Goal: Transaction & Acquisition: Book appointment/travel/reservation

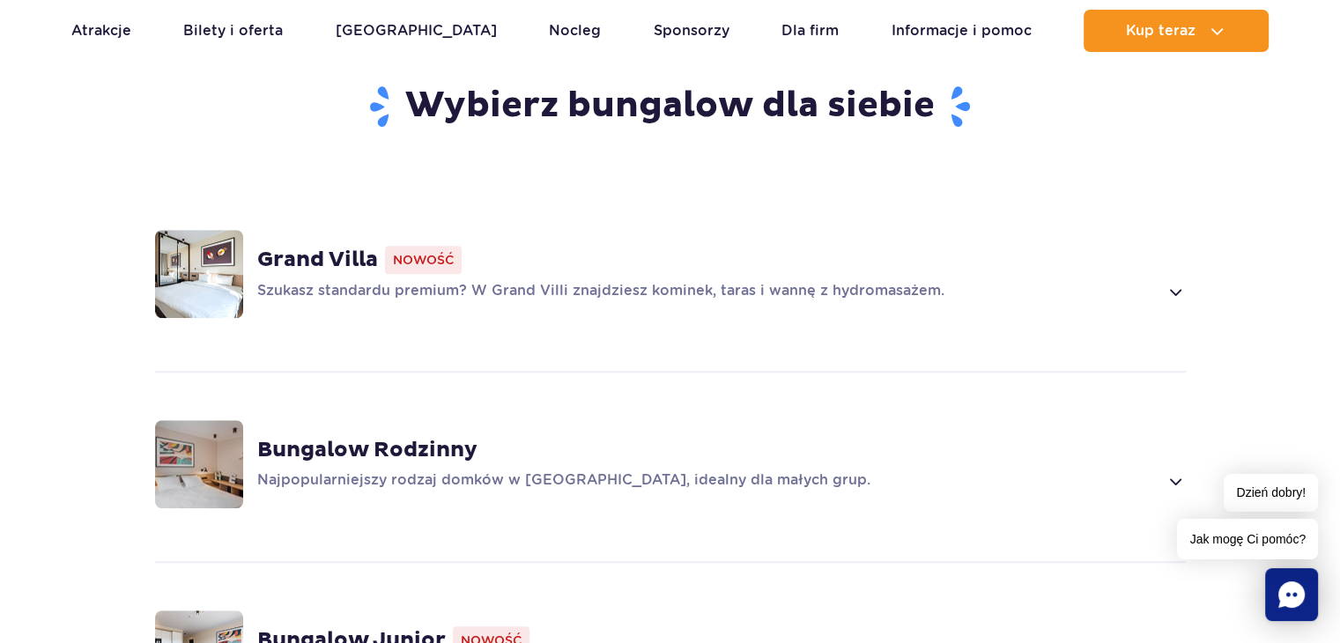
scroll to position [1152, 0]
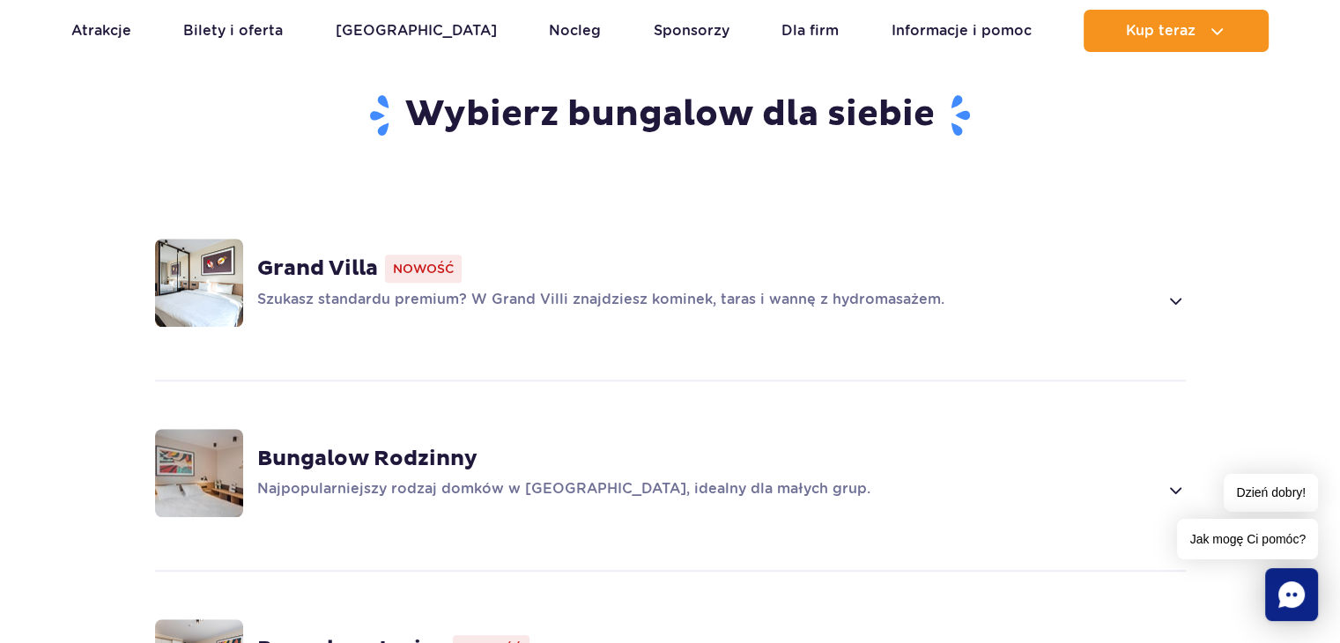
click at [305, 256] on strong "Grand Villa" at bounding box center [317, 269] width 121 height 26
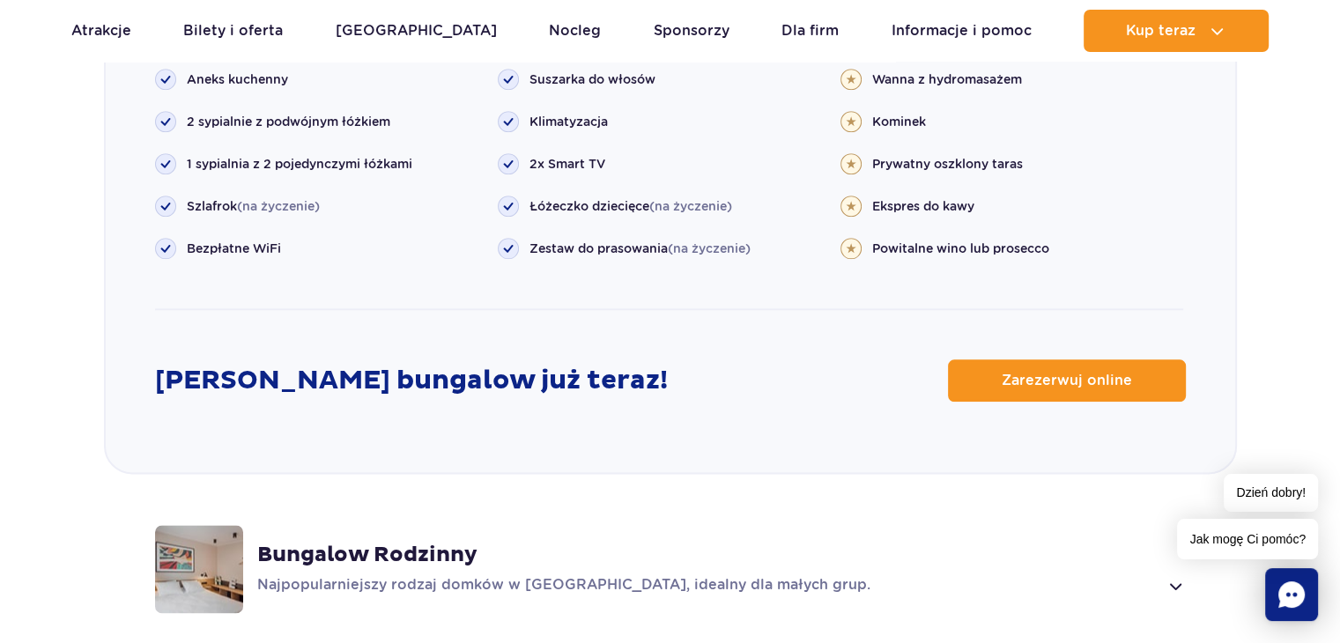
scroll to position [2041, 0]
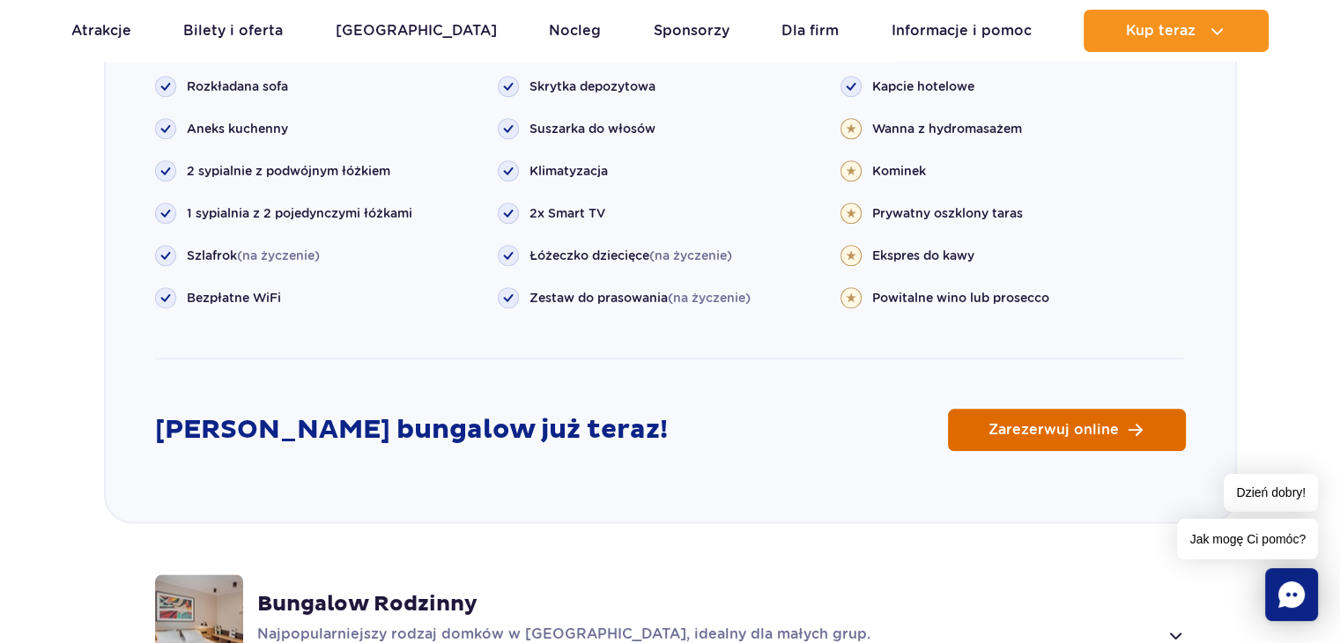
click at [987, 409] on link "Zarezerwuj online" at bounding box center [1067, 430] width 238 height 42
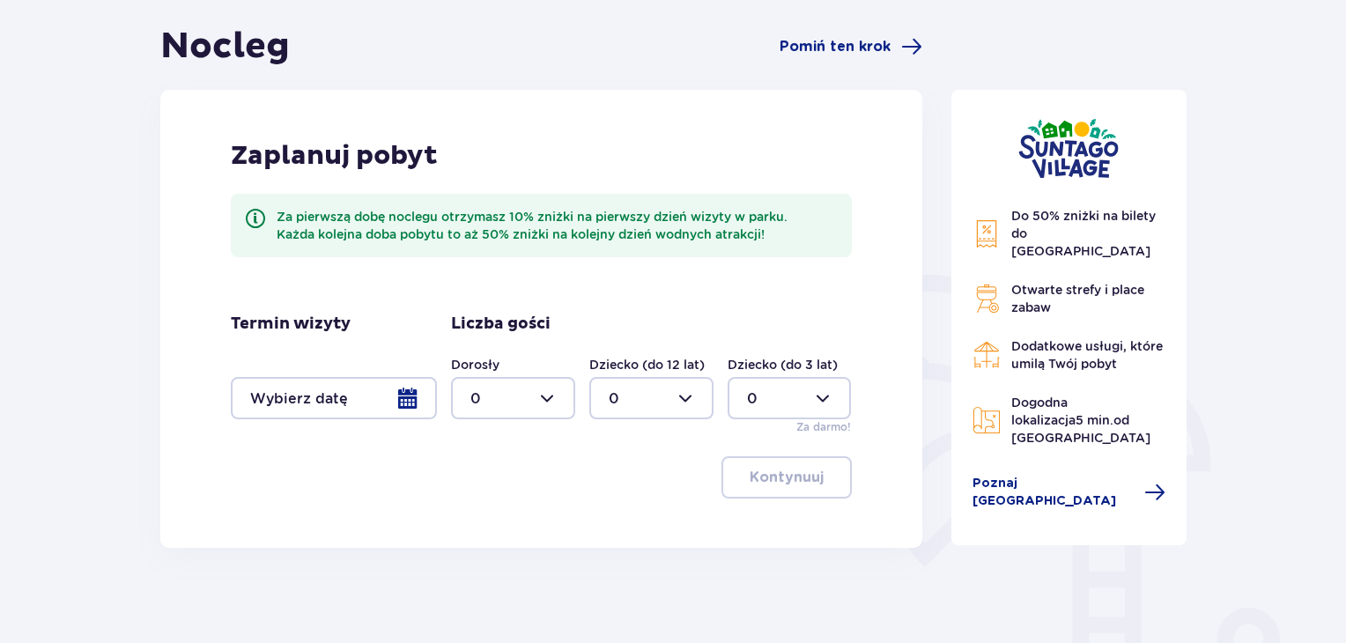
scroll to position [166, 0]
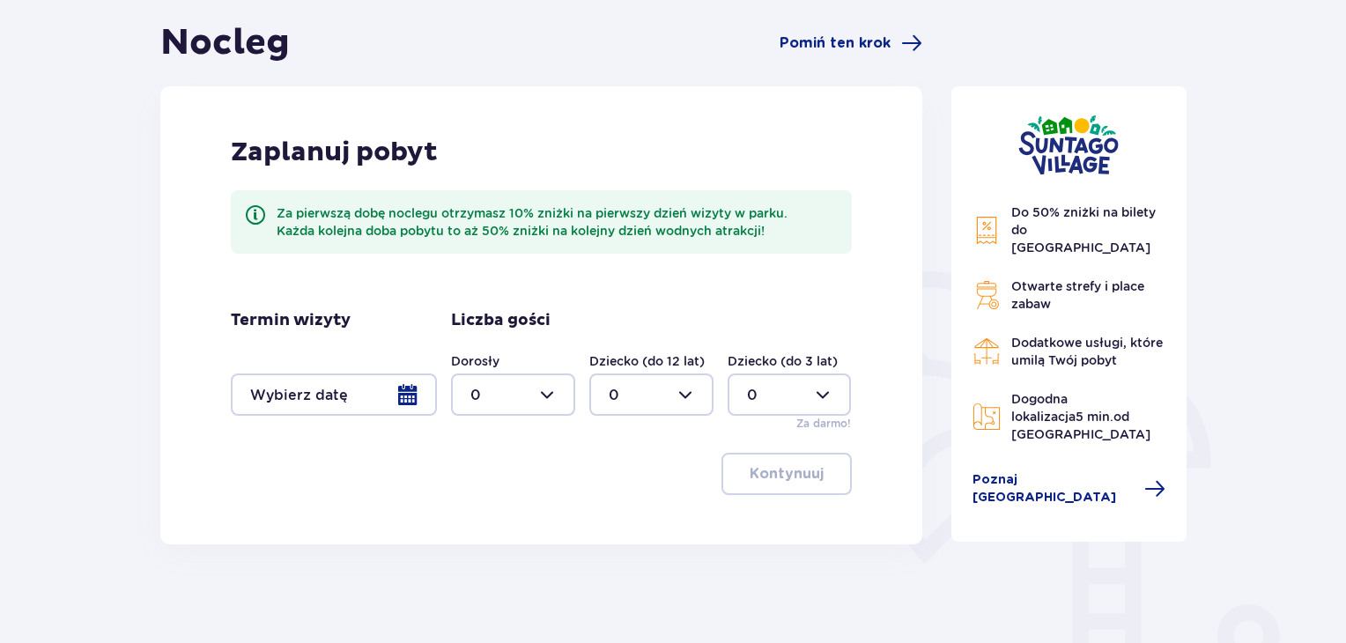
click at [404, 399] on div at bounding box center [334, 395] width 206 height 42
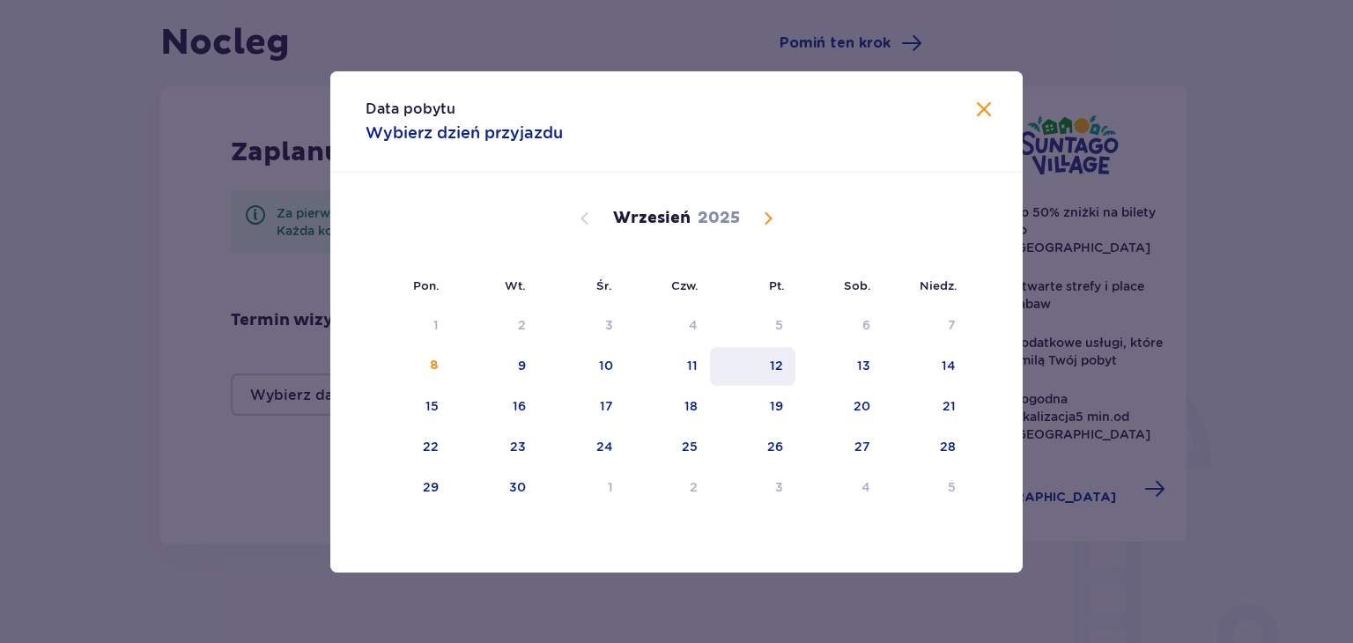
click at [740, 370] on div "12" at bounding box center [752, 366] width 85 height 39
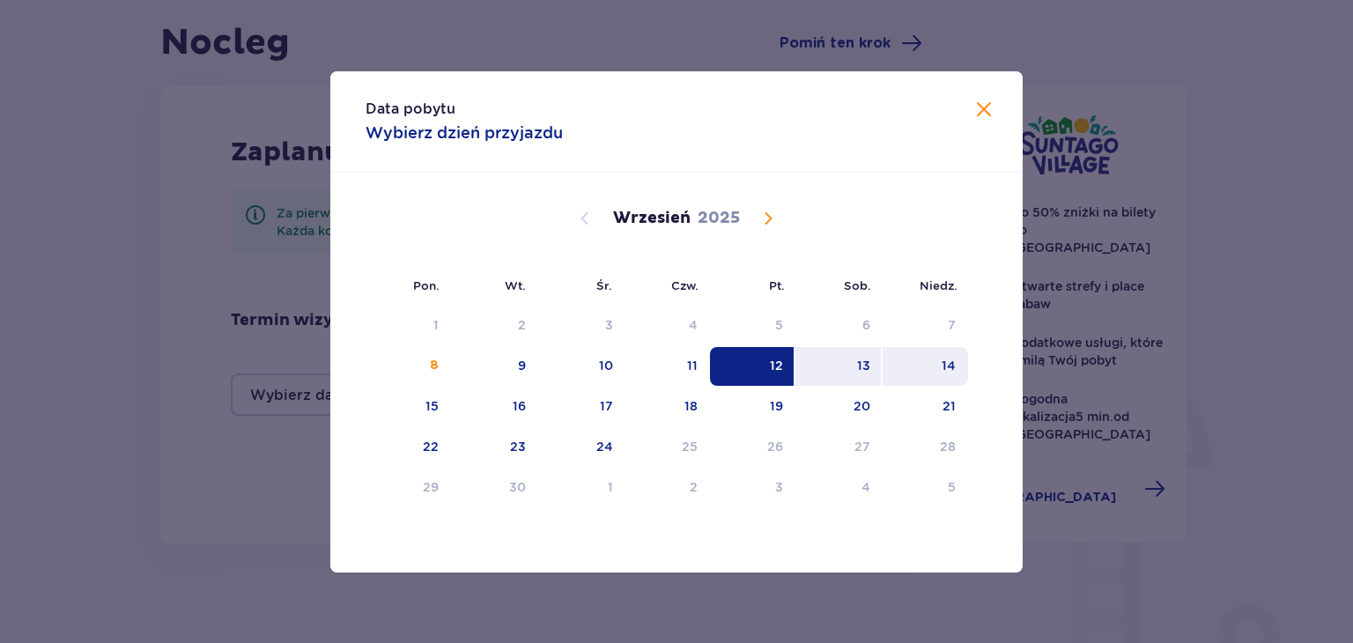
click at [931, 365] on div "14" at bounding box center [925, 366] width 85 height 39
type input "12.09.25 - 14.09.25"
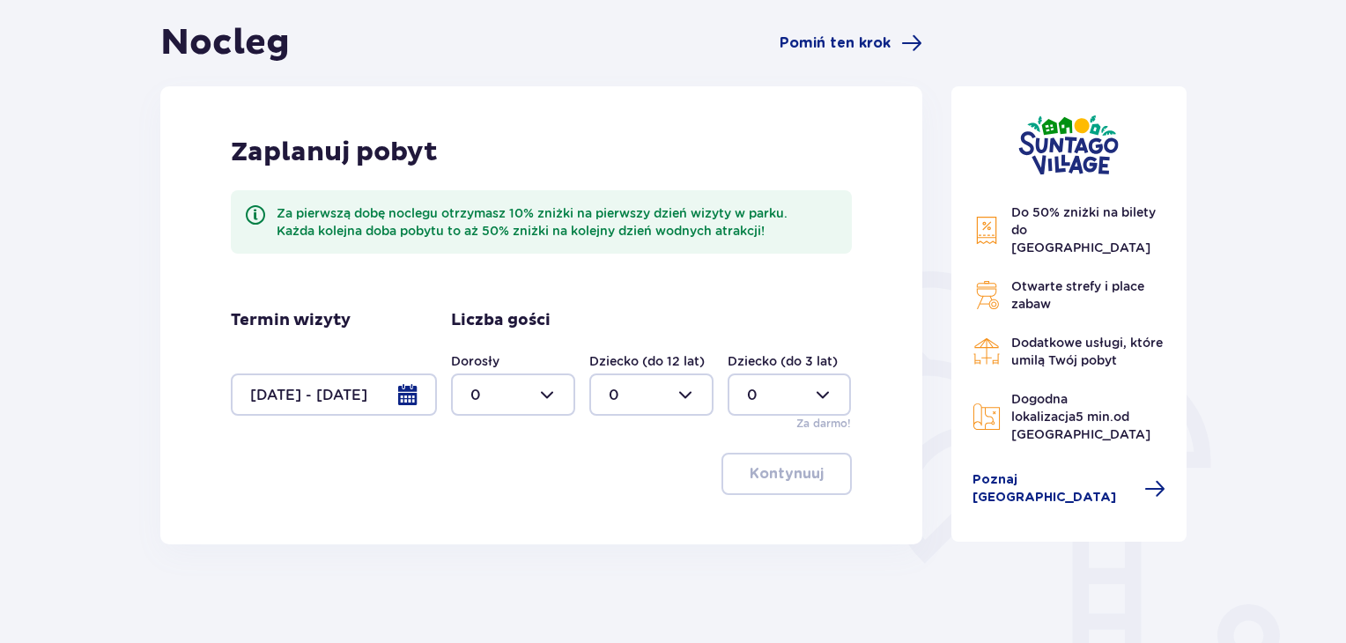
click at [555, 392] on div at bounding box center [513, 395] width 124 height 42
click at [520, 527] on div "2" at bounding box center [512, 522] width 85 height 19
type input "2"
click at [687, 396] on div at bounding box center [651, 395] width 124 height 42
click at [634, 476] on div "1" at bounding box center [651, 485] width 85 height 19
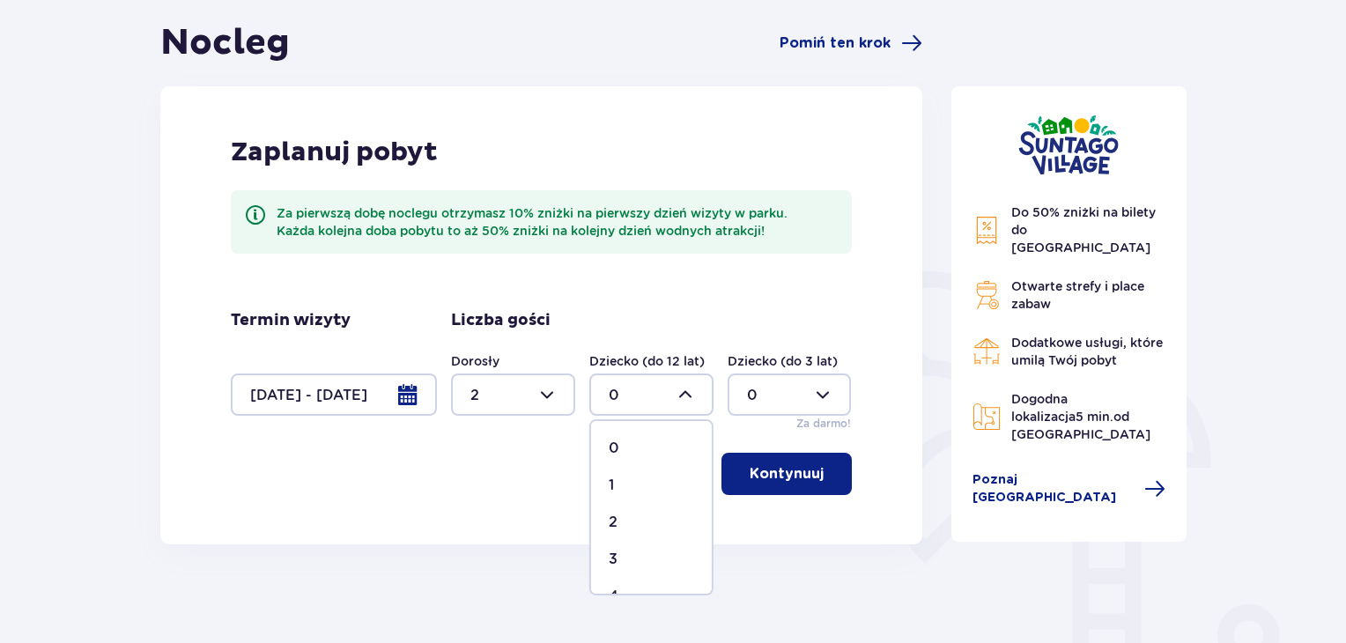
type input "1"
click at [819, 392] on div at bounding box center [790, 395] width 124 height 42
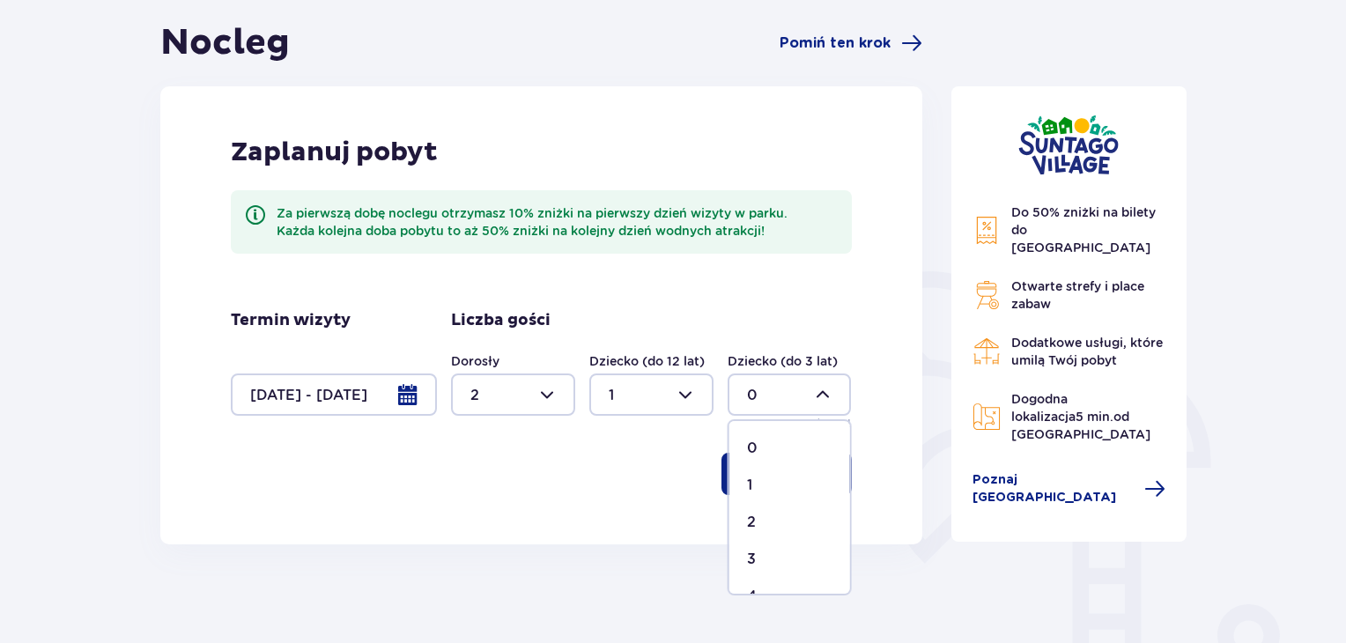
click at [762, 487] on div "1" at bounding box center [789, 485] width 85 height 19
type input "1"
click at [785, 477] on p "Kontynuuj" at bounding box center [787, 473] width 74 height 19
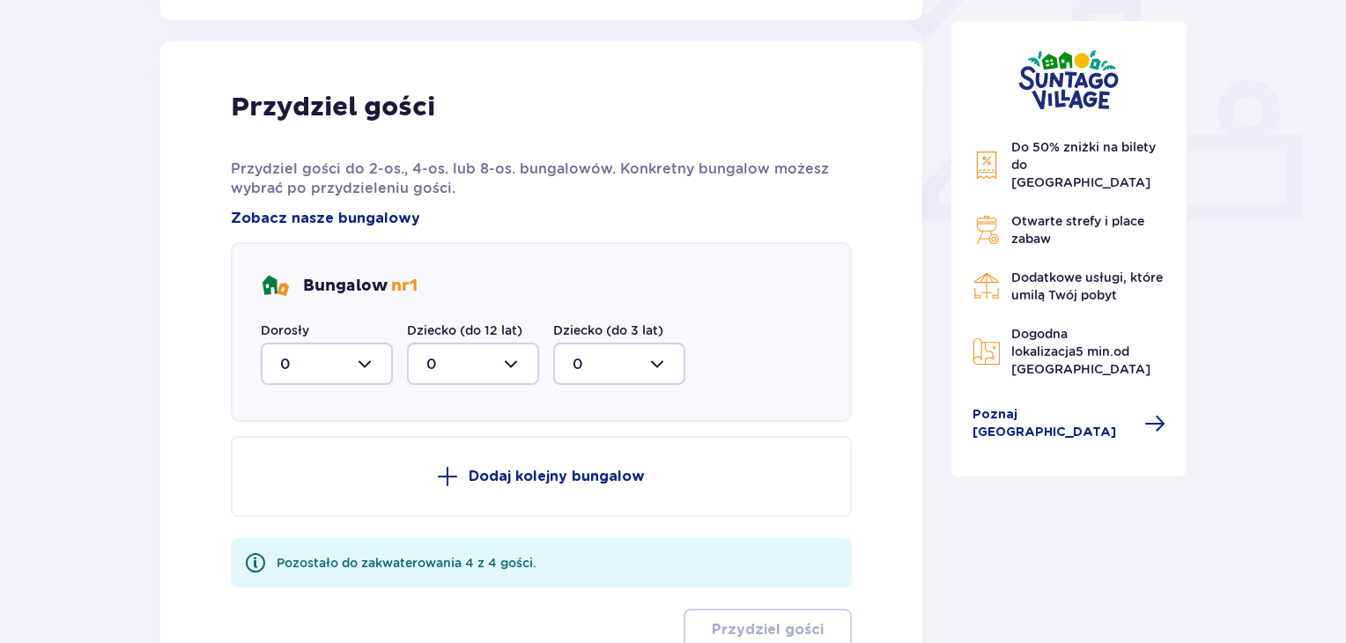
scroll to position [710, 0]
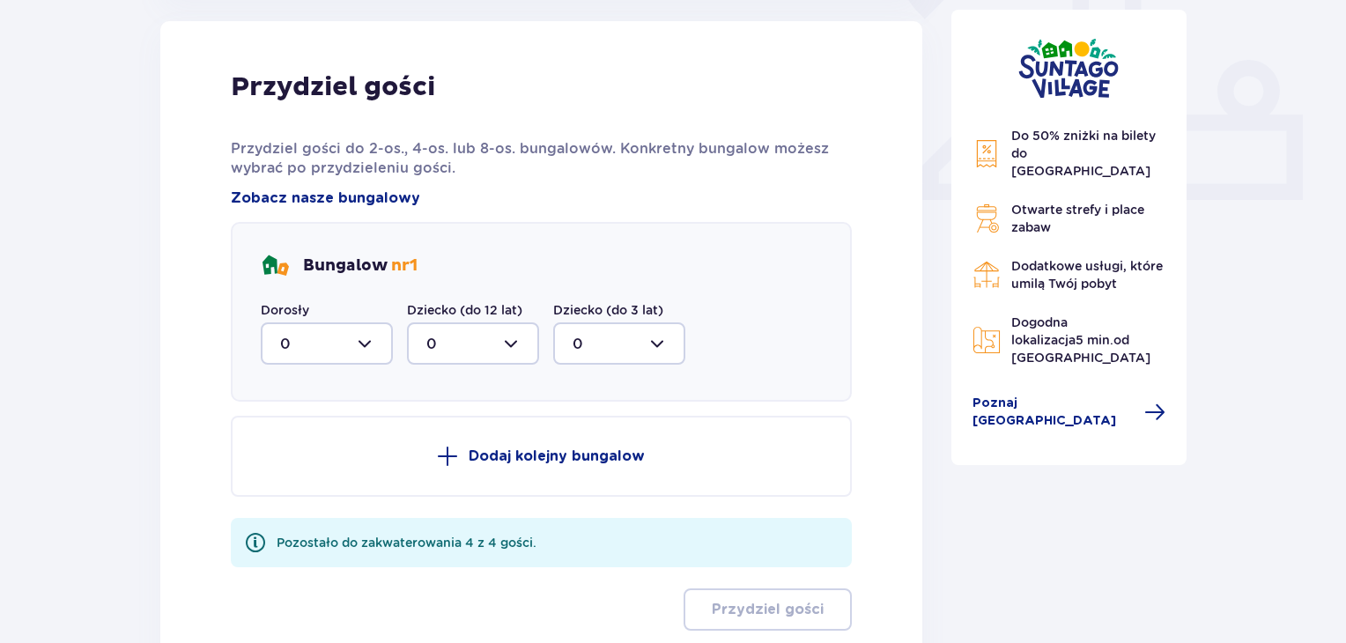
click at [371, 346] on div at bounding box center [327, 343] width 132 height 42
click at [327, 473] on div "2" at bounding box center [326, 471] width 93 height 19
type input "2"
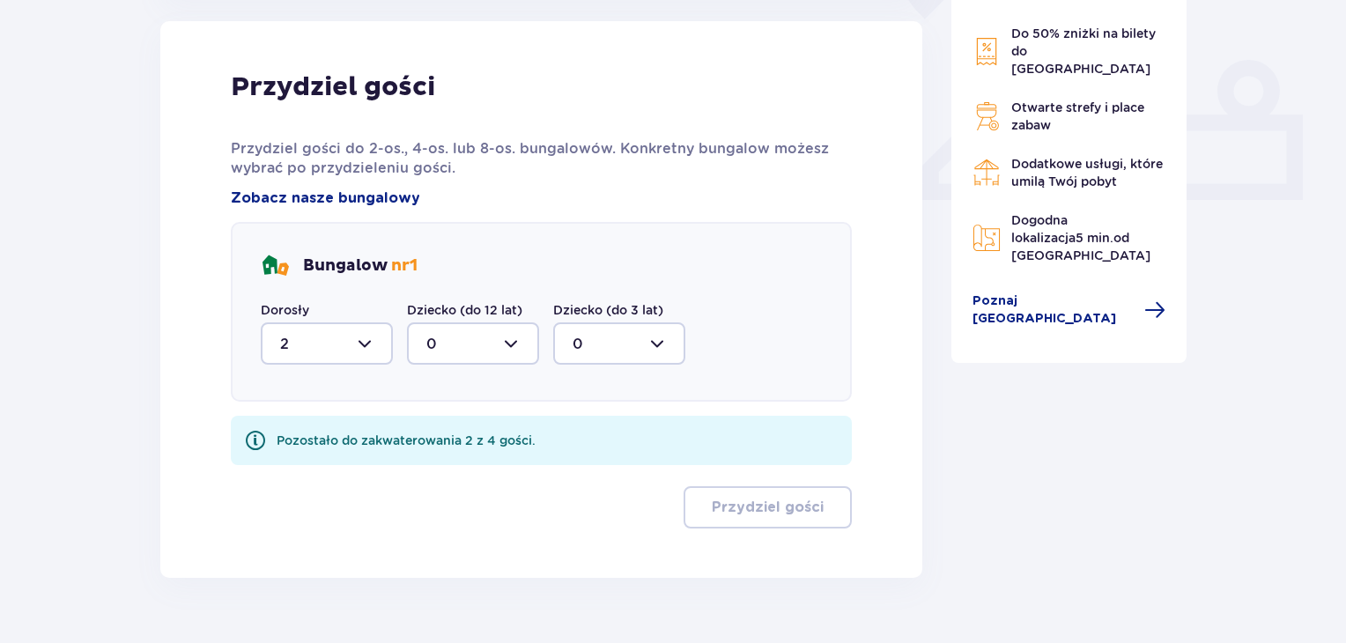
click at [511, 339] on div at bounding box center [473, 343] width 132 height 42
click at [461, 438] on div "1" at bounding box center [472, 434] width 93 height 19
type input "1"
click at [652, 343] on div at bounding box center [619, 343] width 132 height 42
click at [589, 436] on div "1" at bounding box center [619, 434] width 93 height 19
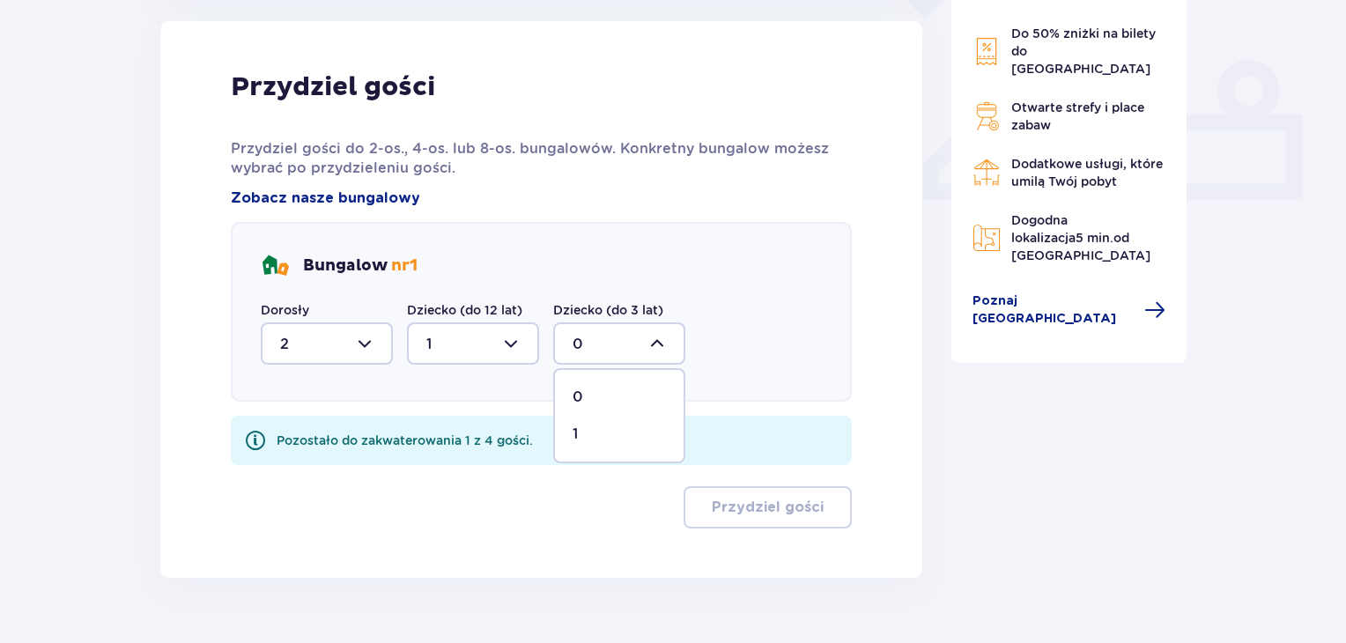
type input "1"
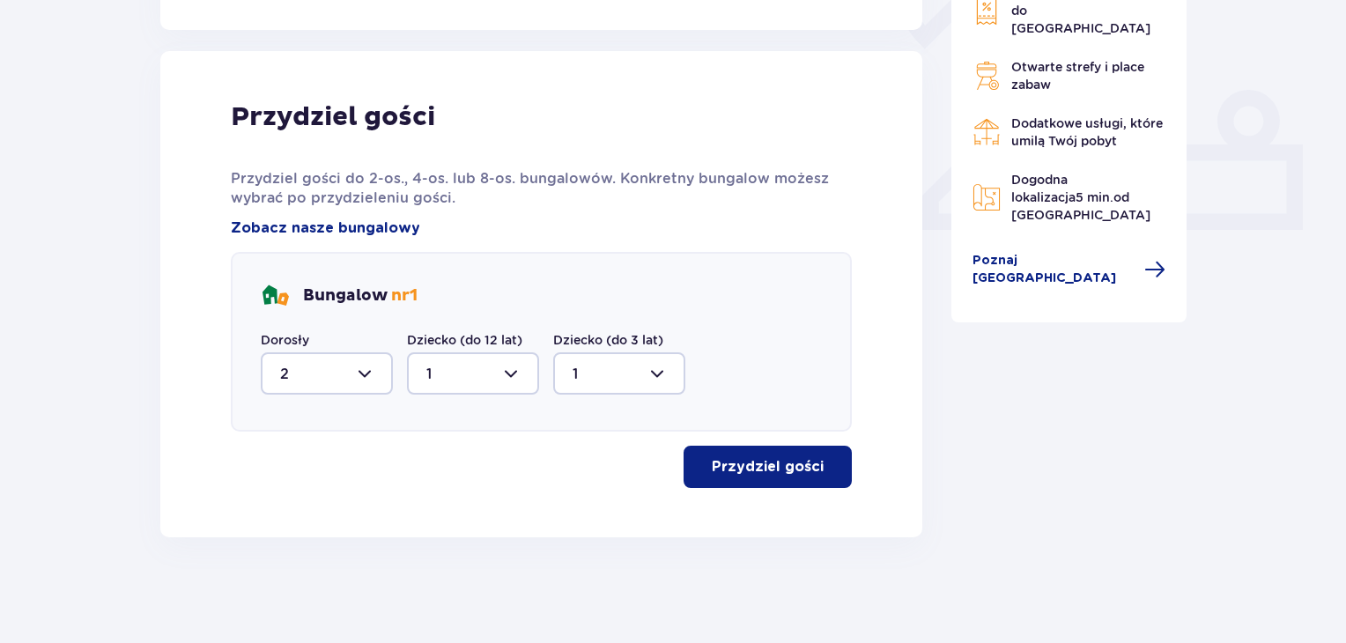
click at [719, 470] on p "Przydziel gości" at bounding box center [768, 466] width 112 height 19
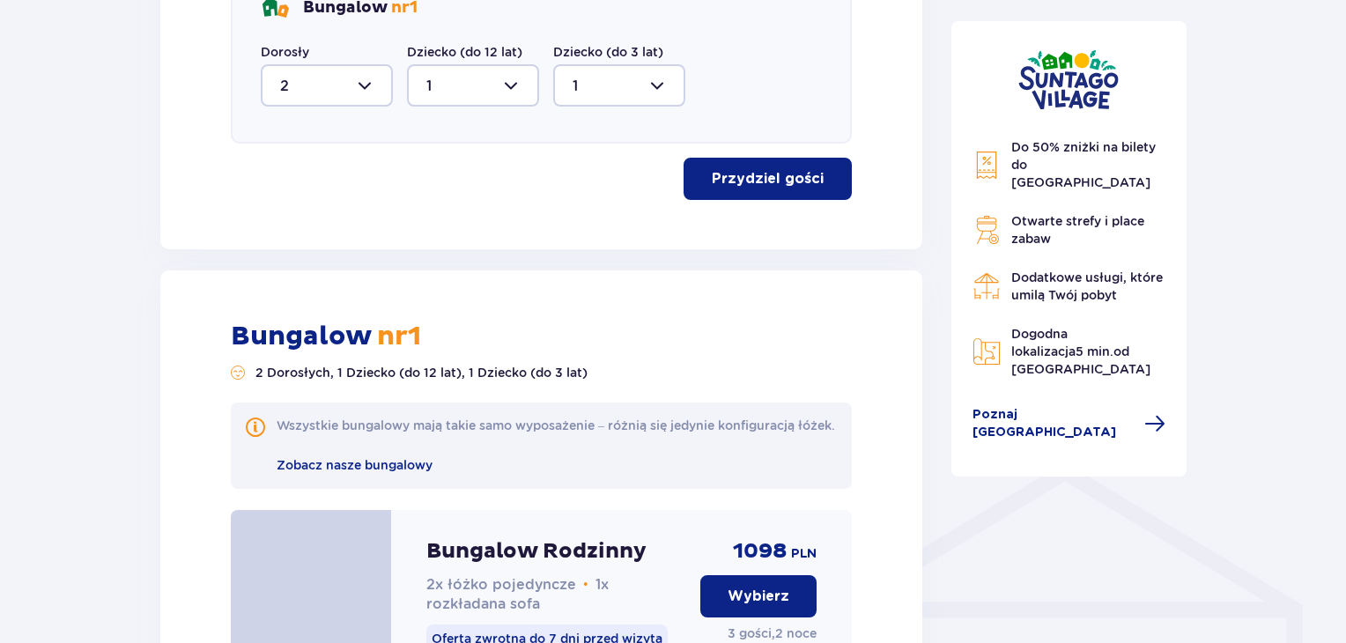
scroll to position [974, 0]
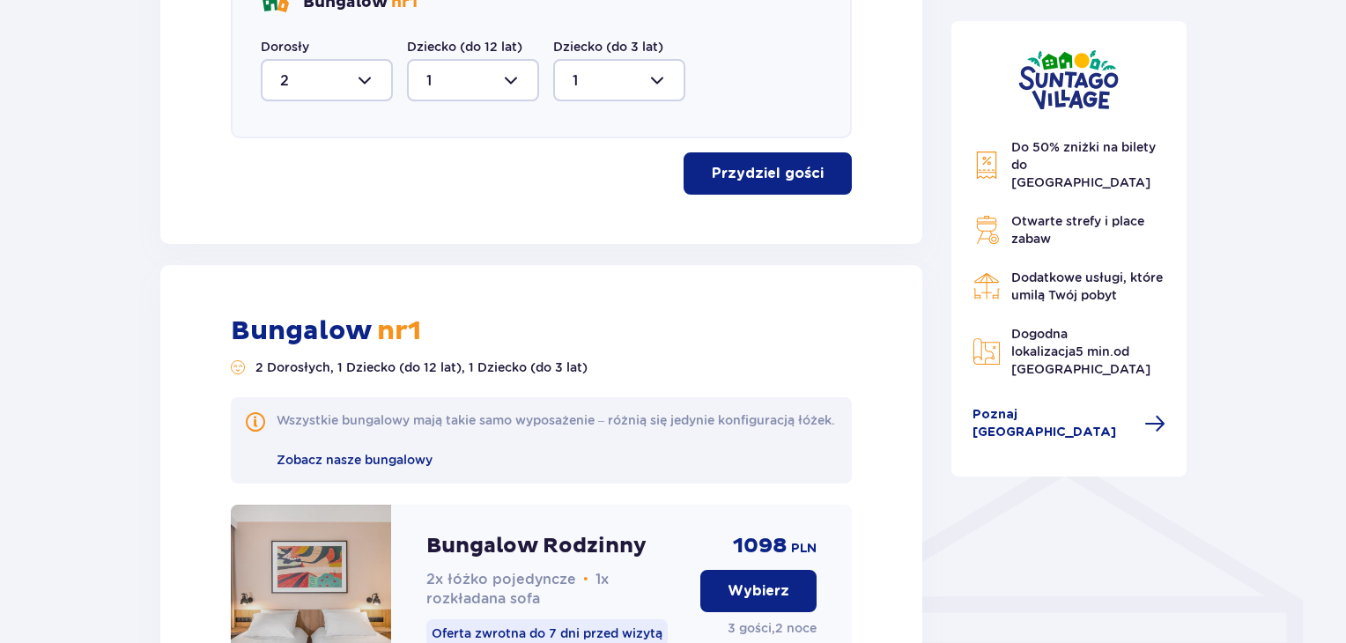
click at [1339, 285] on div "Nocleg Pomiń ten krok Zaplanuj pobyt Za pierwszą dobę noclegu otrzymasz 10% zni…" at bounding box center [673, 333] width 1346 height 2338
drag, startPoint x: 1340, startPoint y: 298, endPoint x: 1344, endPoint y: 336, distance: 38.0
click at [1344, 336] on div "Nocleg Pomiń ten krok Zaplanuj pobyt Za pierwszą dobę noclegu otrzymasz 10% zni…" at bounding box center [673, 333] width 1346 height 2338
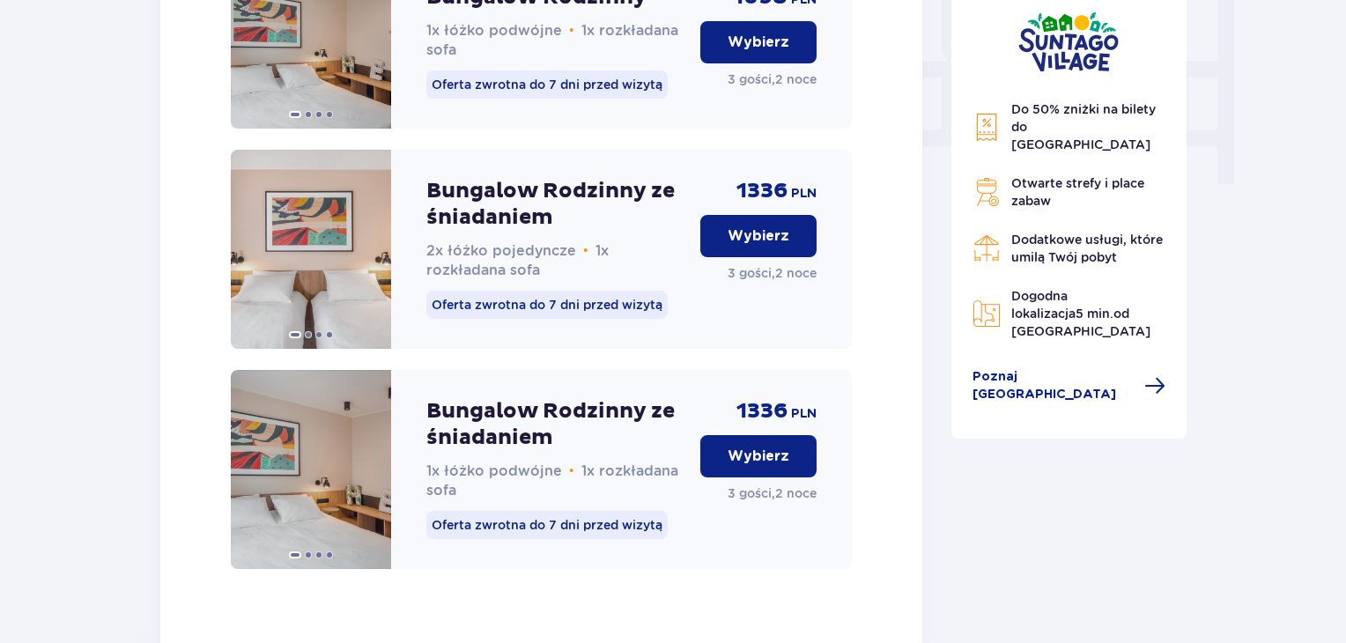
scroll to position [1713, 0]
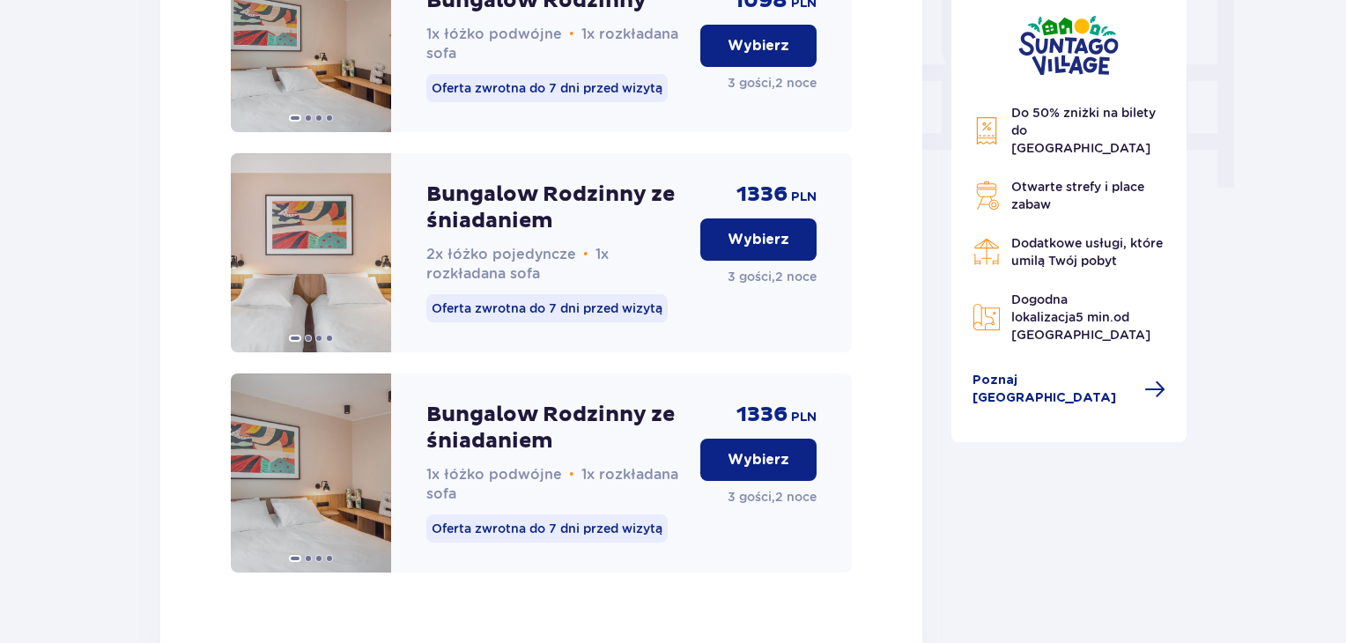
click at [786, 470] on p "Wybierz" at bounding box center [759, 459] width 62 height 19
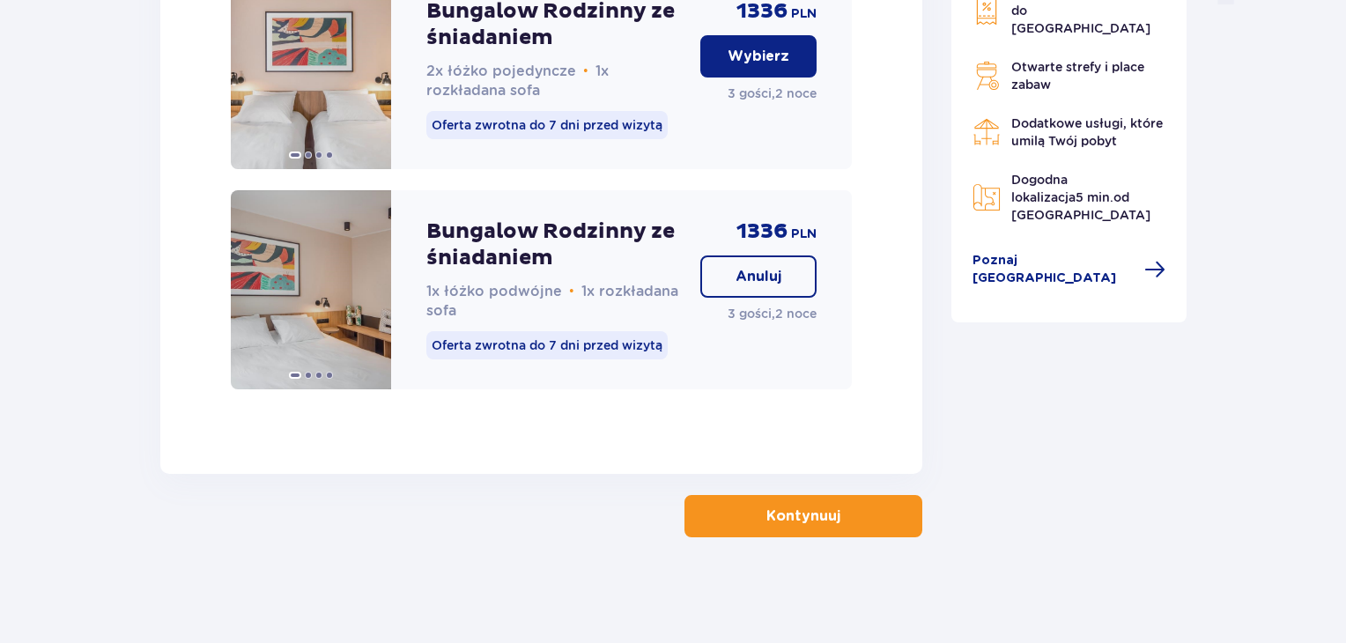
scroll to position [1916, 0]
click at [804, 515] on p "Kontynuuj" at bounding box center [804, 516] width 74 height 19
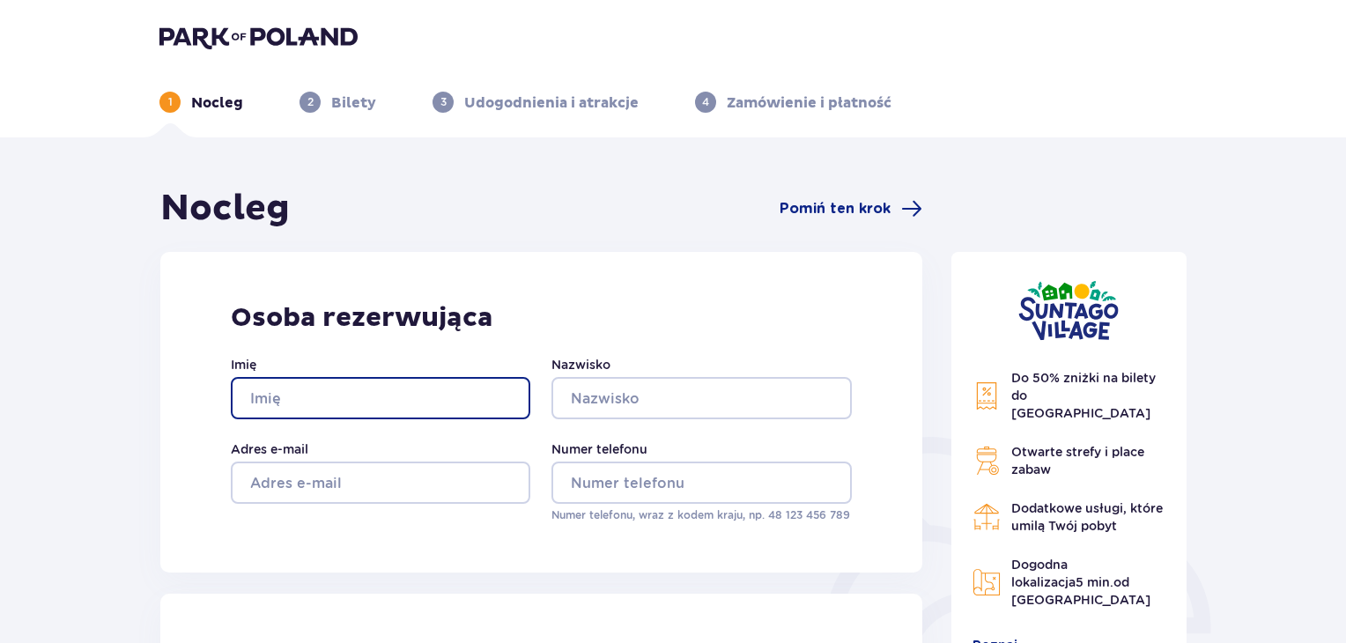
click at [396, 399] on input "Imię" at bounding box center [381, 398] width 300 height 42
type input "SEBASTIAN"
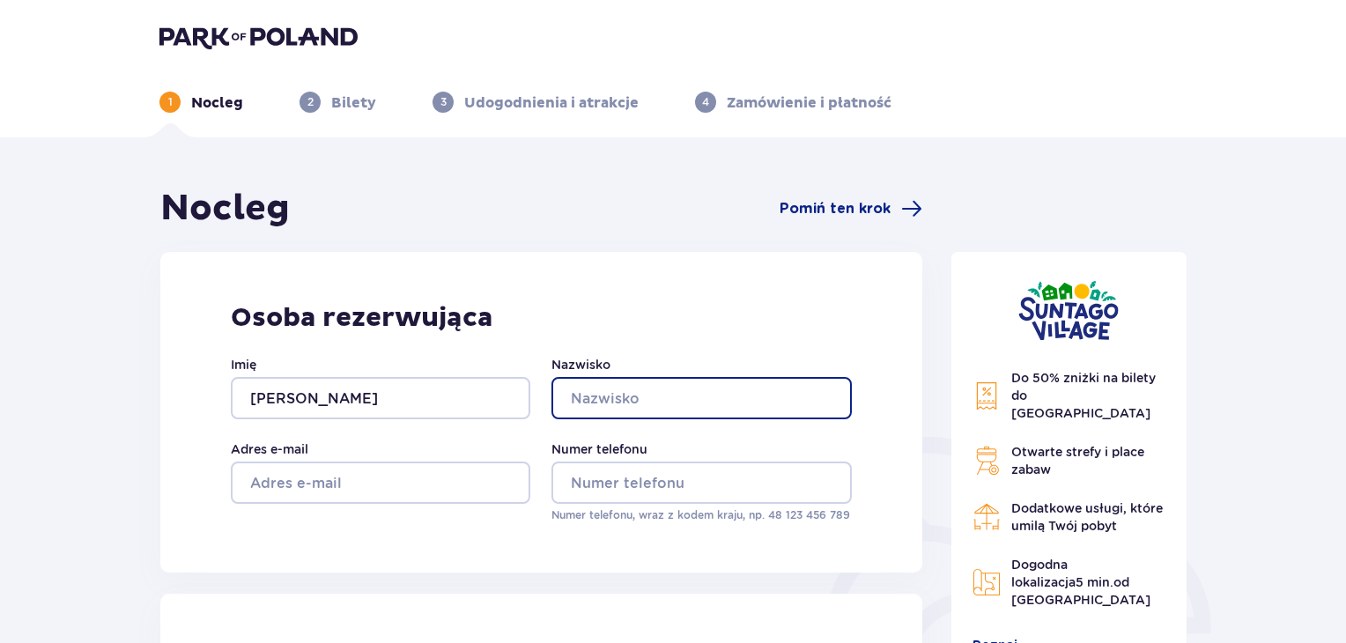
type input "DZIERZYNSKI"
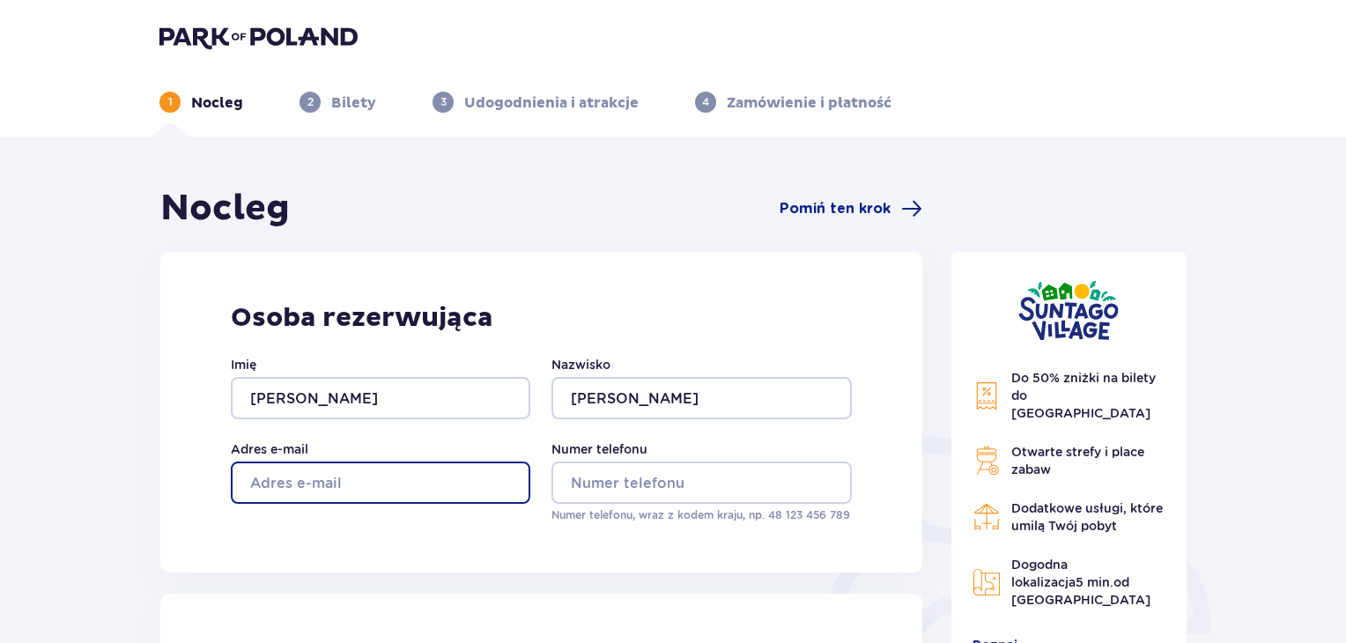
type input "sebastiandzierzynski@gmail.com"
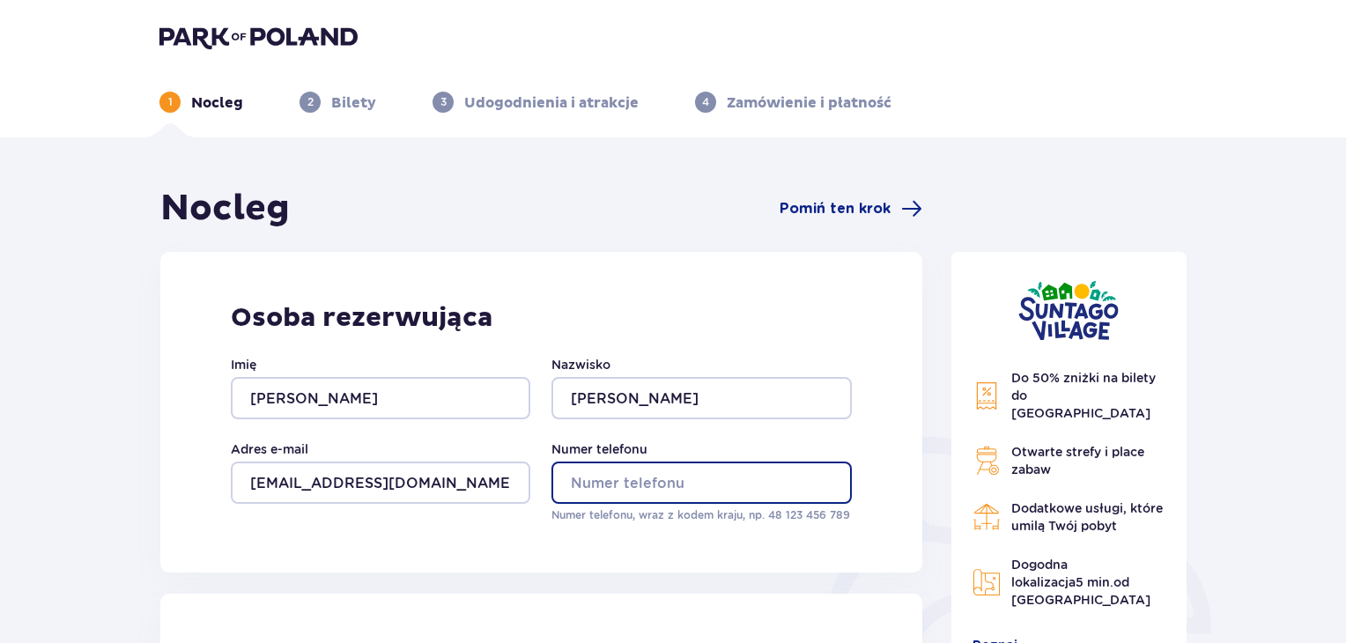
type input "887374010"
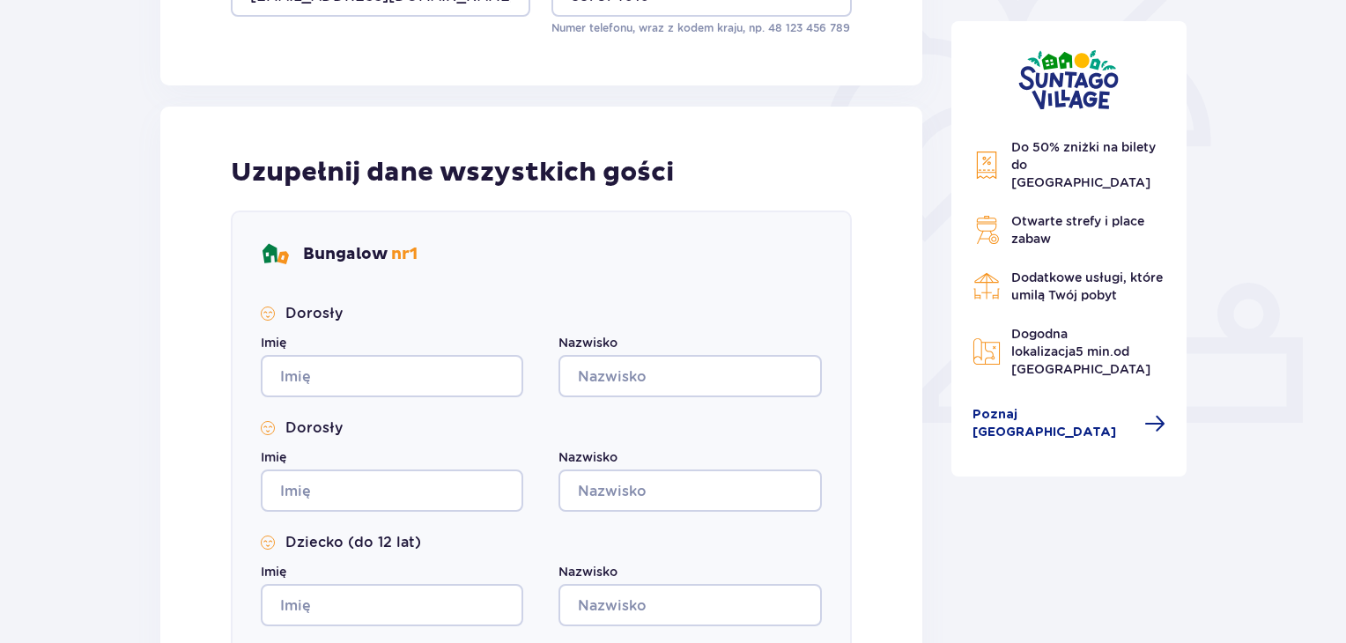
scroll to position [501, 0]
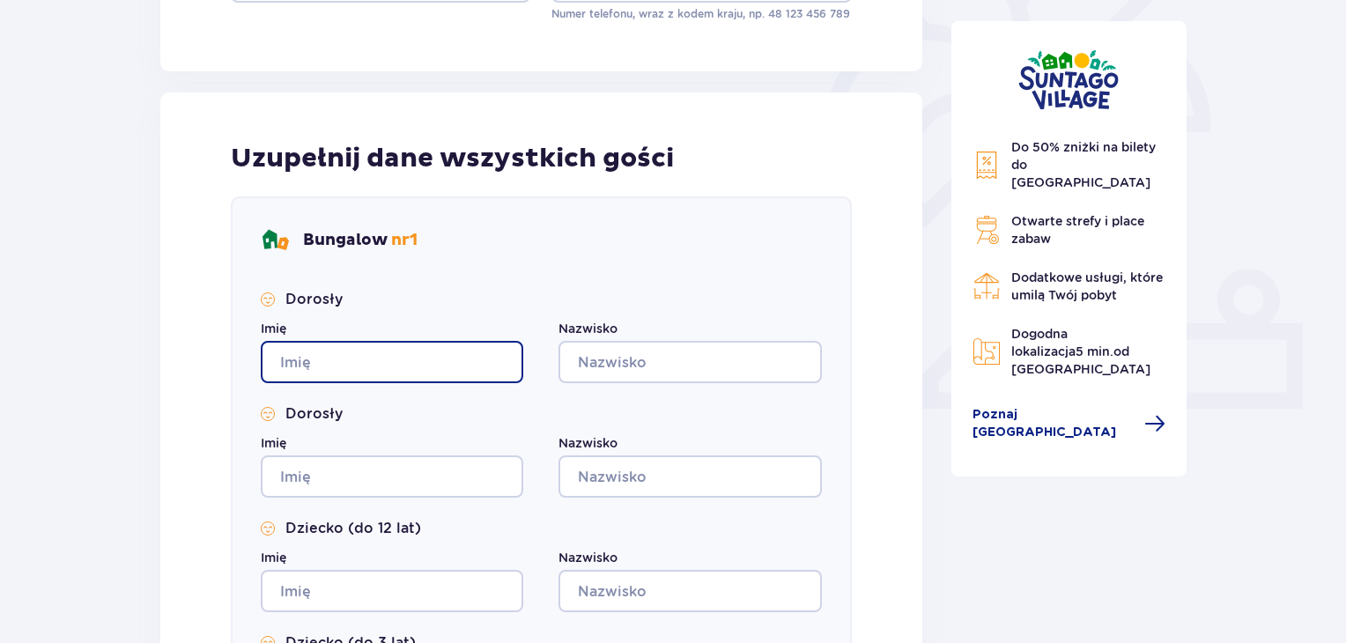
click at [423, 365] on input "Imię" at bounding box center [392, 362] width 263 height 42
type input "SEBASTIAN"
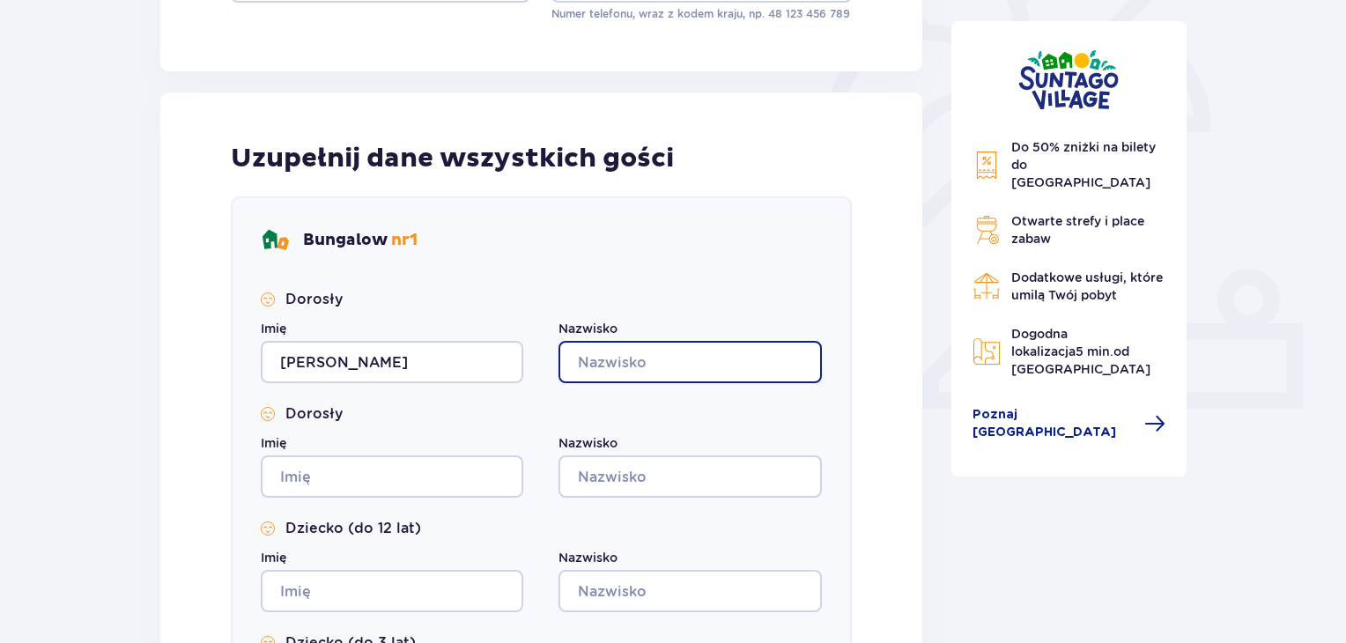
type input "DZIERZYNSKI"
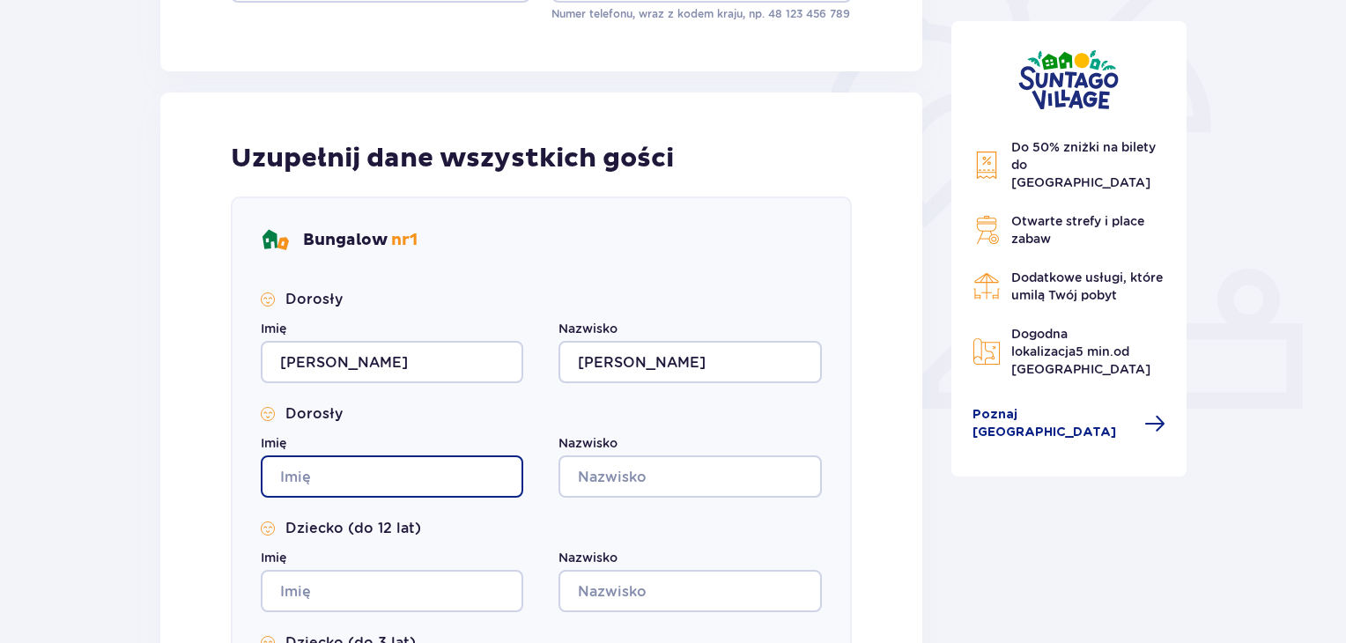
type input "SEBASTIAN"
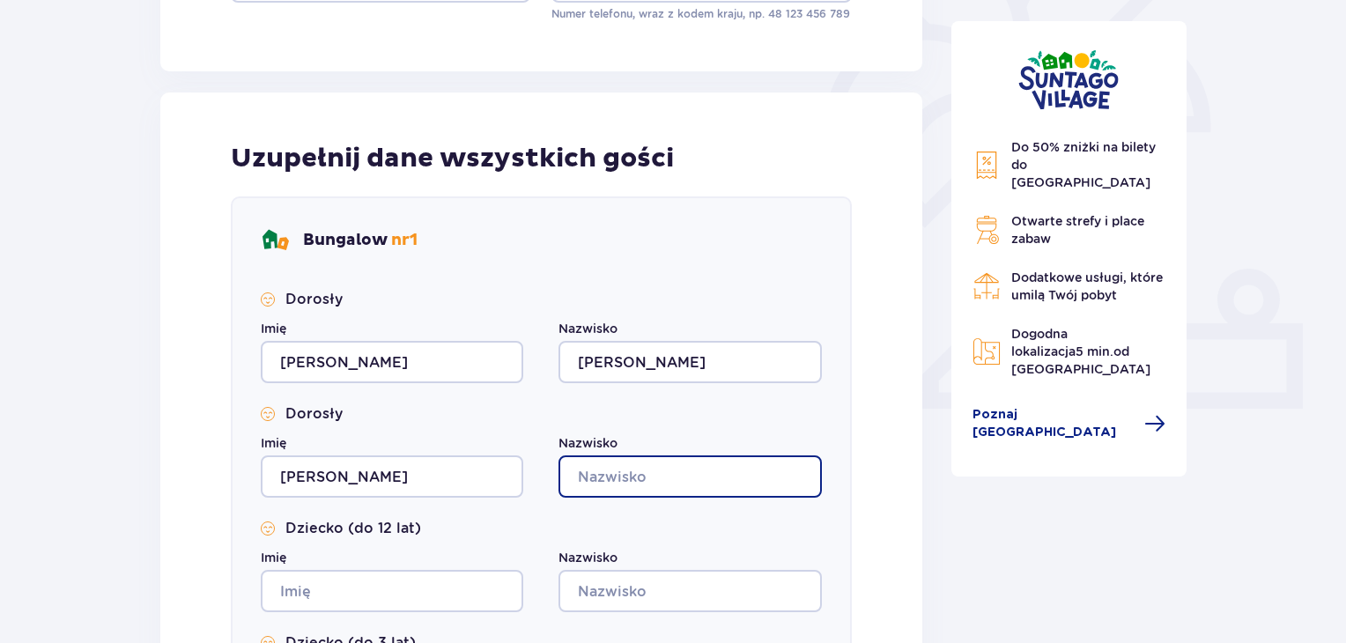
type input "DZIERZYNSKI"
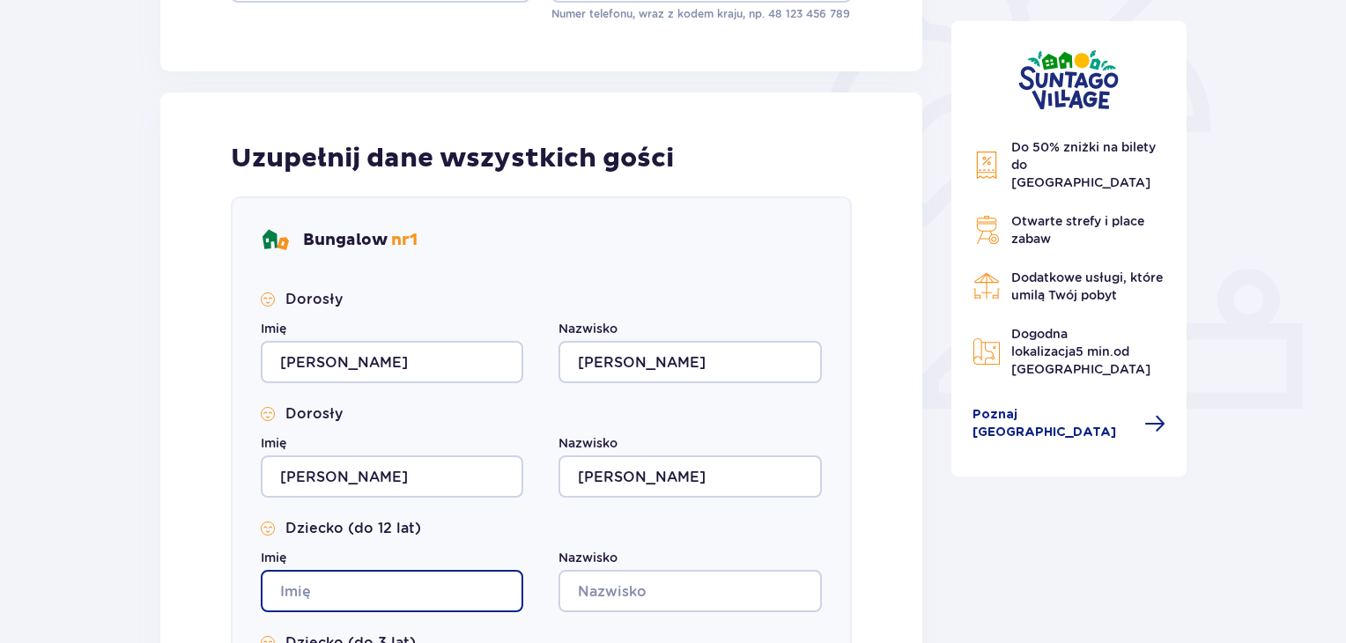
type input "SEBASTIAN"
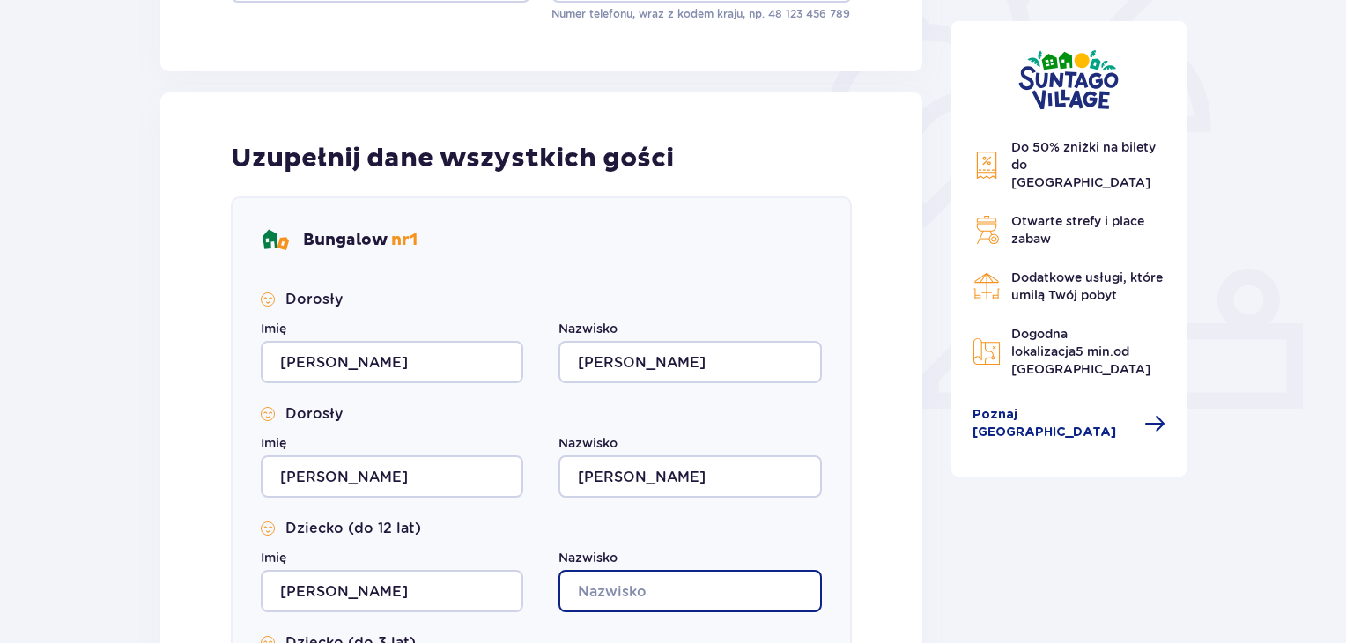
type input "DZIERZYNSKI"
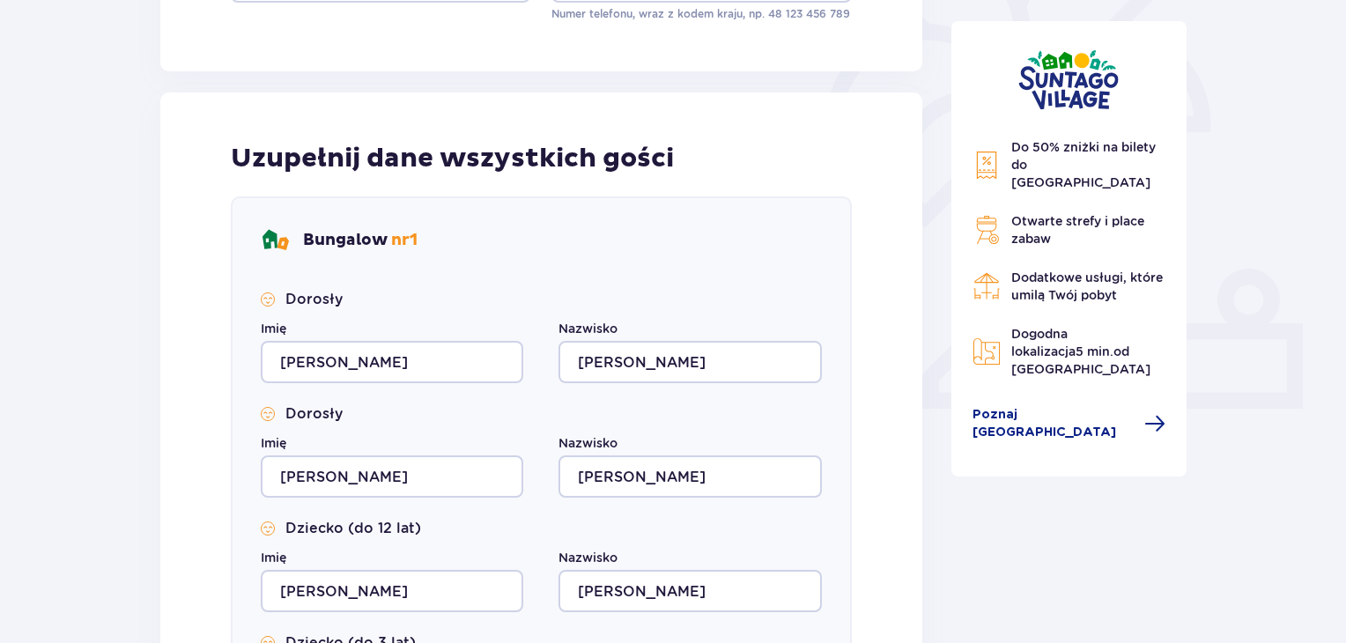
type input "SEBASTIAN"
type input "DZIERZYNSKI"
click at [433, 474] on input "SEBASTIAN" at bounding box center [392, 477] width 263 height 42
type input "S"
type input "Iwona"
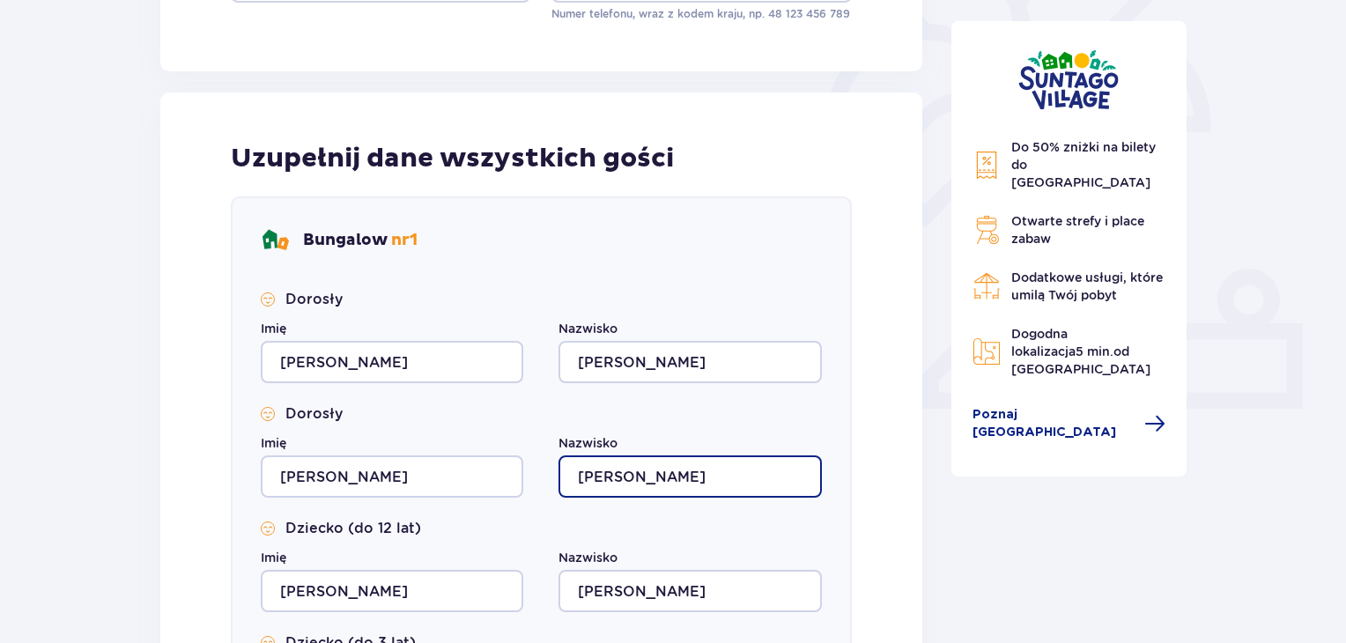
click at [701, 468] on input "DZIERZYNSKI" at bounding box center [690, 477] width 263 height 42
type input "D"
type input "d"
type input "Dzierżyńska"
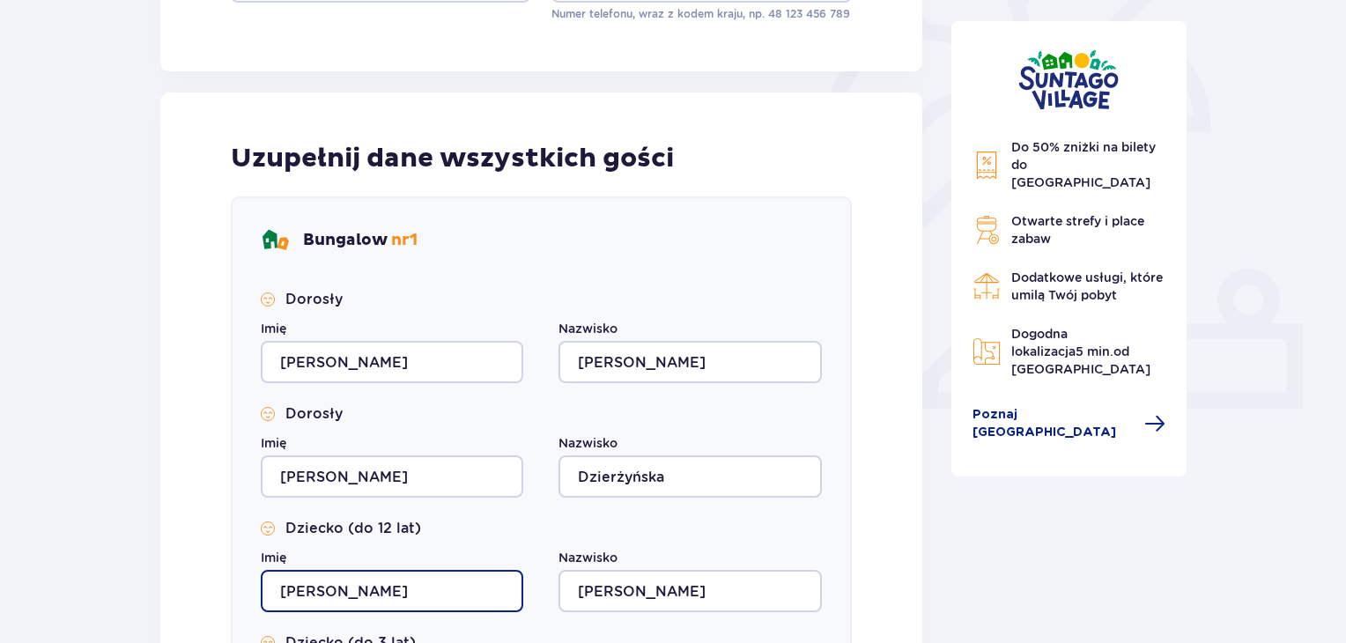
click at [437, 600] on input "SEBASTIAN" at bounding box center [392, 591] width 263 height 42
type input "S"
type input "Aleksander"
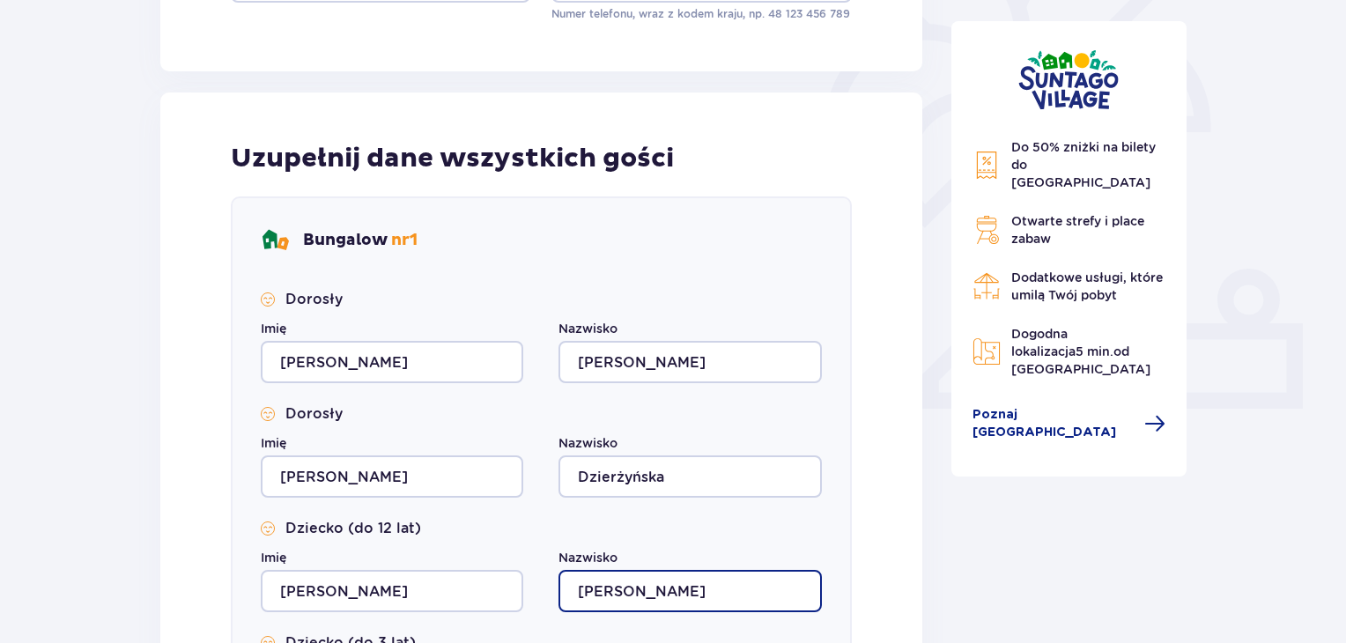
click at [666, 590] on input "DZIERZYNSKI" at bounding box center [690, 591] width 263 height 42
click at [692, 589] on input "DZIERZYNSKI" at bounding box center [690, 591] width 263 height 42
type input "D"
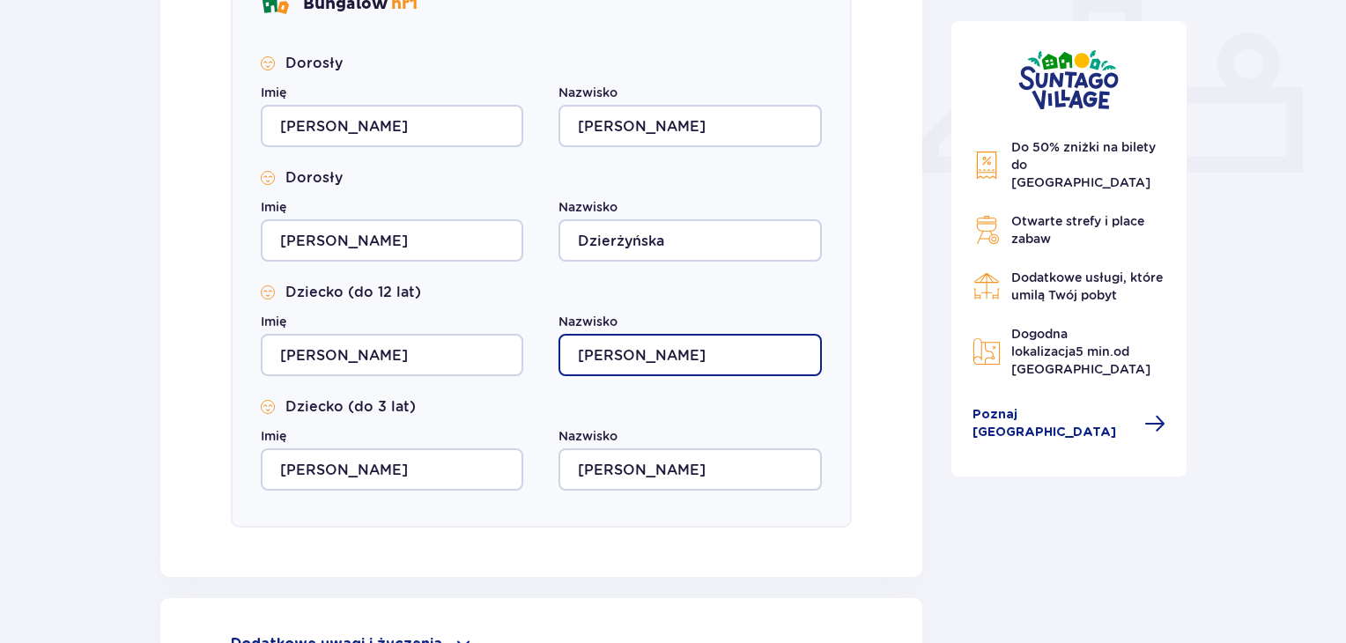
scroll to position [733, 0]
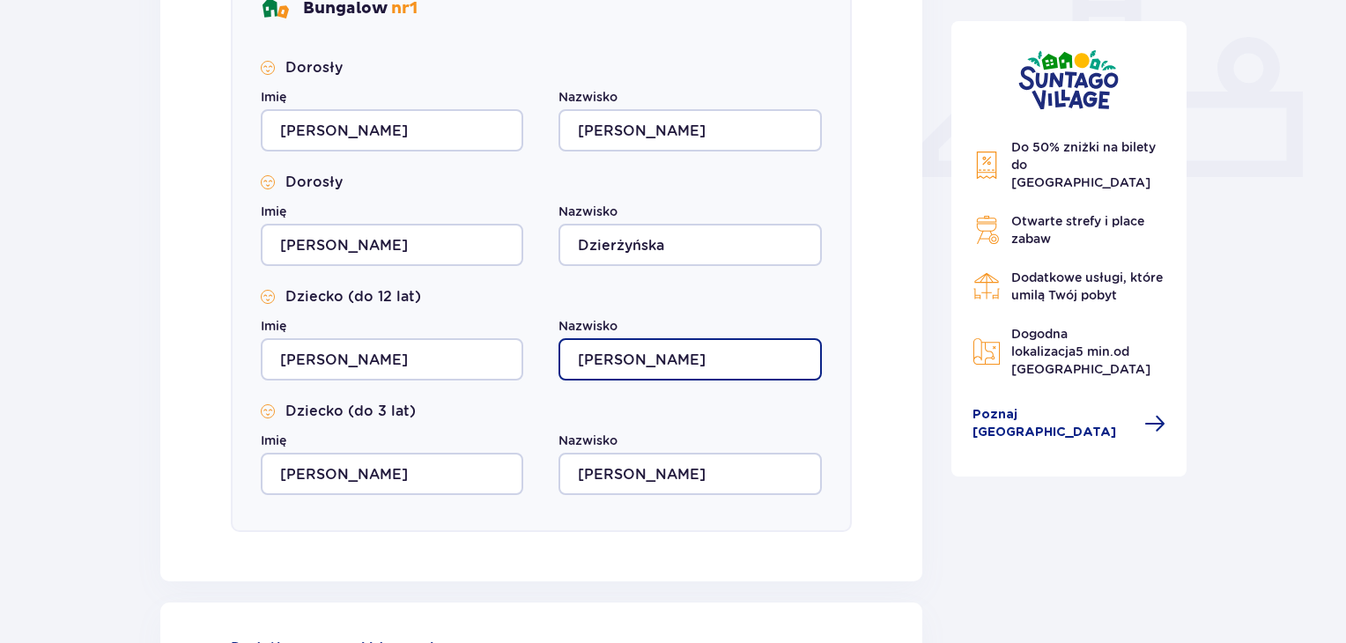
type input "Dzierżyński"
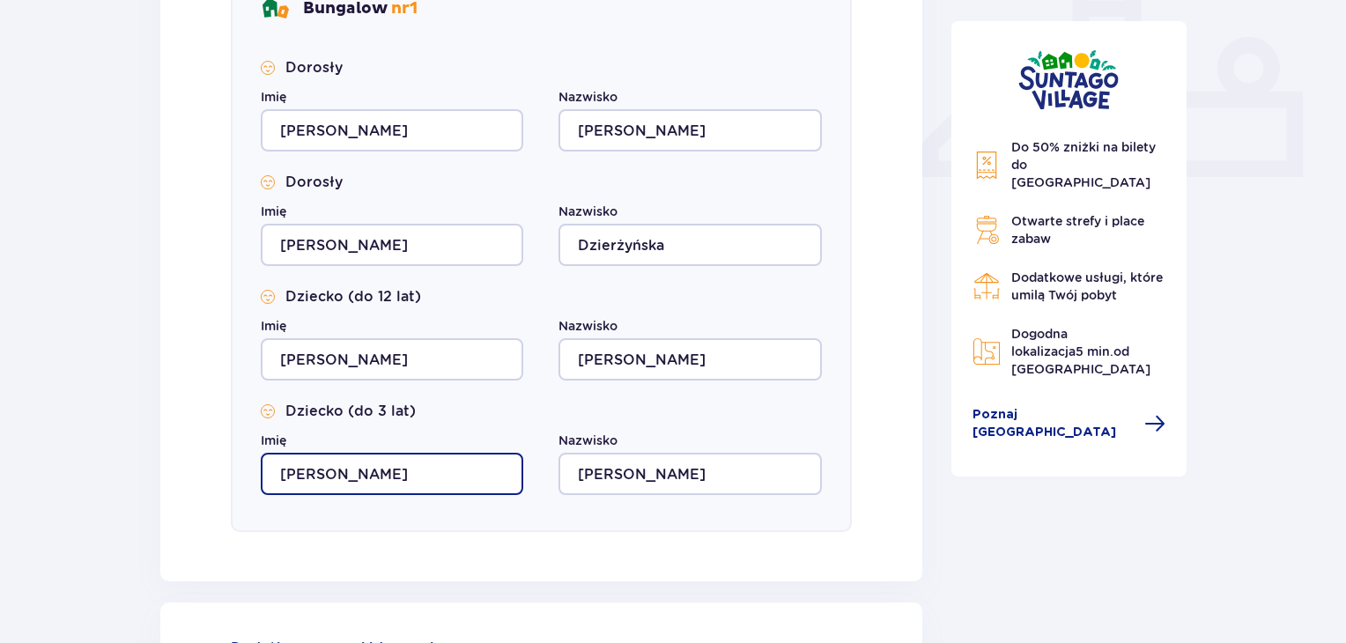
click at [435, 475] on input "SEBASTIAN" at bounding box center [392, 474] width 263 height 42
type input "S"
type input "Zofia"
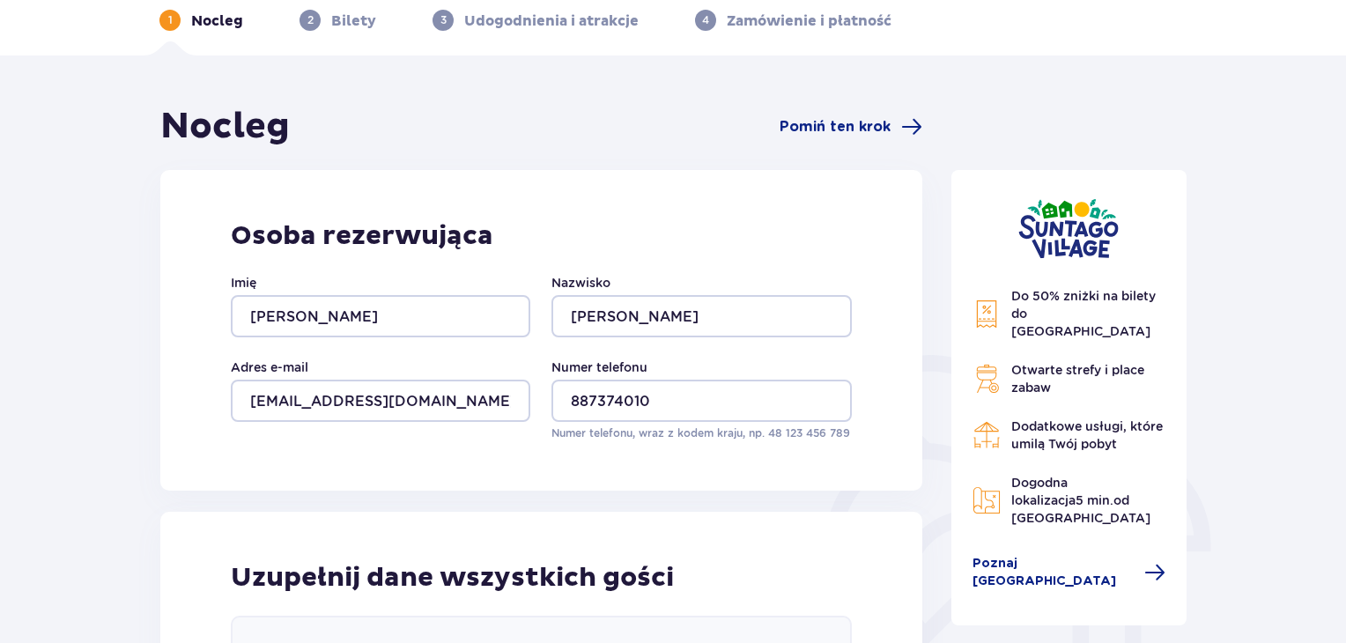
scroll to position [80, 0]
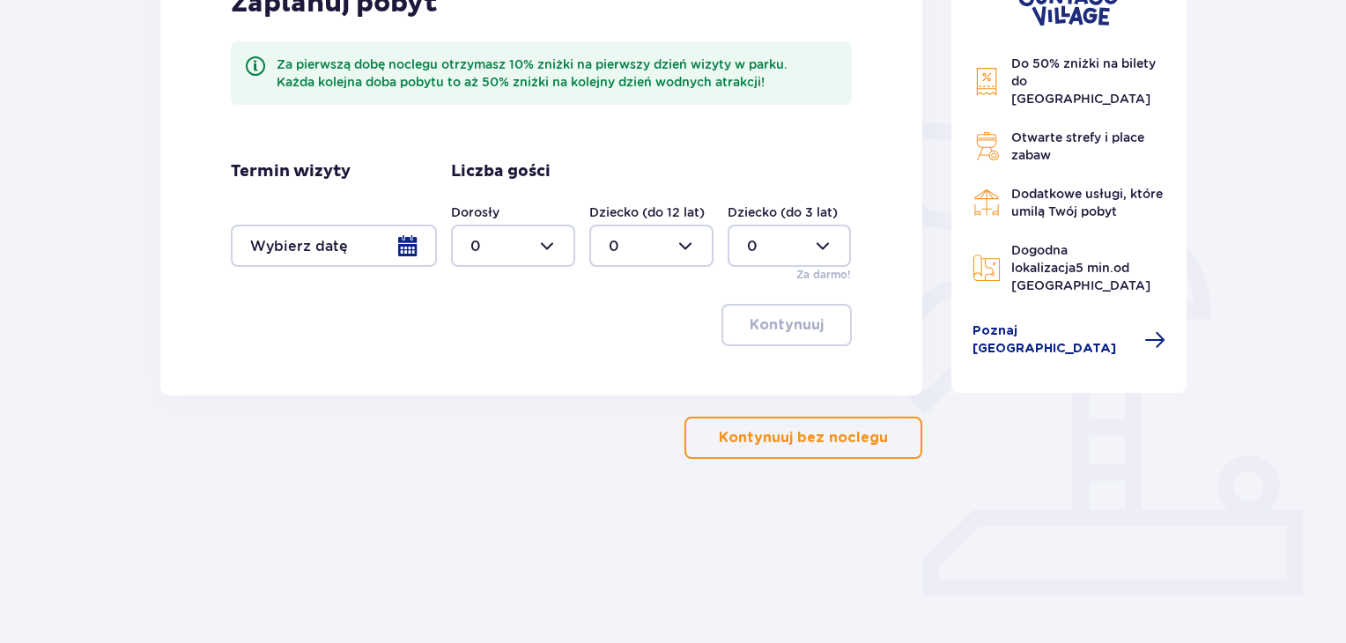
scroll to position [336, 0]
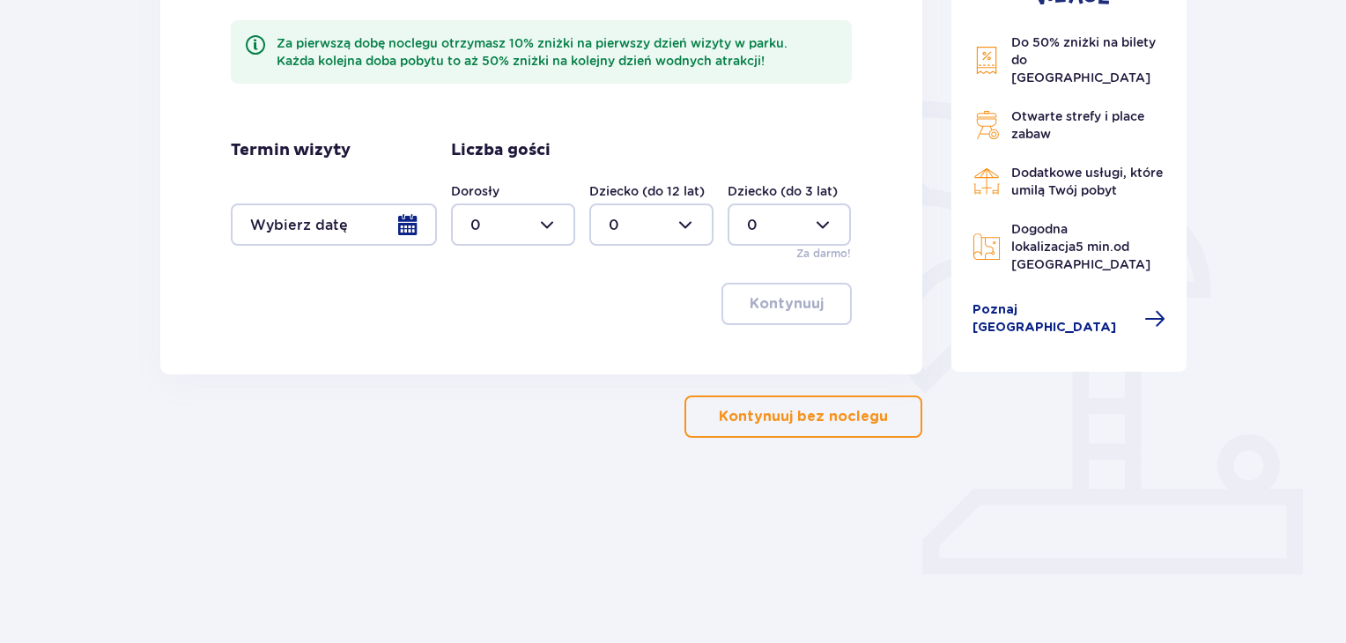
click at [412, 226] on div at bounding box center [334, 225] width 206 height 42
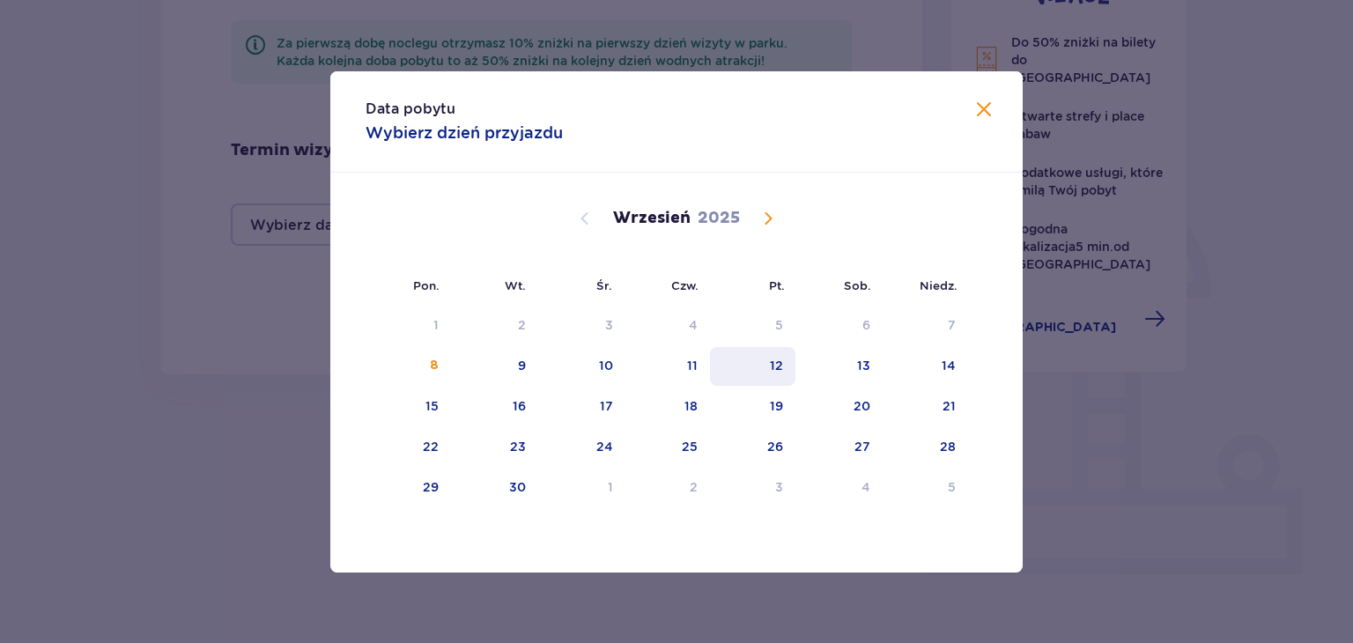
click at [786, 362] on div "12" at bounding box center [752, 366] width 85 height 39
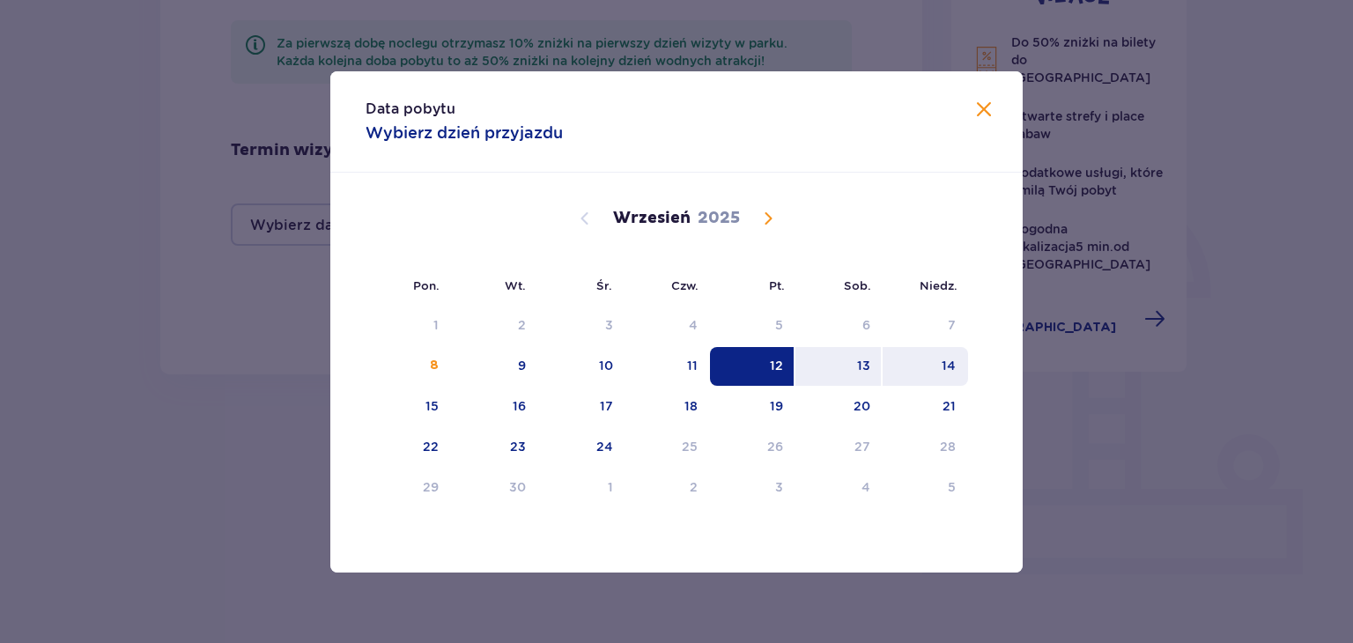
click at [932, 370] on div "14" at bounding box center [925, 366] width 85 height 39
type input "12.09.25 - 14.09.25"
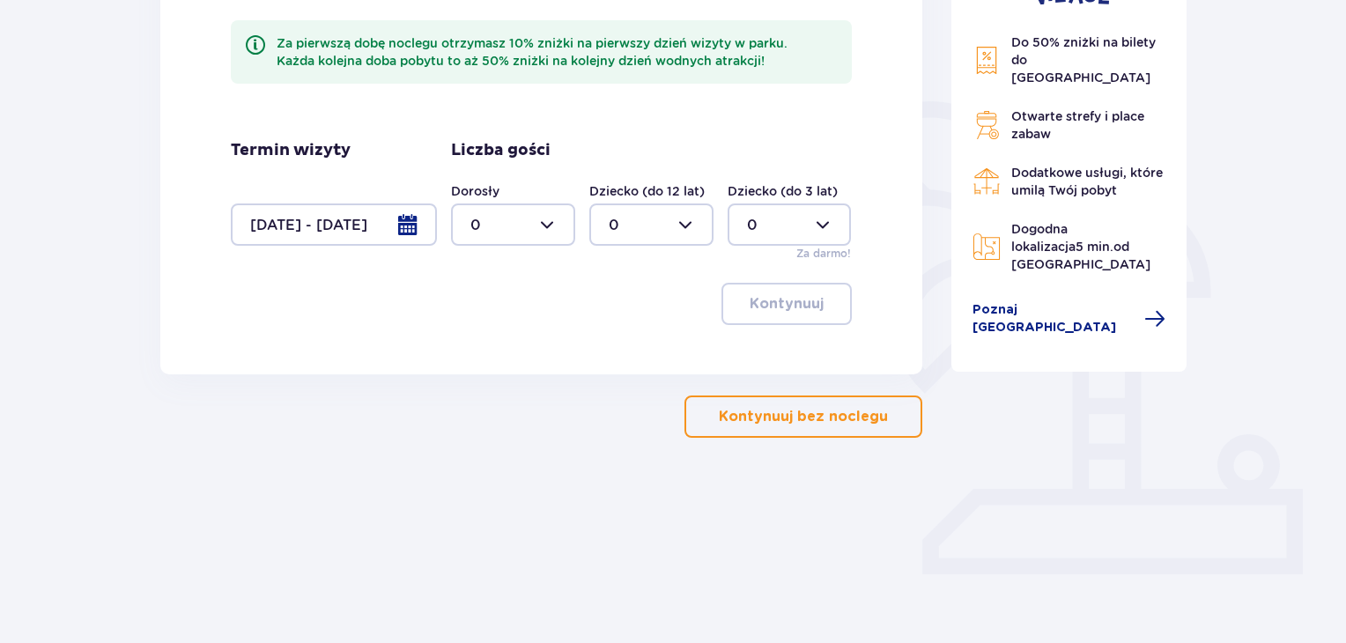
click at [550, 227] on div at bounding box center [513, 225] width 124 height 42
click at [529, 347] on div "2" at bounding box center [512, 352] width 85 height 19
type input "2"
click at [686, 225] on div at bounding box center [651, 225] width 124 height 42
click at [656, 351] on div "2" at bounding box center [651, 352] width 85 height 19
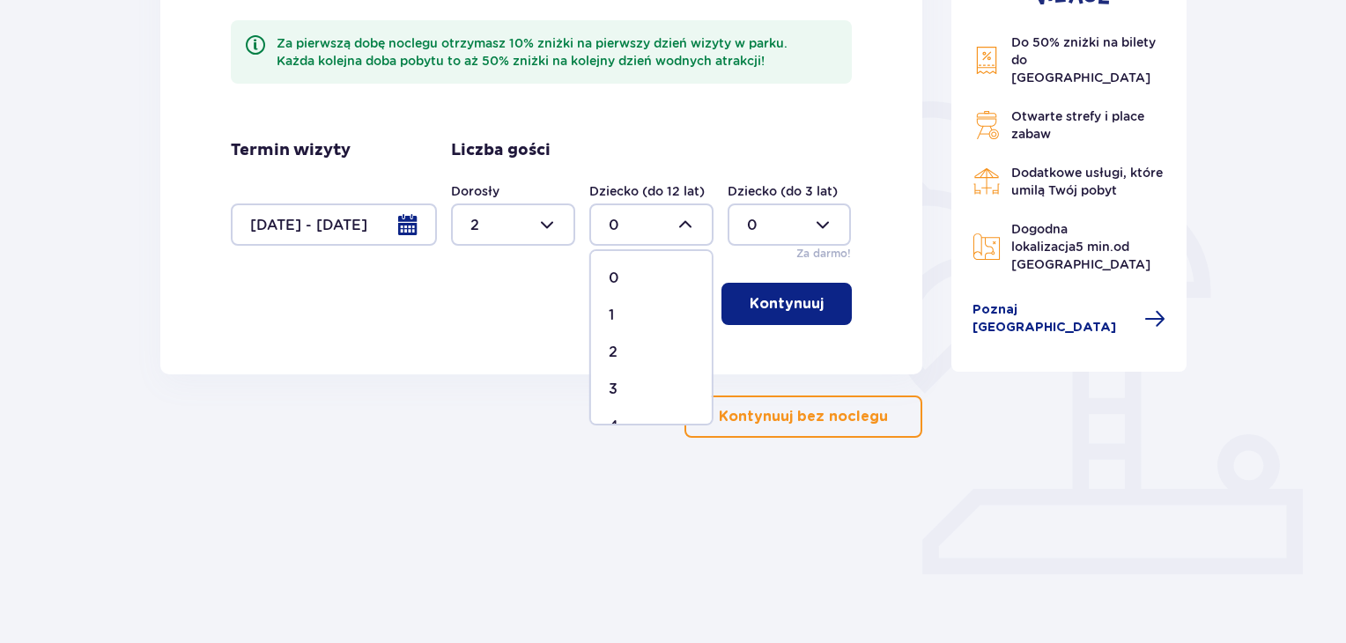
type input "2"
click at [762, 307] on p "Kontynuuj" at bounding box center [787, 303] width 74 height 19
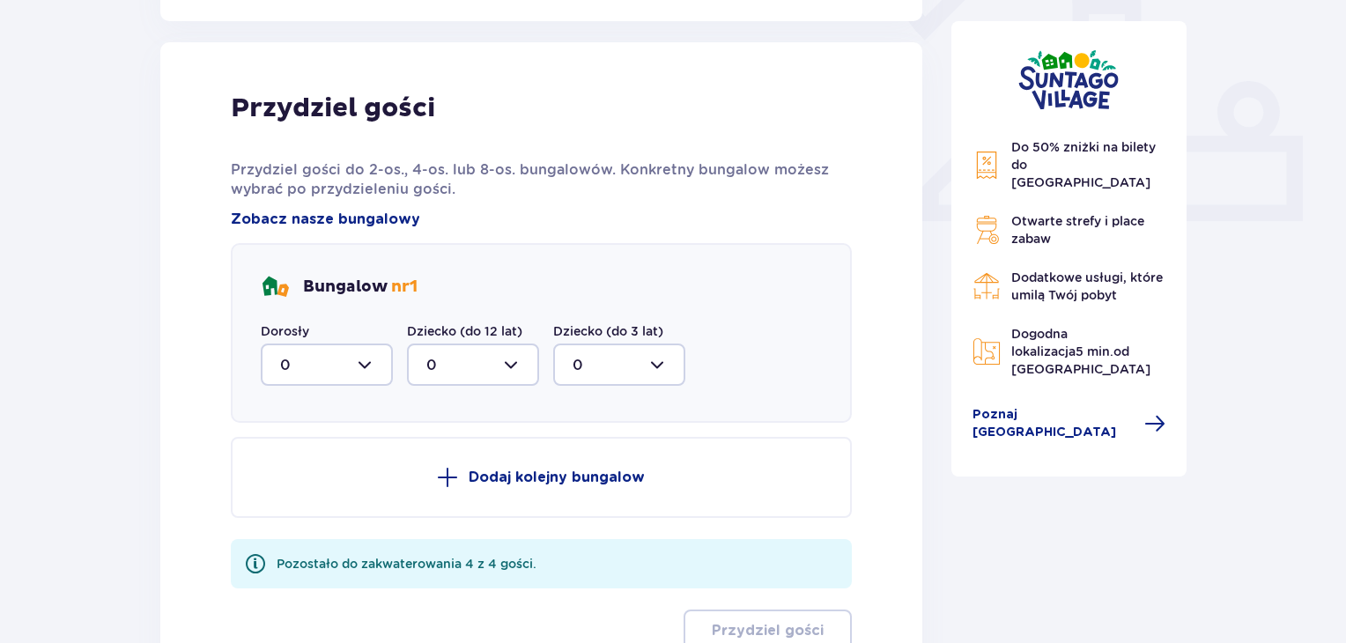
scroll to position [710, 0]
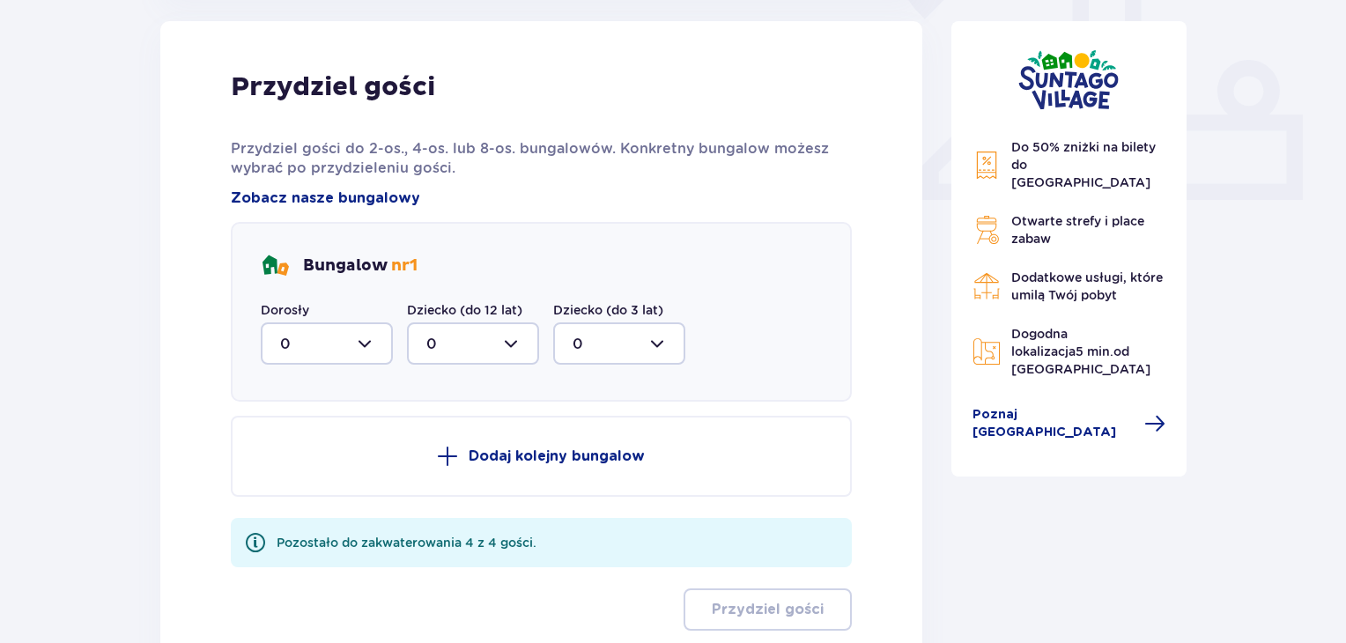
click at [369, 345] on div at bounding box center [327, 343] width 132 height 42
click at [338, 478] on div "2" at bounding box center [326, 471] width 93 height 19
type input "2"
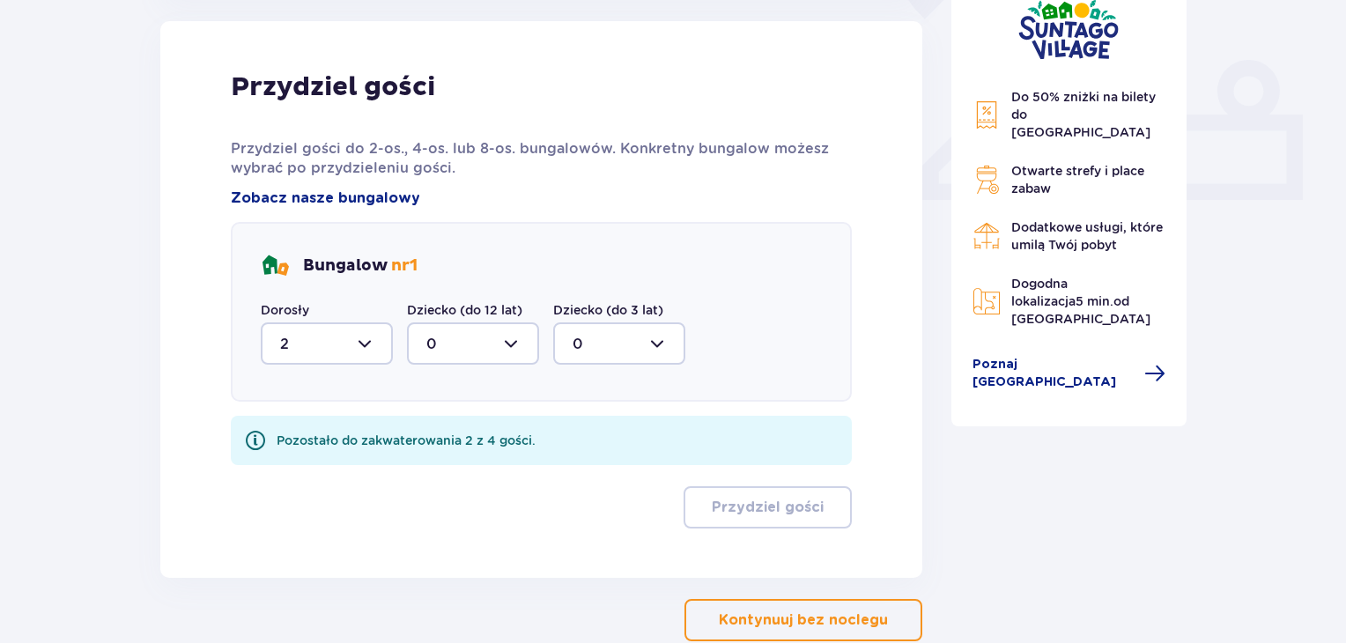
click at [514, 345] on div at bounding box center [473, 343] width 132 height 42
click at [471, 472] on div "2" at bounding box center [472, 471] width 93 height 19
type input "2"
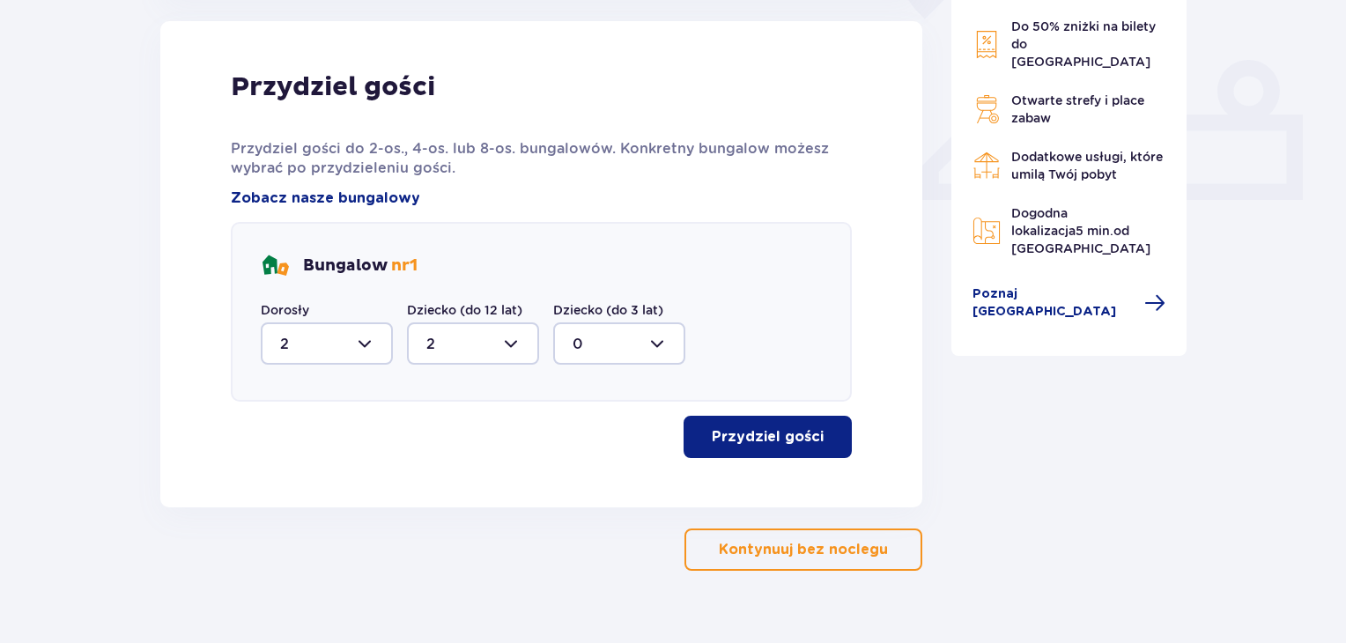
click at [758, 432] on p "Przydziel gości" at bounding box center [768, 436] width 112 height 19
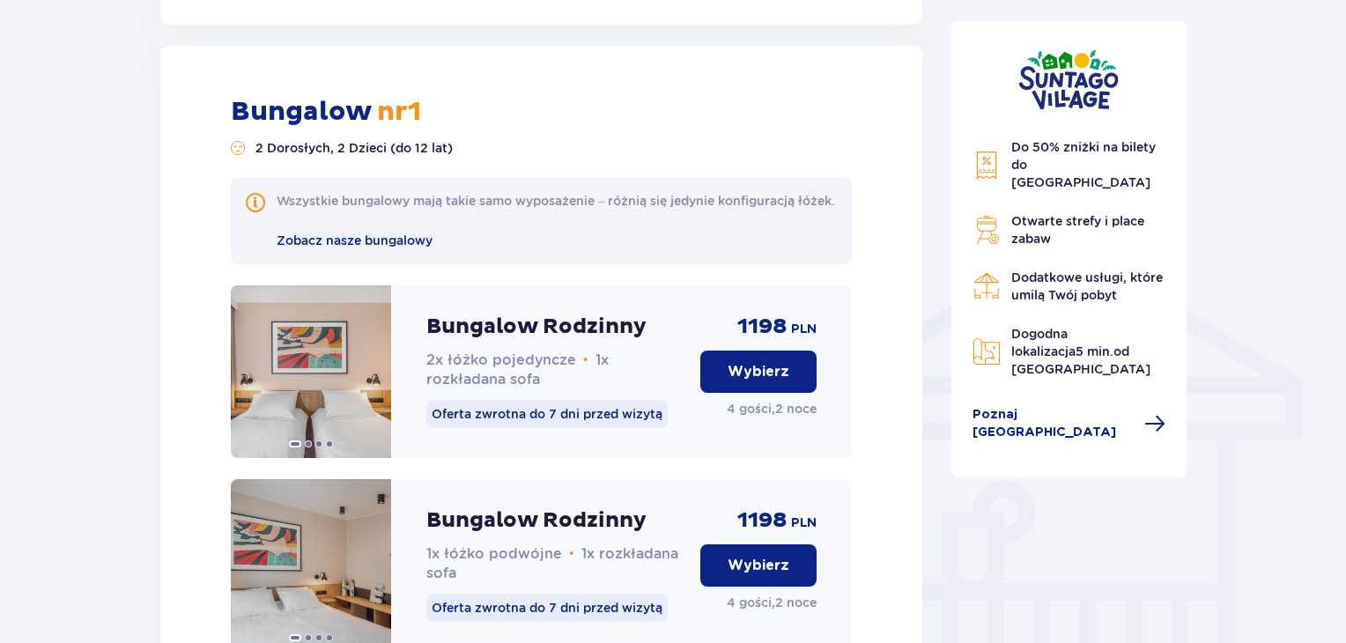
scroll to position [1217, 0]
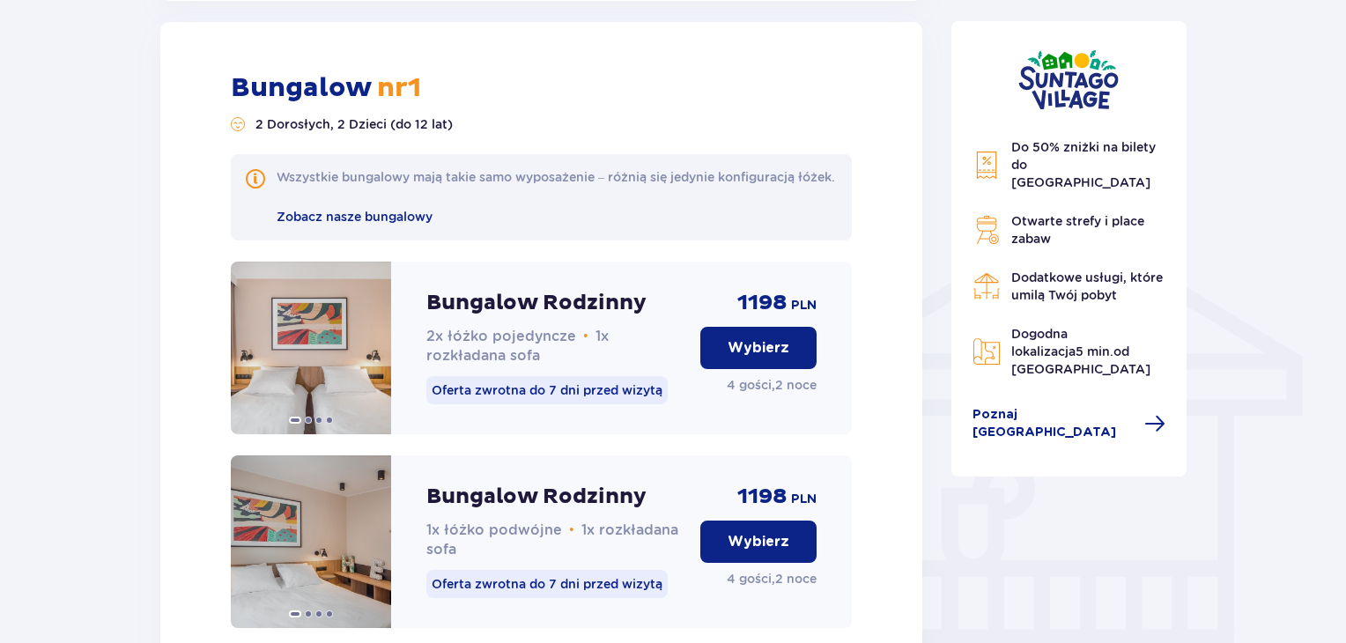
click at [89, 486] on div "Nocleg Pomiń ten krok Zaplanuj pobyt Za pierwszą dobę noclegu otrzymasz 10% zni…" at bounding box center [673, 122] width 1346 height 2402
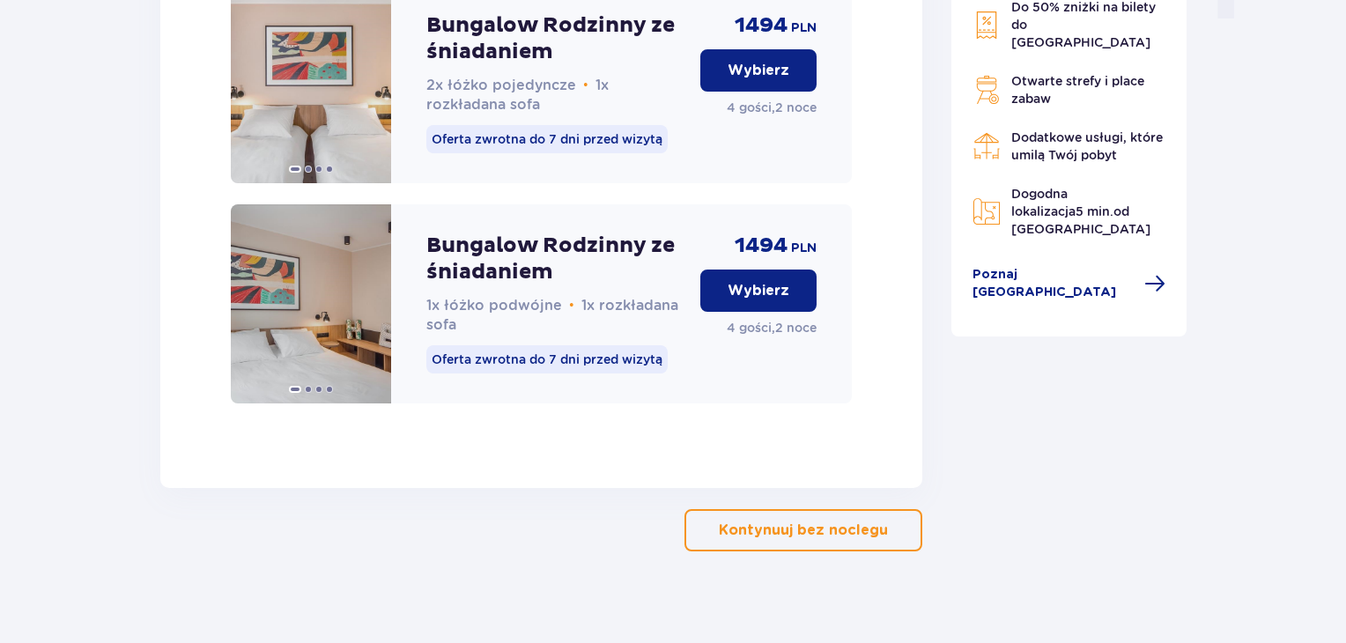
scroll to position [1885, 0]
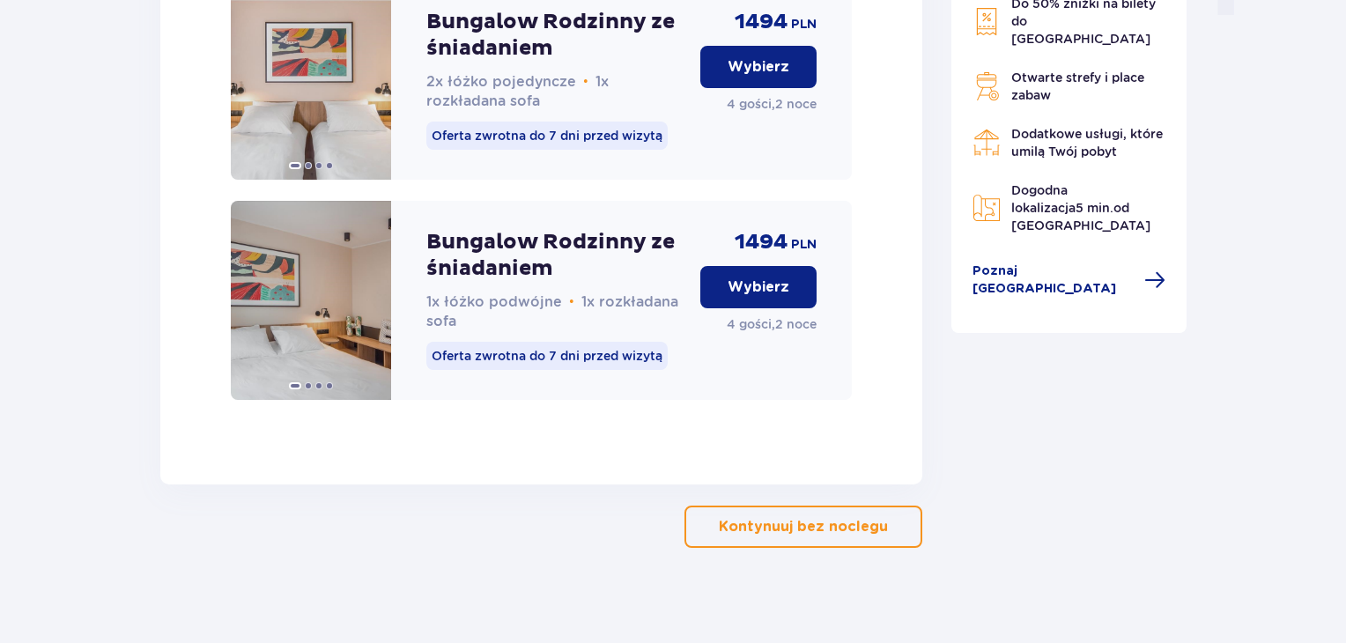
click at [782, 297] on p "Wybierz" at bounding box center [759, 287] width 62 height 19
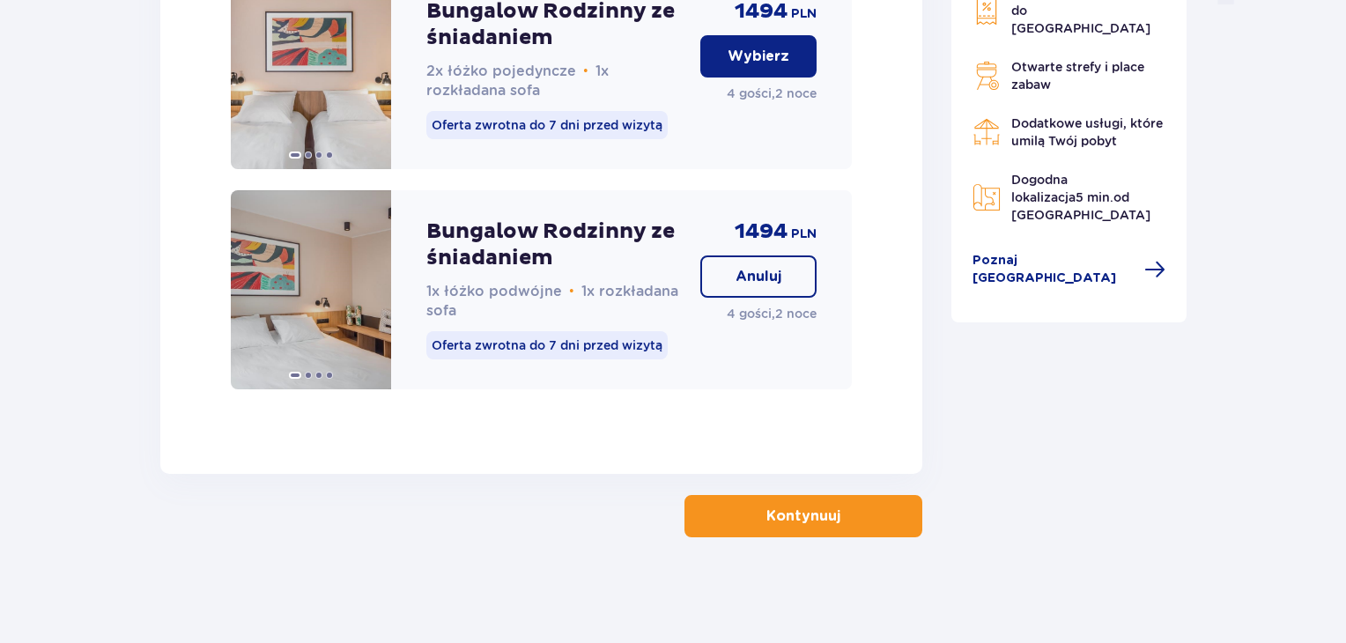
scroll to position [1916, 0]
click at [818, 530] on button "Kontynuuj" at bounding box center [804, 516] width 238 height 42
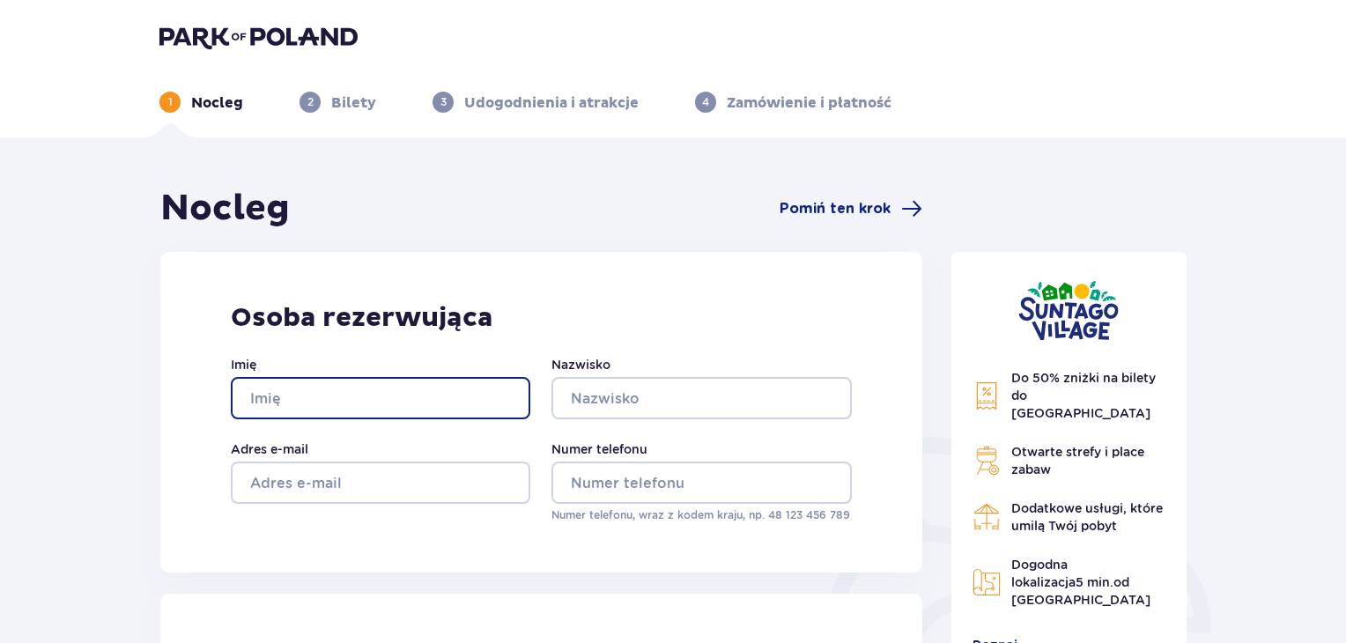
click at [459, 410] on input "Imię" at bounding box center [381, 398] width 300 height 42
type input "Sebastian"
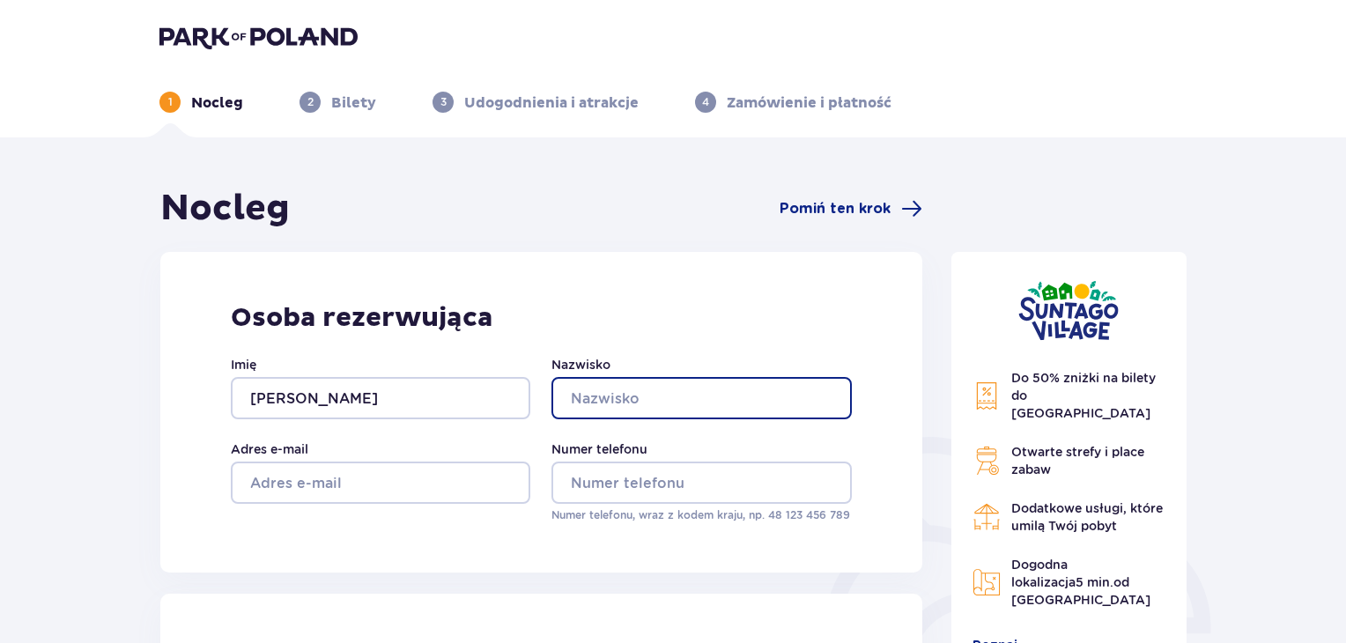
click at [602, 410] on input "Nazwisko" at bounding box center [702, 398] width 300 height 42
type input "Dzierżyński"
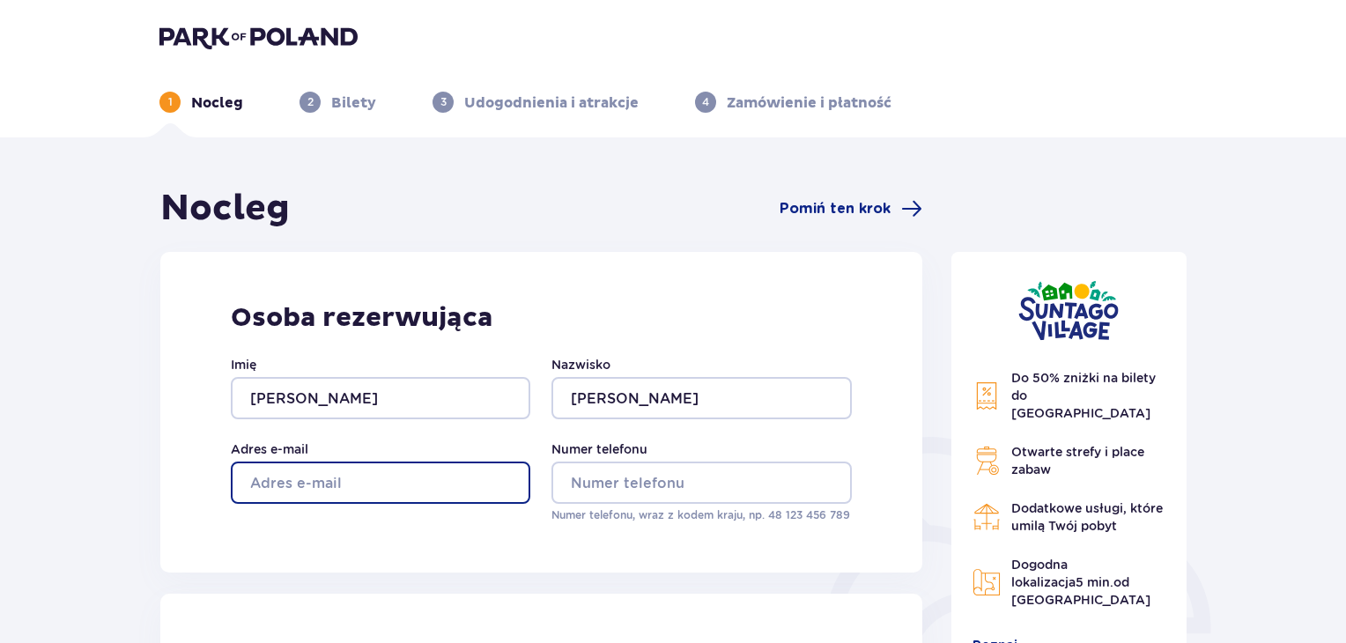
click at [470, 487] on input "Adres e-mail" at bounding box center [381, 483] width 300 height 42
type input "sebastiandzierzynski@gmail.com"
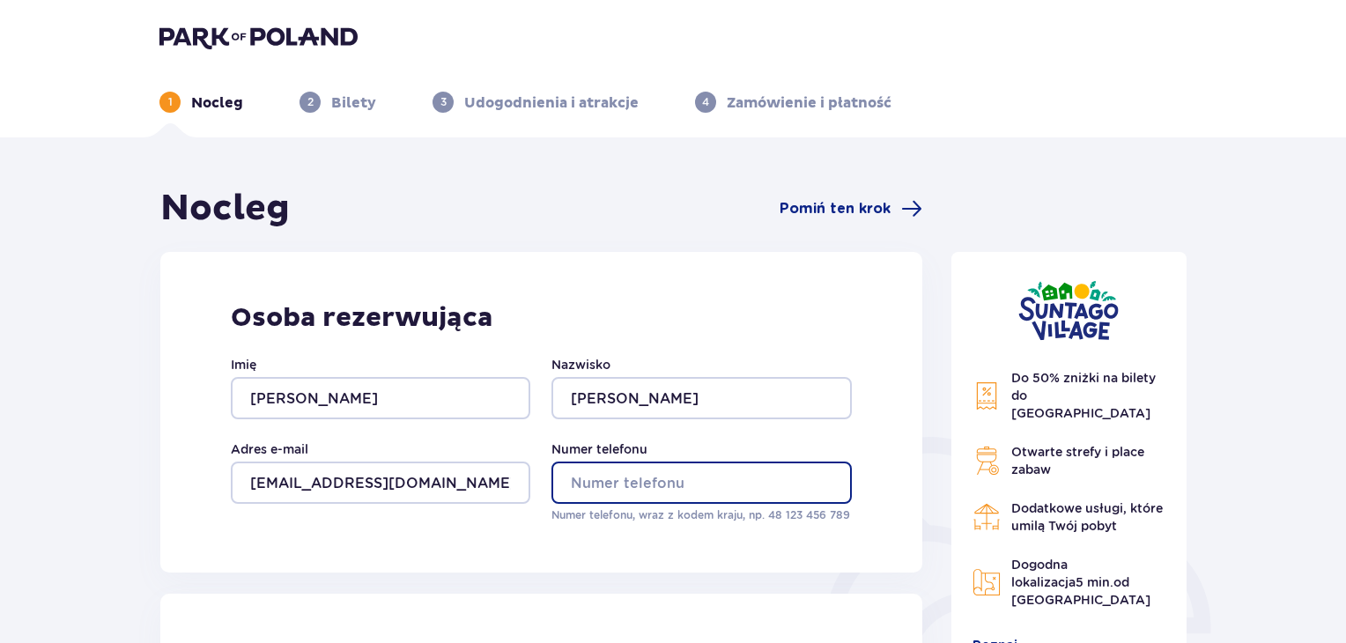
type input "887374010"
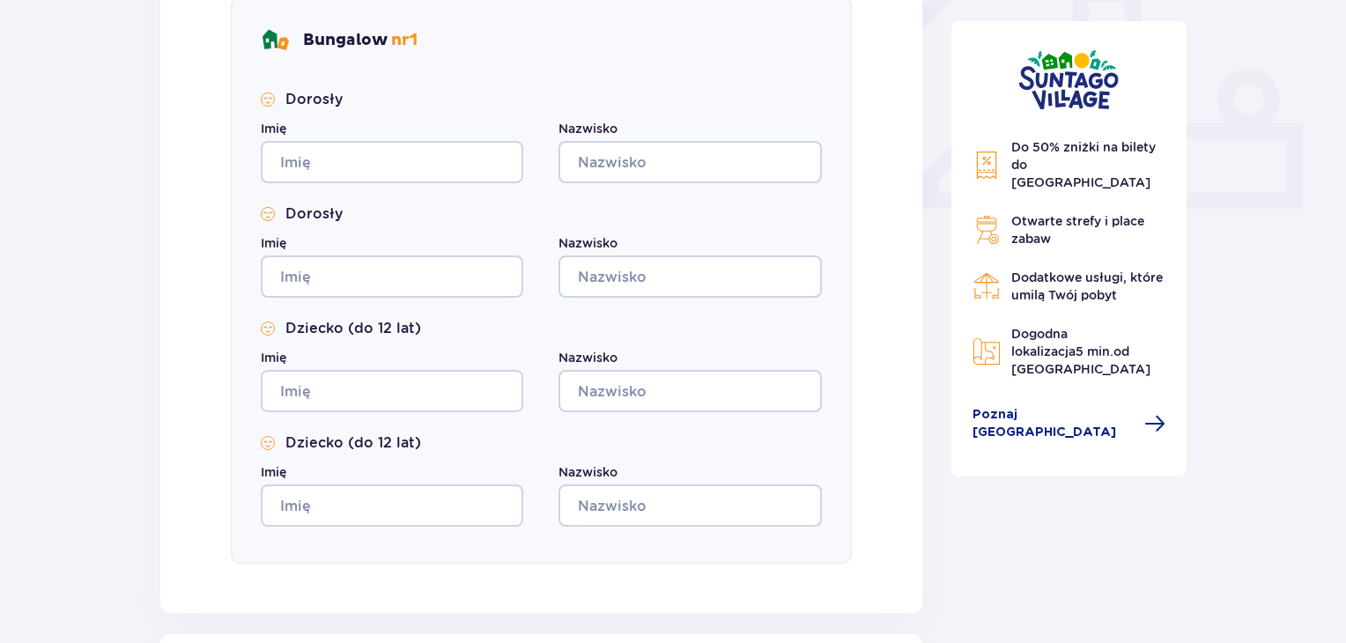
scroll to position [705, 0]
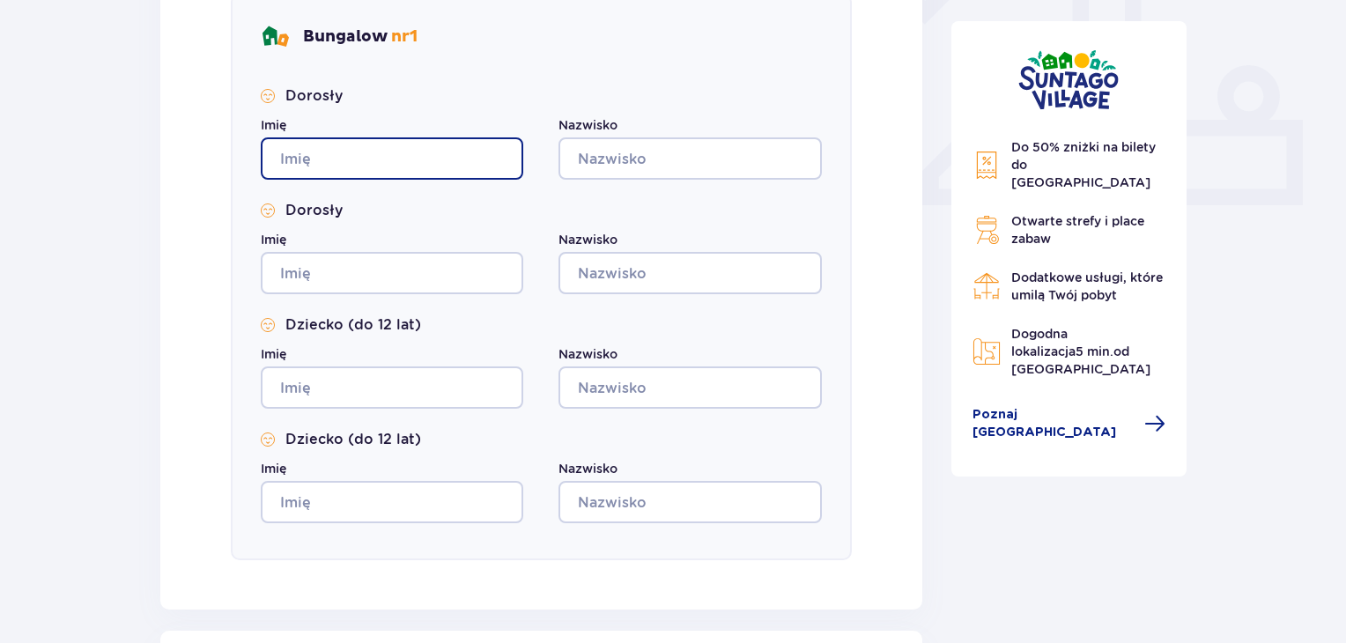
click at [433, 155] on input "Imię" at bounding box center [392, 158] width 263 height 42
type input "Sebastian"
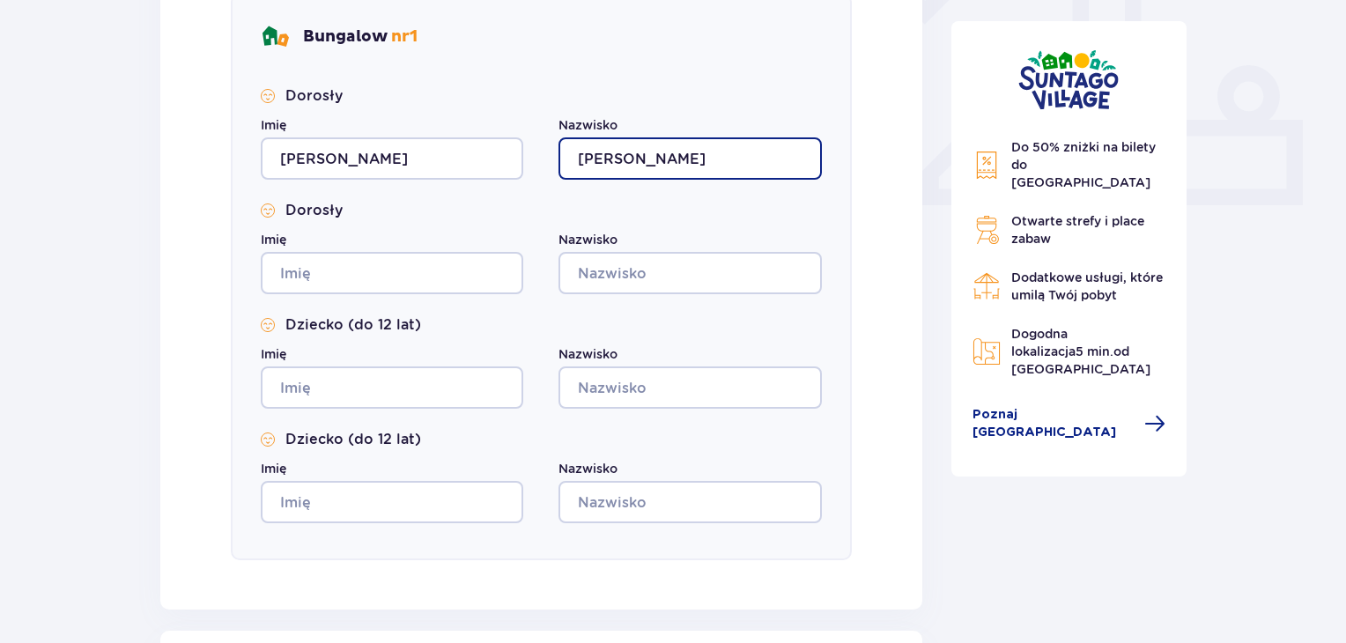
type input "Dzierżyński"
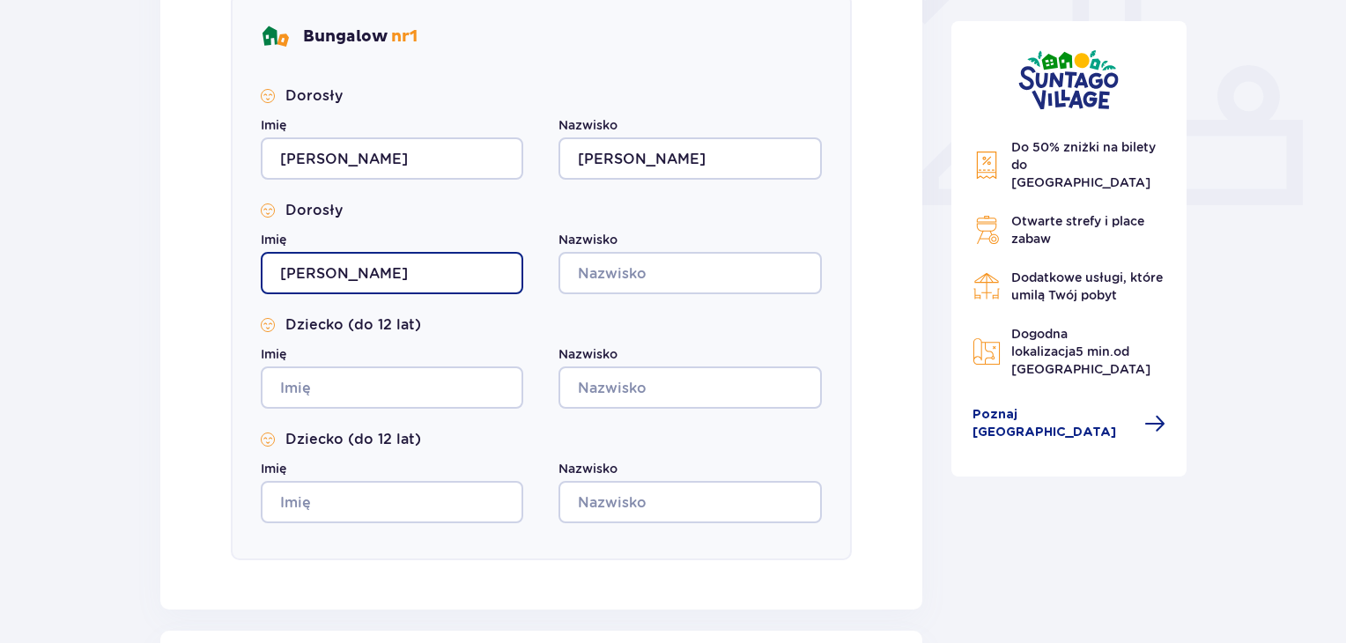
type input "Iwona"
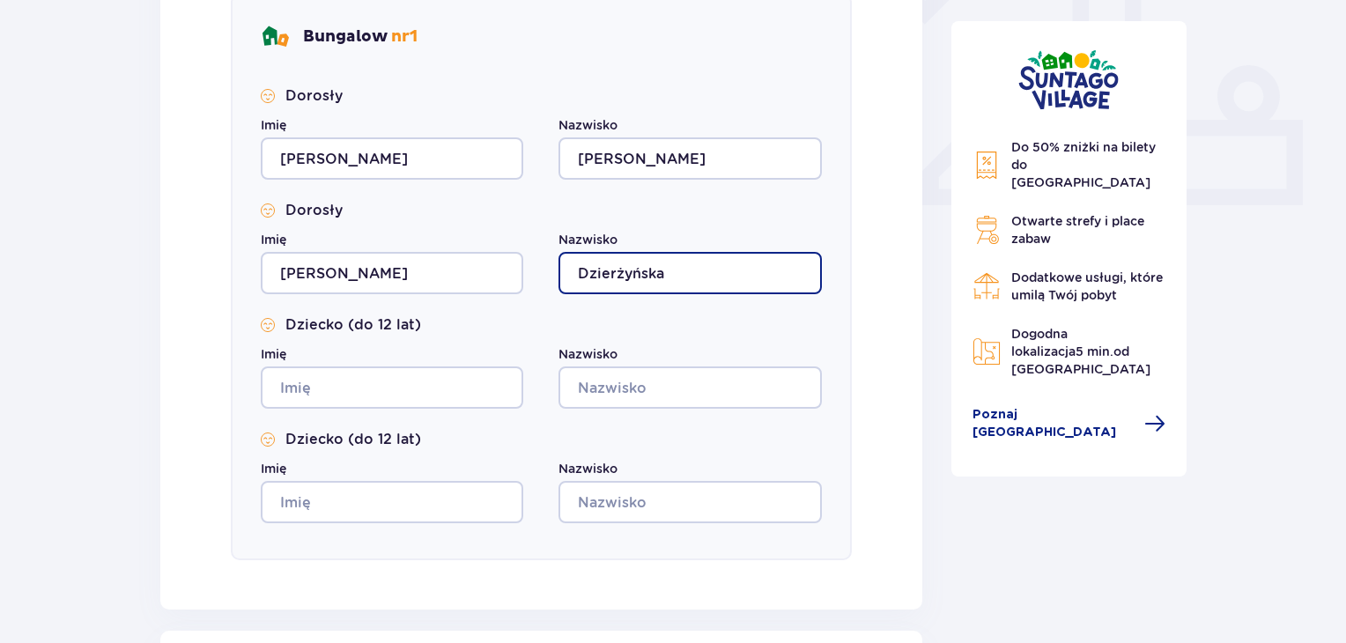
type input "Dzierżyńska"
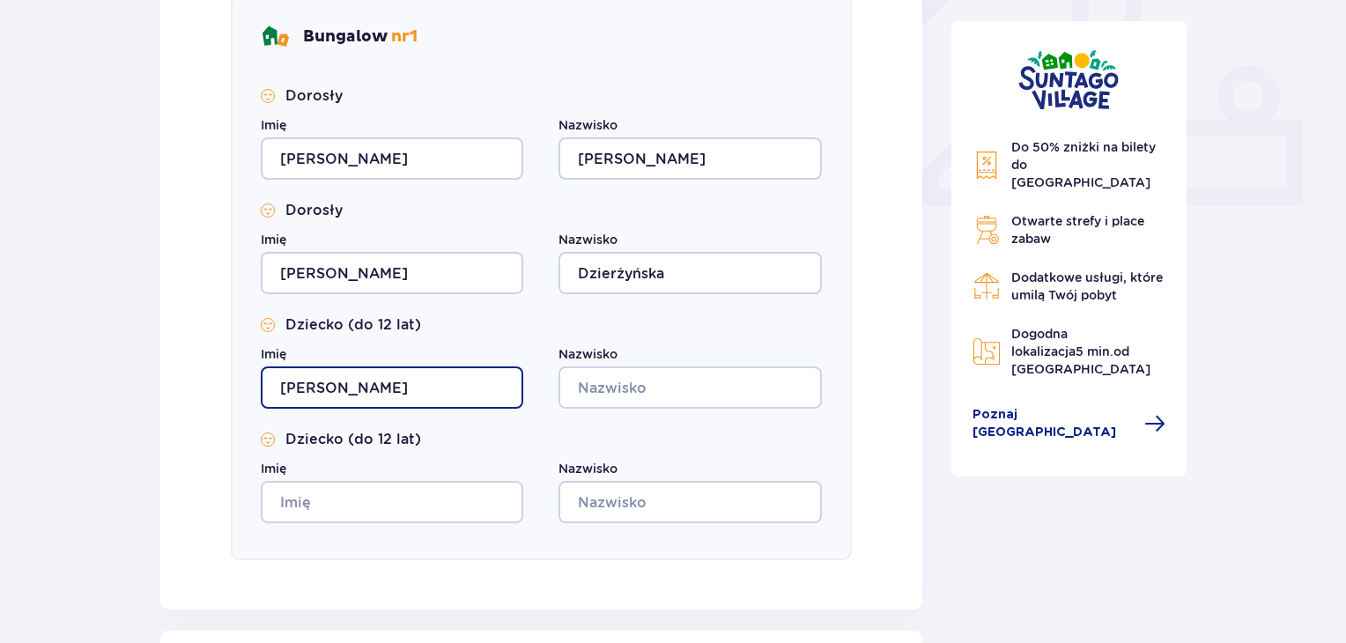
type input "Aleksander"
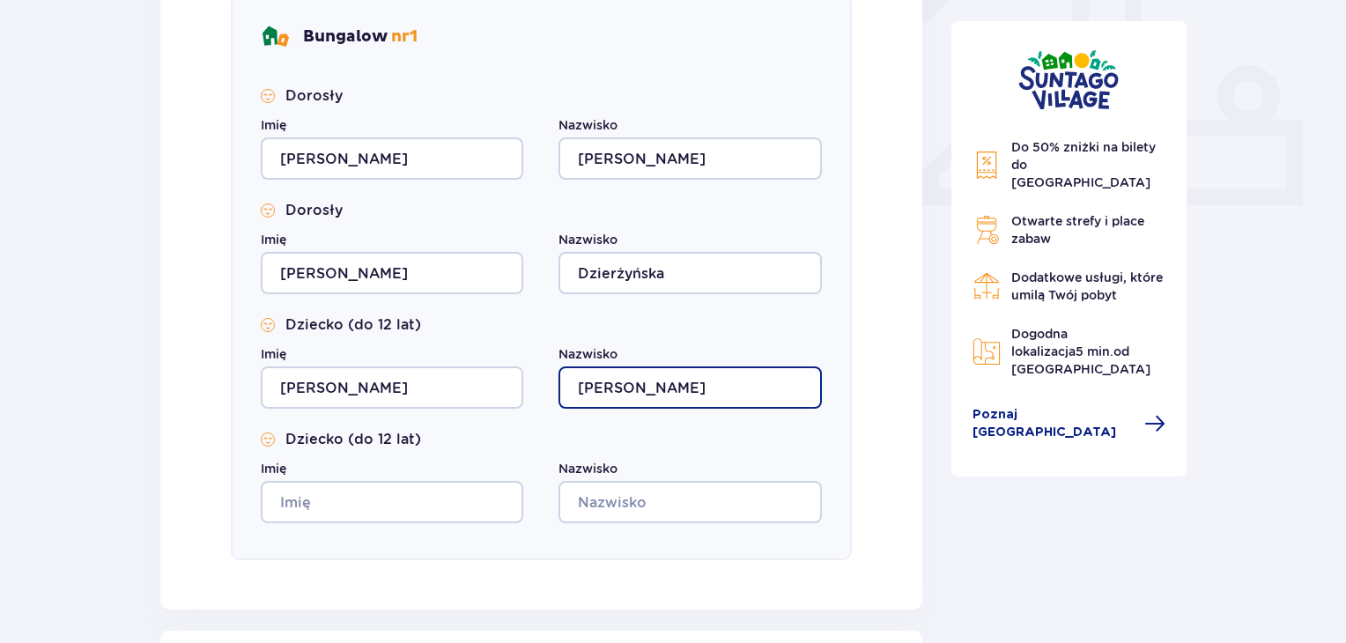
type input "Dzierżyński"
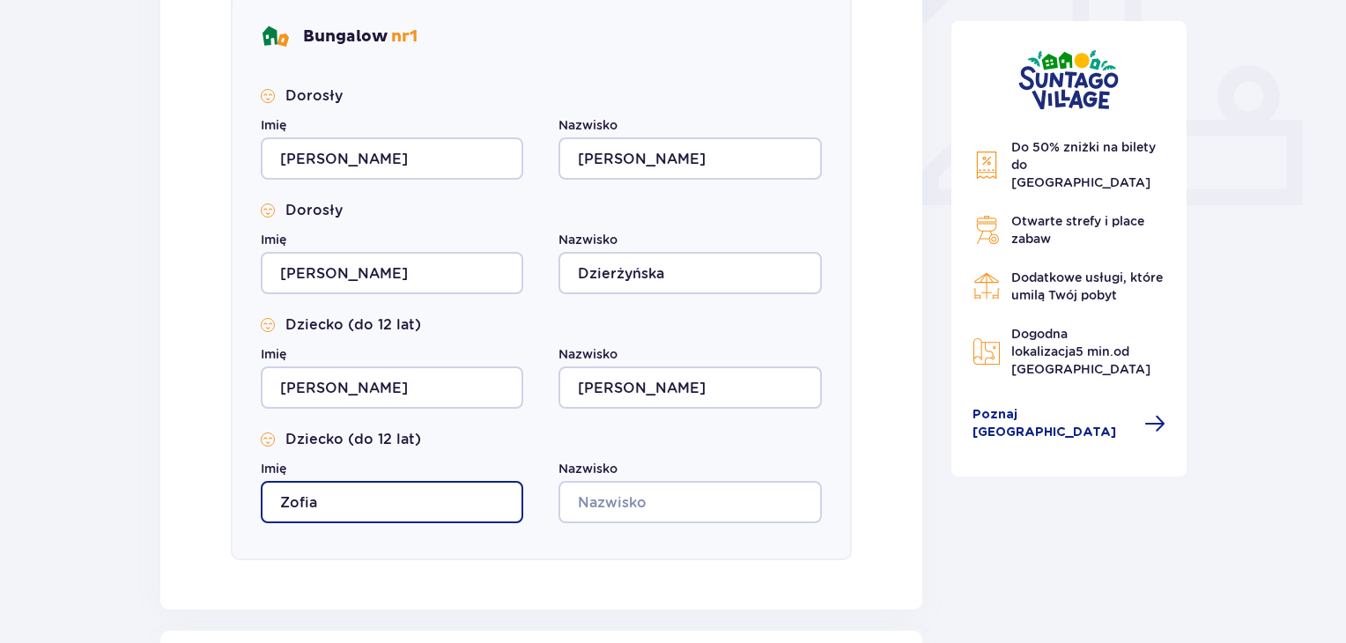
type input "Zofia"
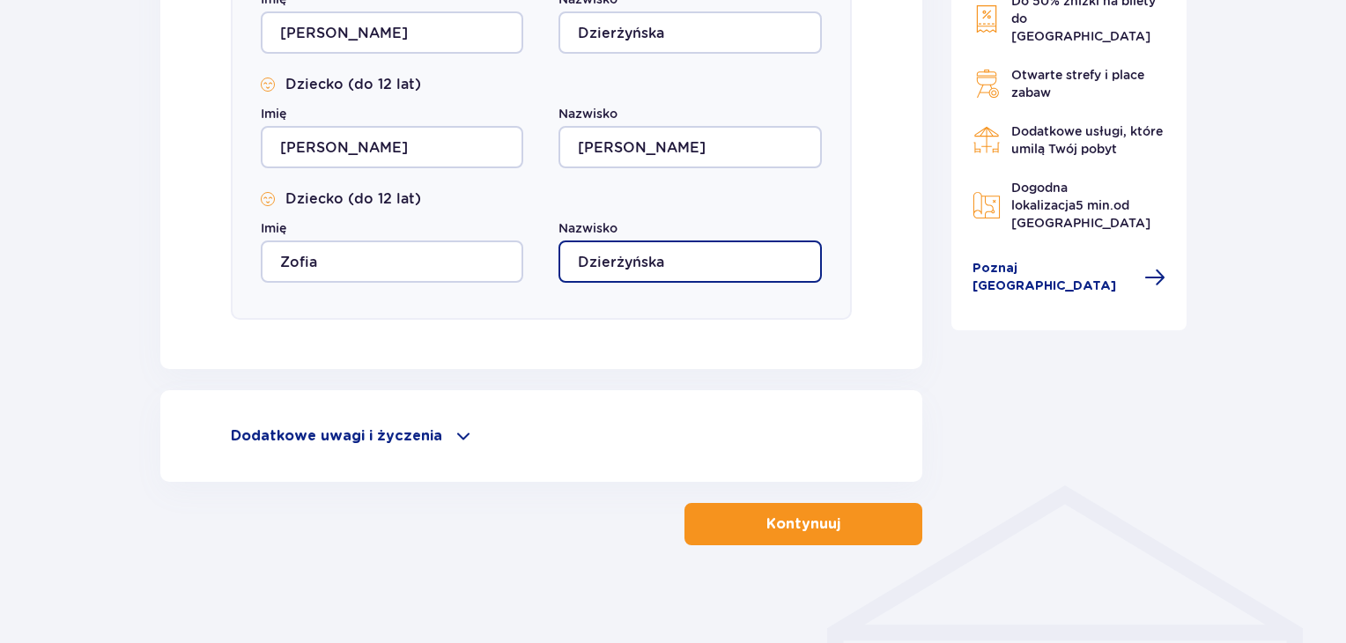
scroll to position [952, 0]
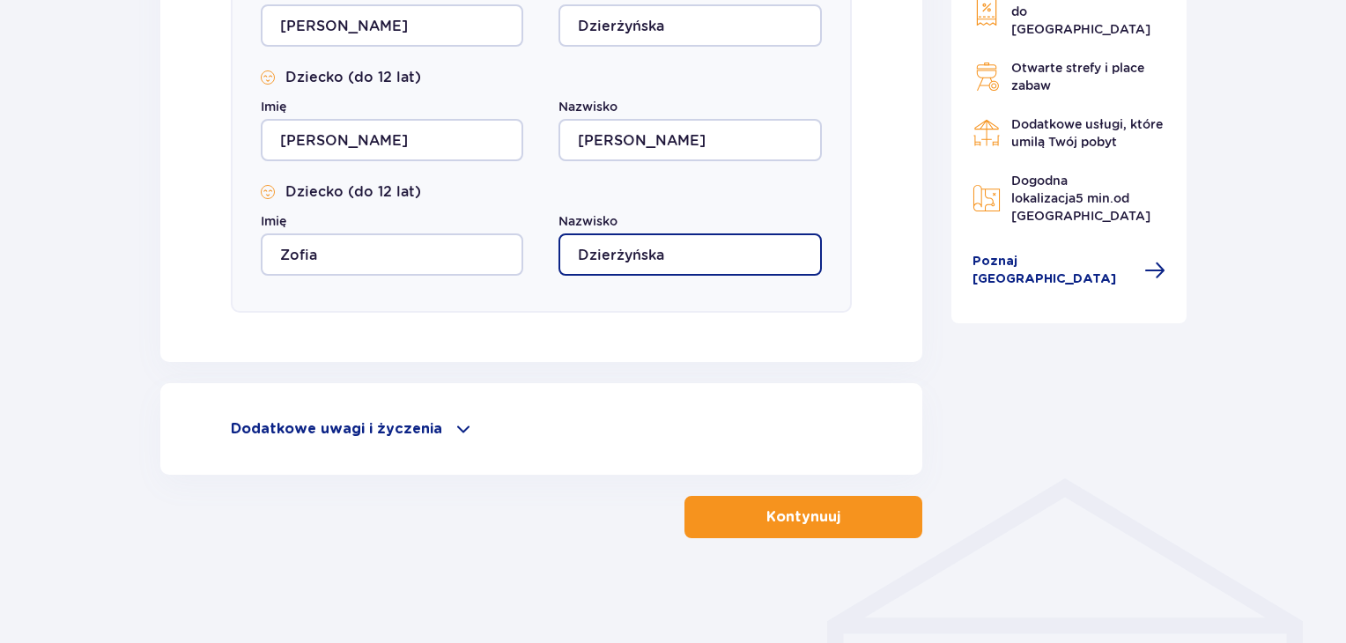
type input "Dzierżyńska"
click at [383, 426] on p "Dodatkowe uwagi i życzenia" at bounding box center [336, 428] width 211 height 19
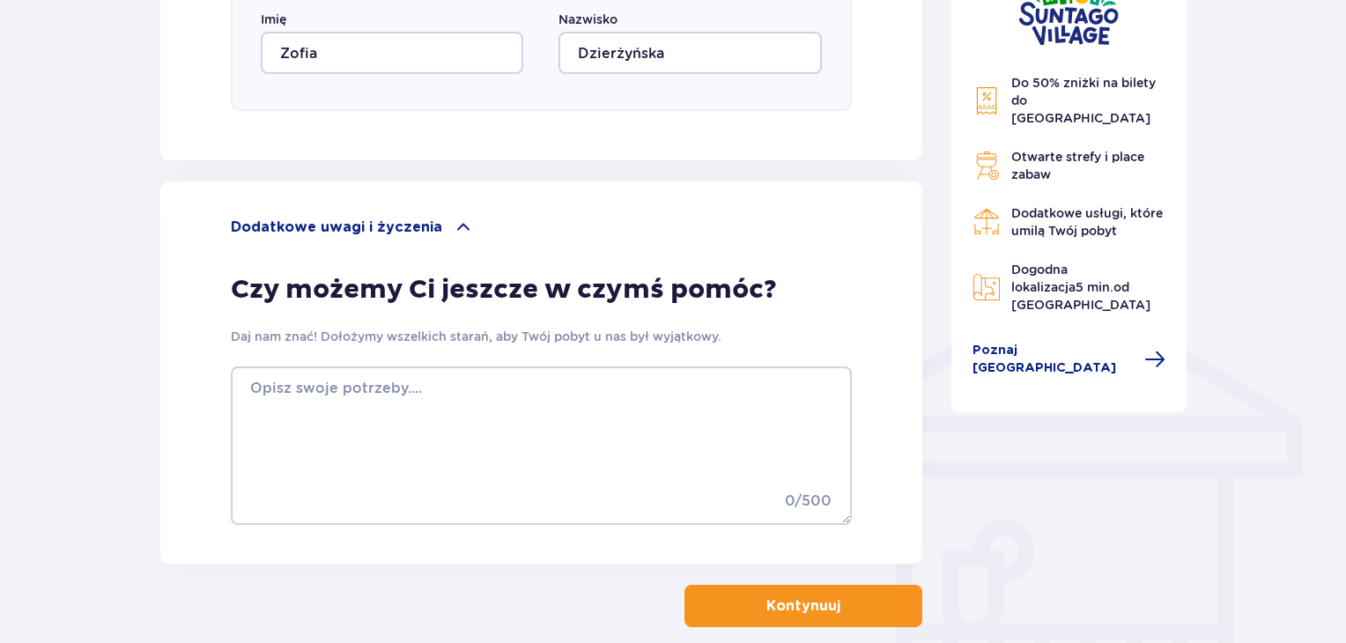
scroll to position [1157, 0]
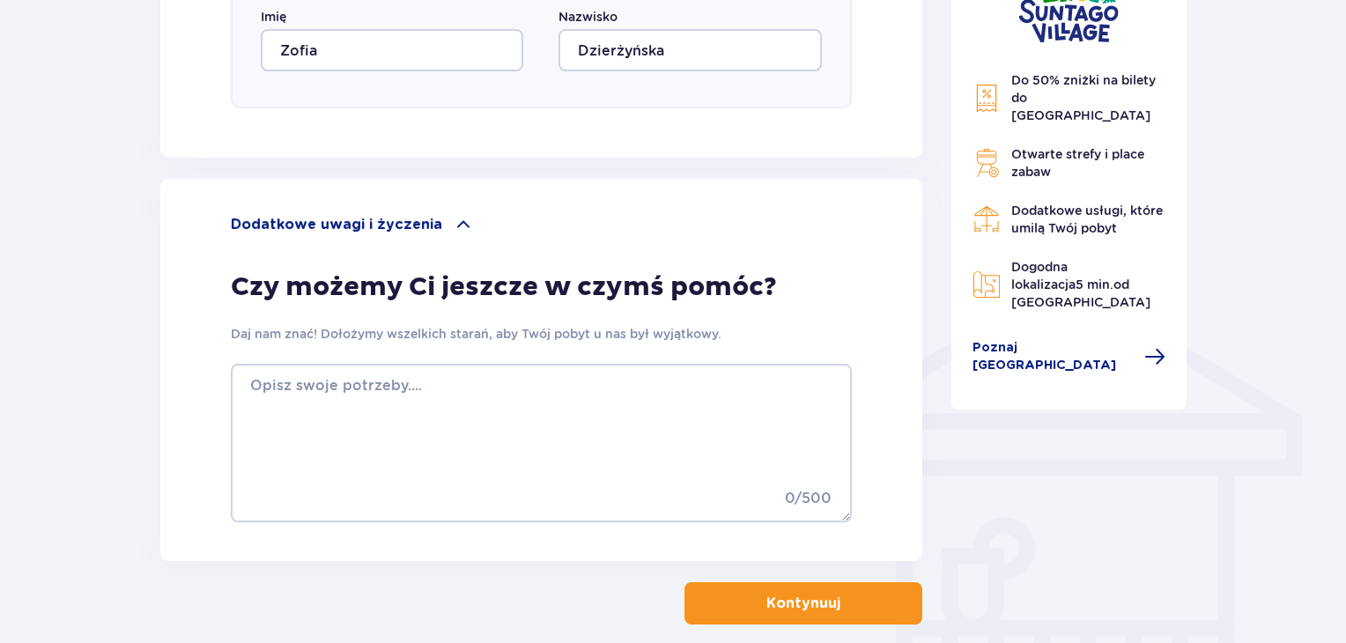
click at [830, 614] on button "Kontynuuj" at bounding box center [804, 603] width 238 height 42
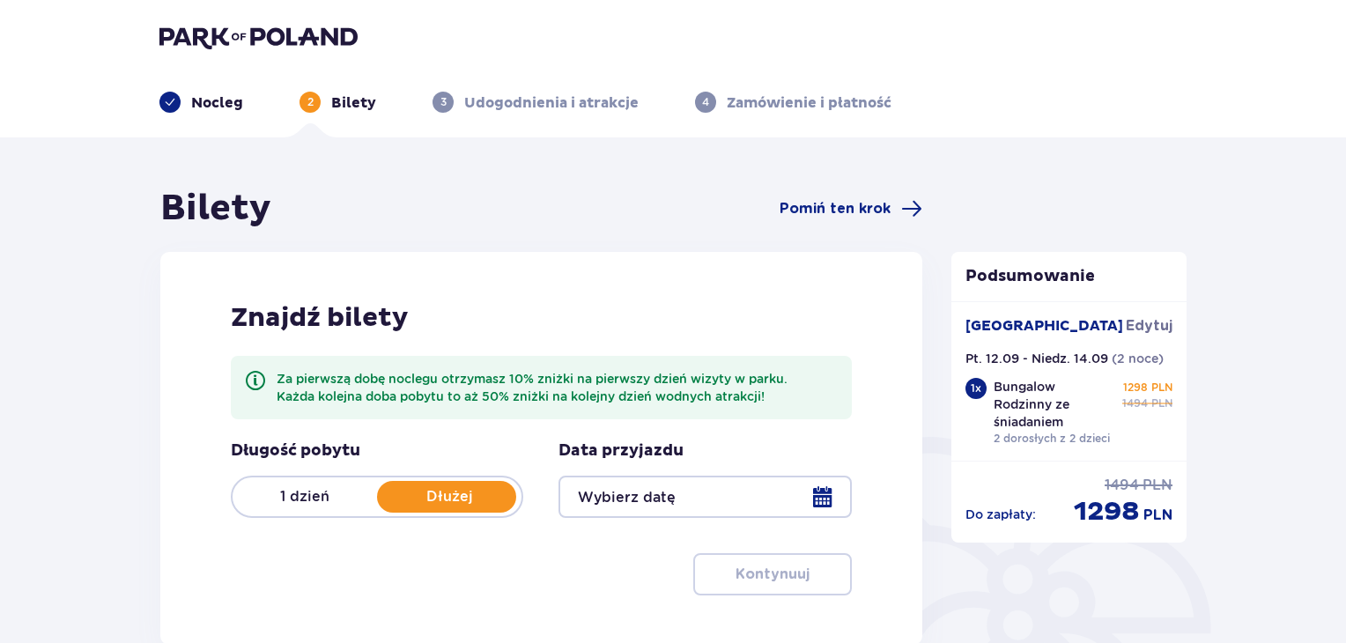
click at [821, 495] on div at bounding box center [705, 497] width 293 height 42
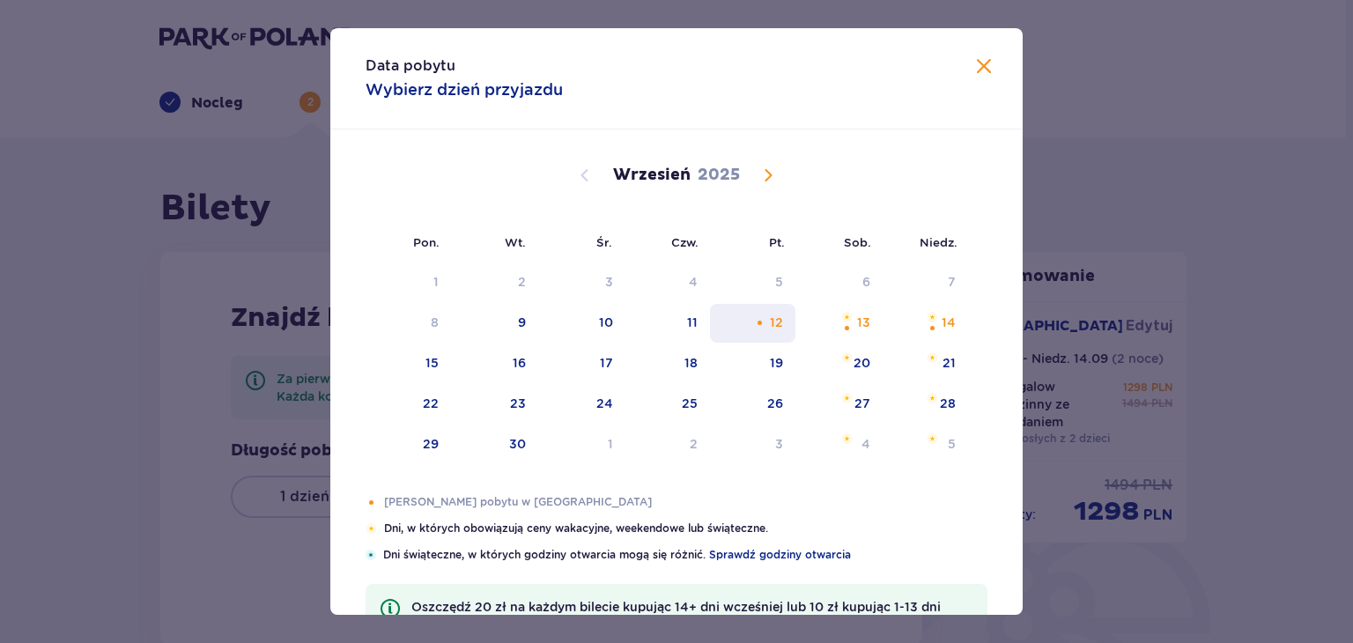
click at [770, 324] on div "12" at bounding box center [776, 323] width 13 height 18
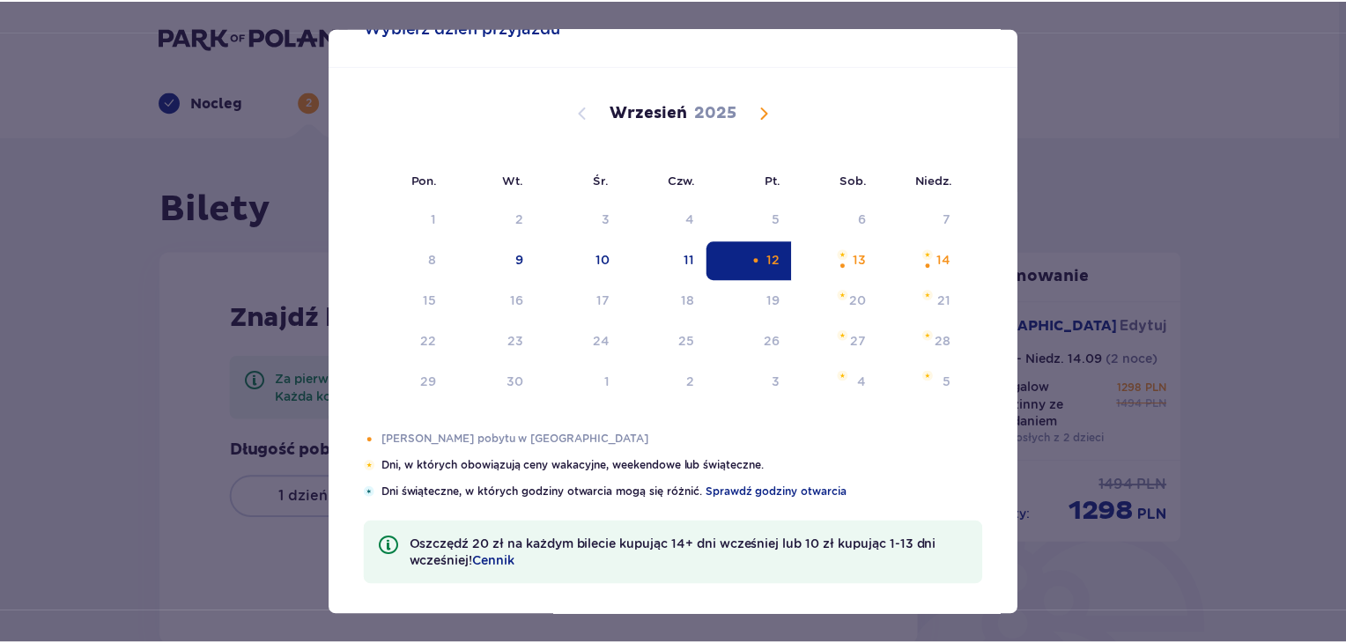
scroll to position [67, 0]
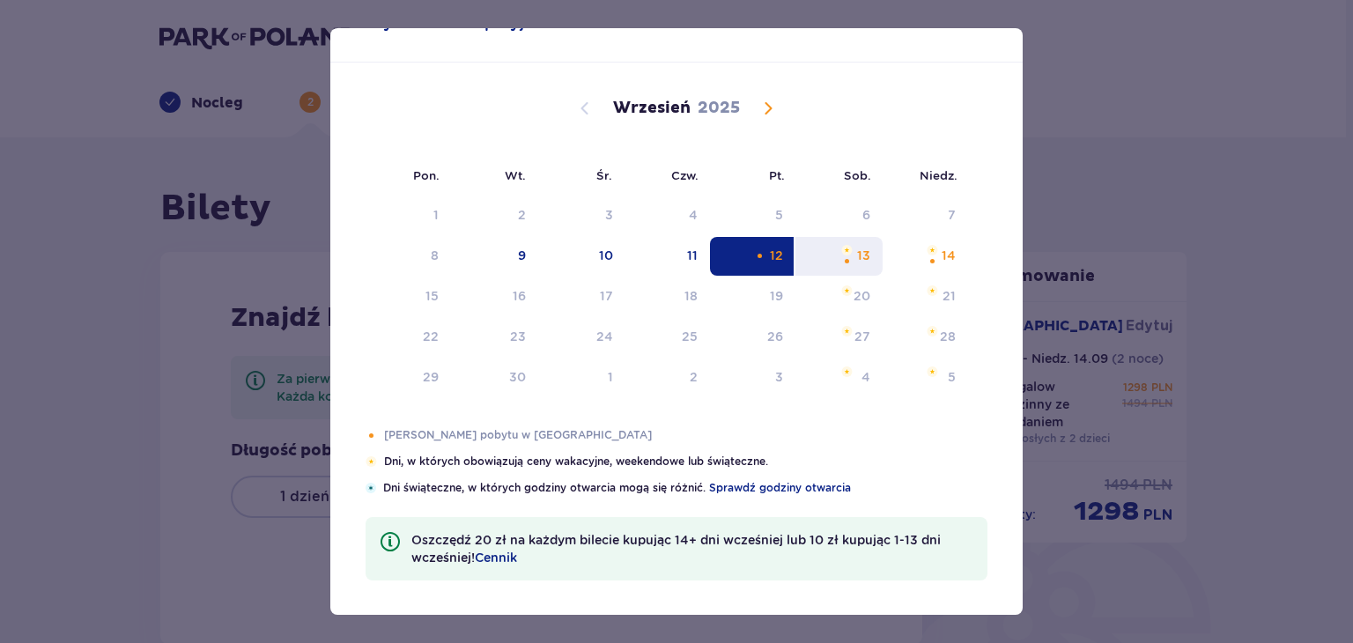
click at [850, 260] on div "13" at bounding box center [839, 256] width 87 height 39
type input "12.09.25 - 13.09.25"
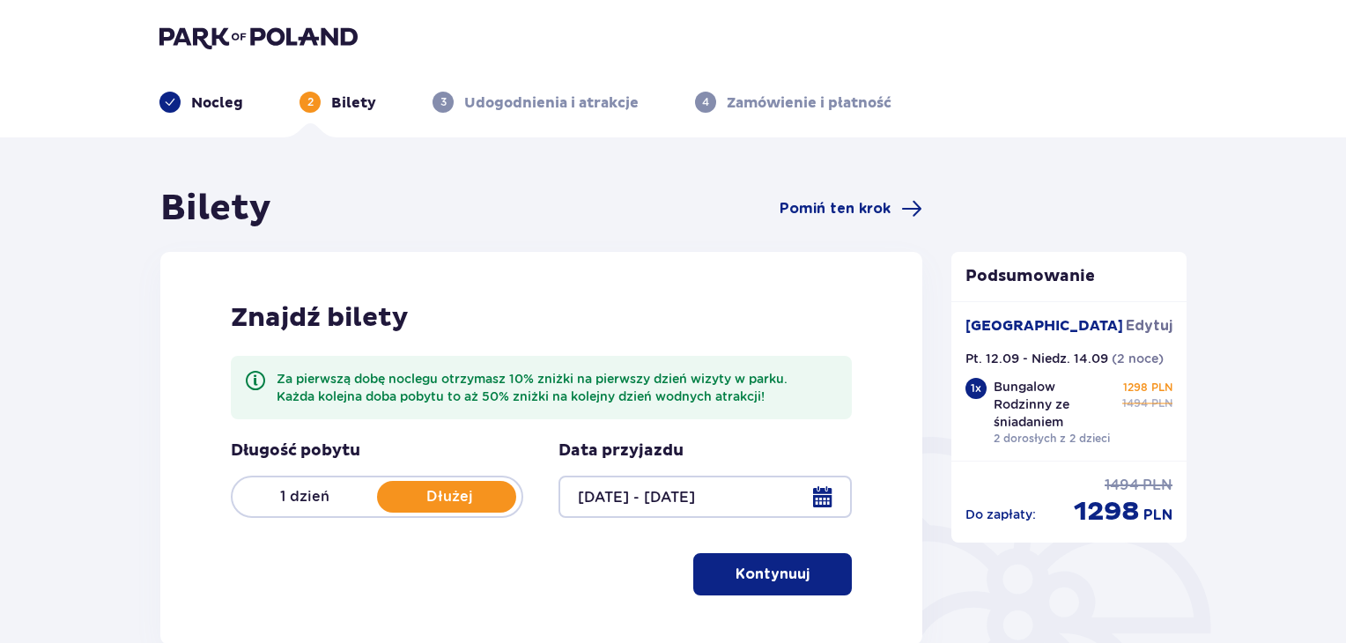
click at [293, 500] on p "1 dzień" at bounding box center [305, 496] width 144 height 19
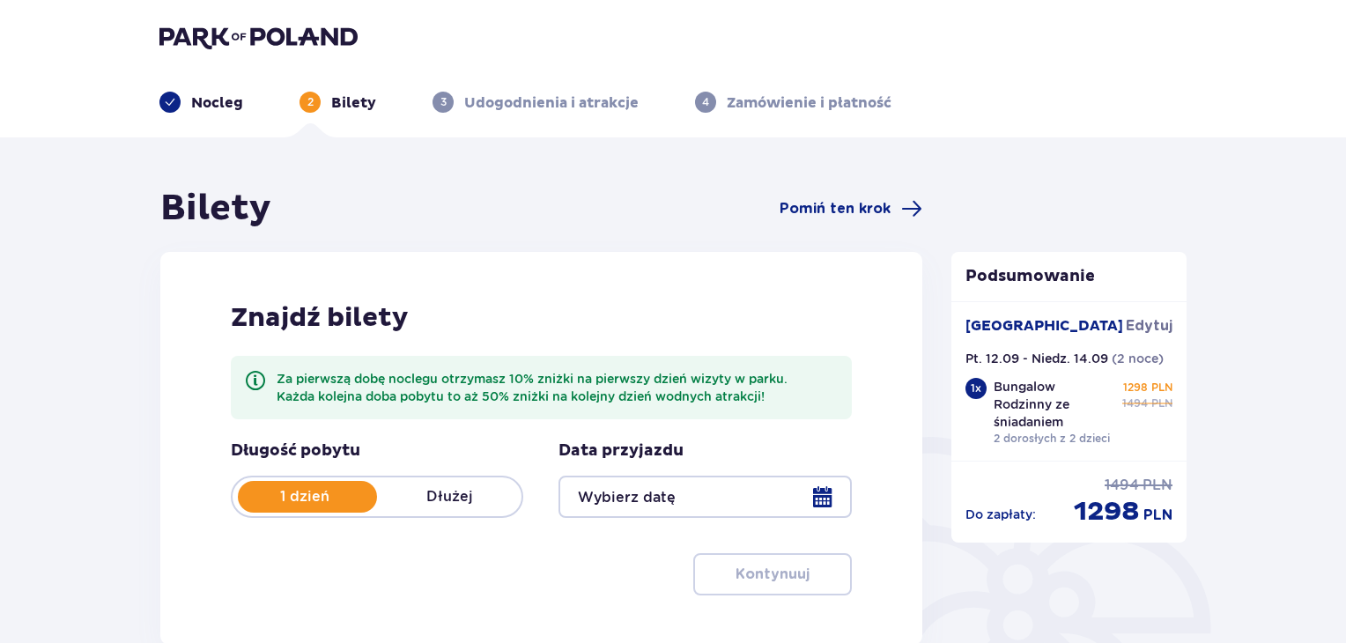
click at [817, 500] on div at bounding box center [705, 497] width 293 height 42
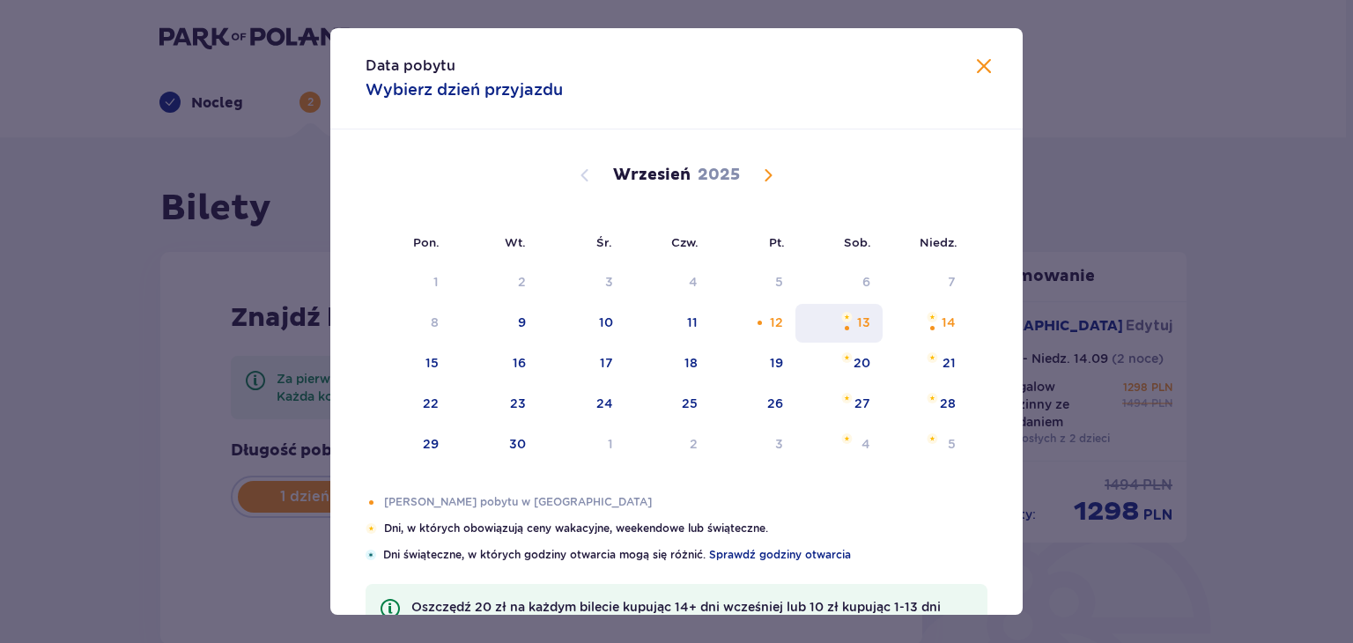
click at [866, 329] on div "13" at bounding box center [863, 323] width 13 height 18
type input "13.09.25"
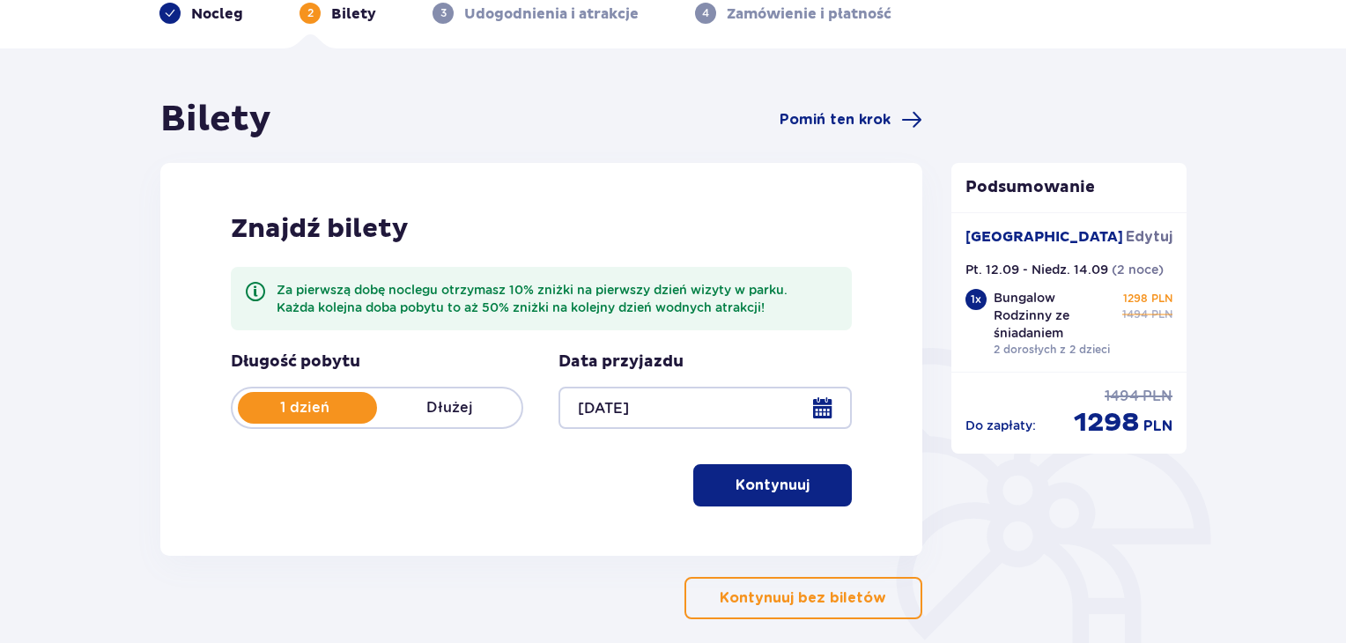
scroll to position [92, 0]
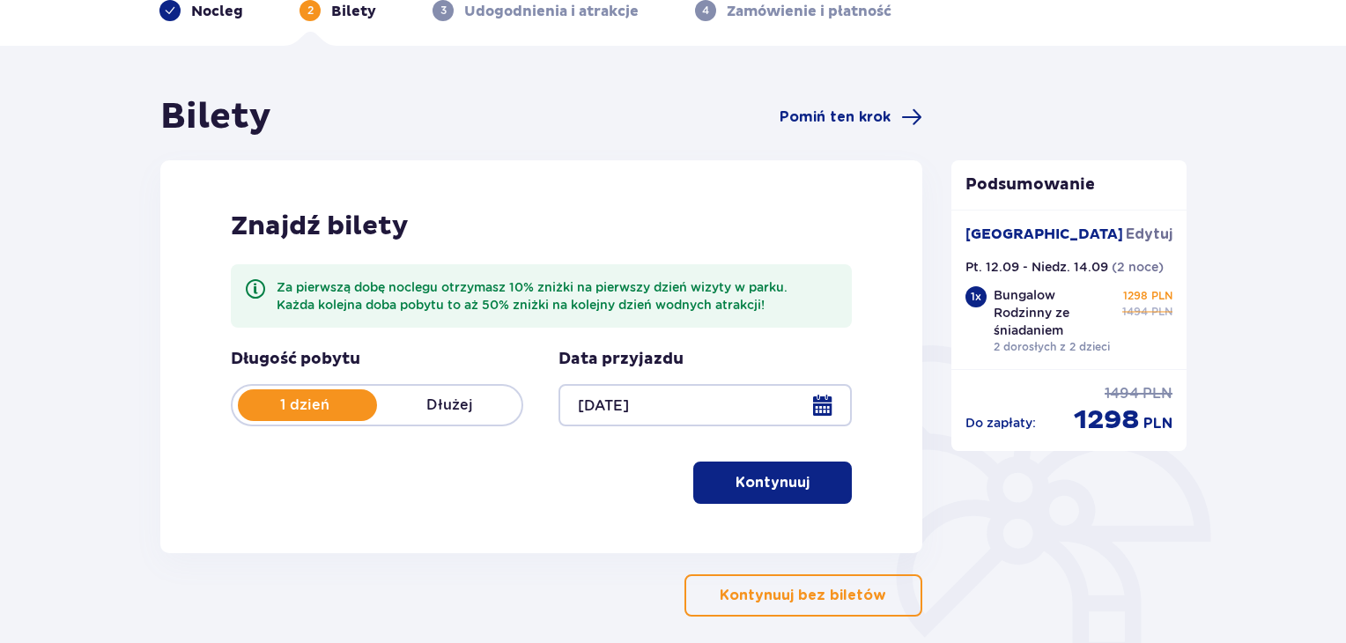
click at [973, 521] on div "Podsumowanie Suntago Village Edytuj Pt. 12.09 - Niedz. 14.09 ( 2 noce ) 1 x Bun…" at bounding box center [1069, 380] width 264 height 571
click at [818, 486] on span "button" at bounding box center [813, 482] width 21 height 21
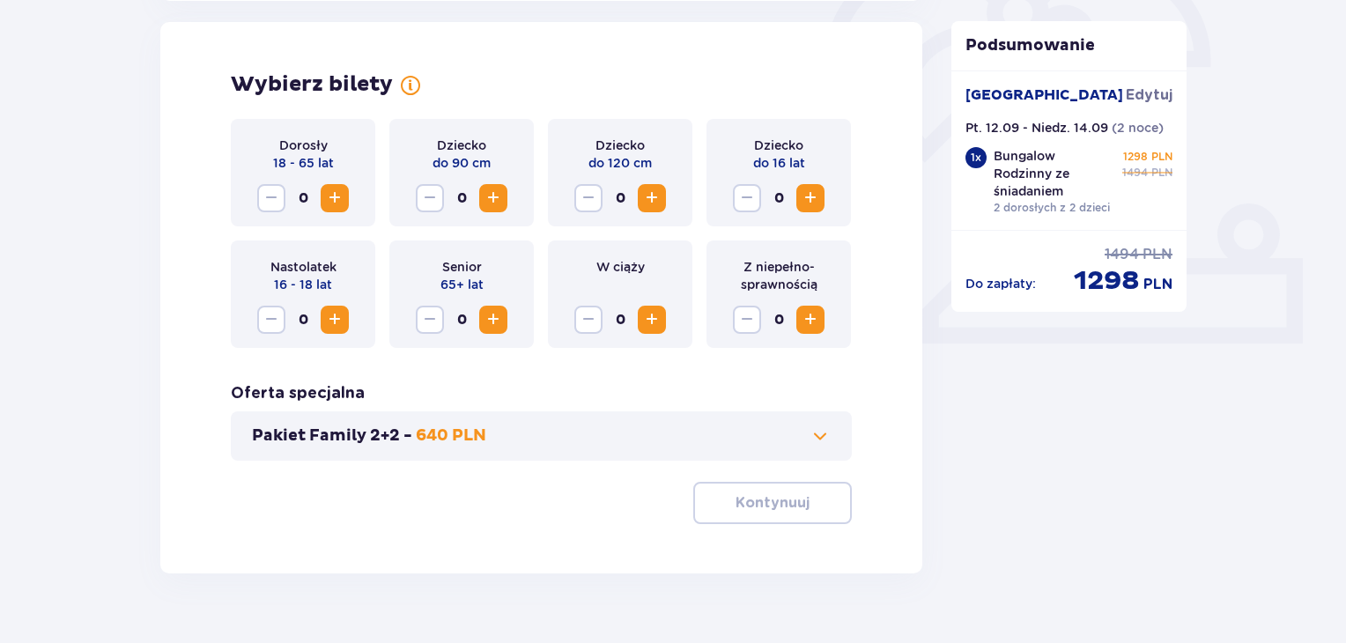
scroll to position [567, 0]
click at [539, 438] on button "Pakiet Family 2+2 - 640 PLN" at bounding box center [541, 435] width 579 height 21
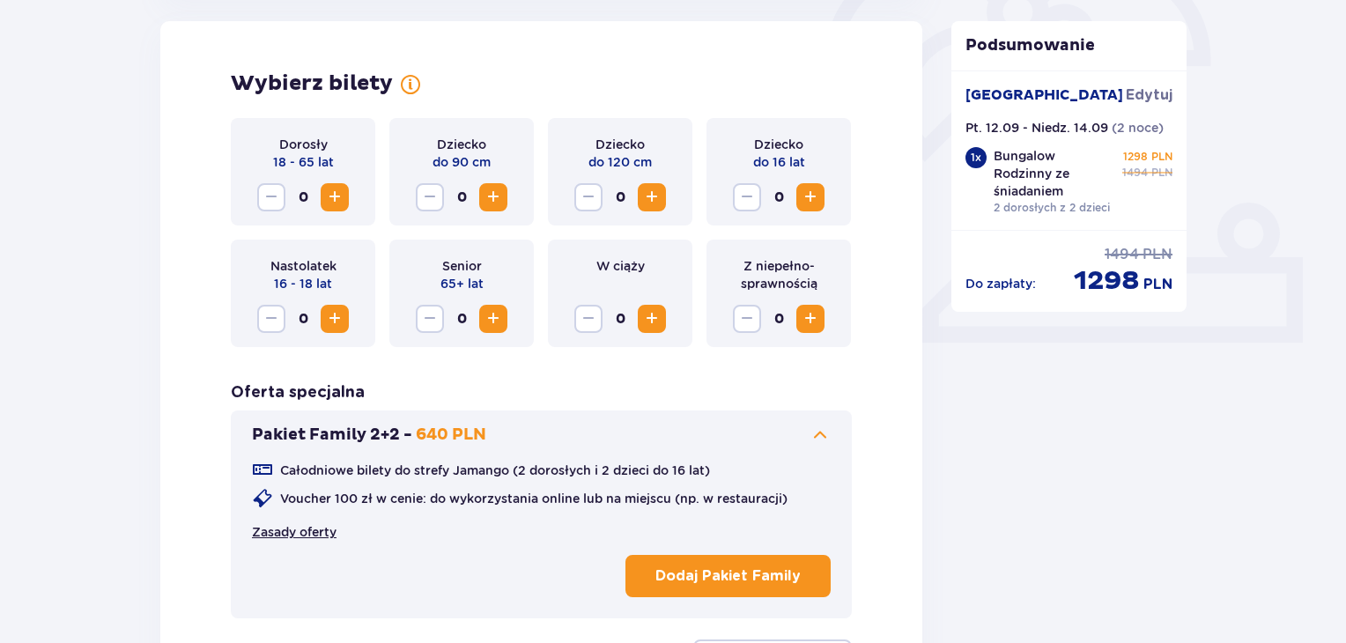
click at [293, 533] on link "Zasady oferty" at bounding box center [294, 532] width 85 height 18
click at [340, 200] on span "Increase" at bounding box center [334, 197] width 21 height 21
click at [501, 200] on span "Increase" at bounding box center [493, 197] width 21 height 21
click at [807, 199] on span "Increase" at bounding box center [810, 197] width 21 height 21
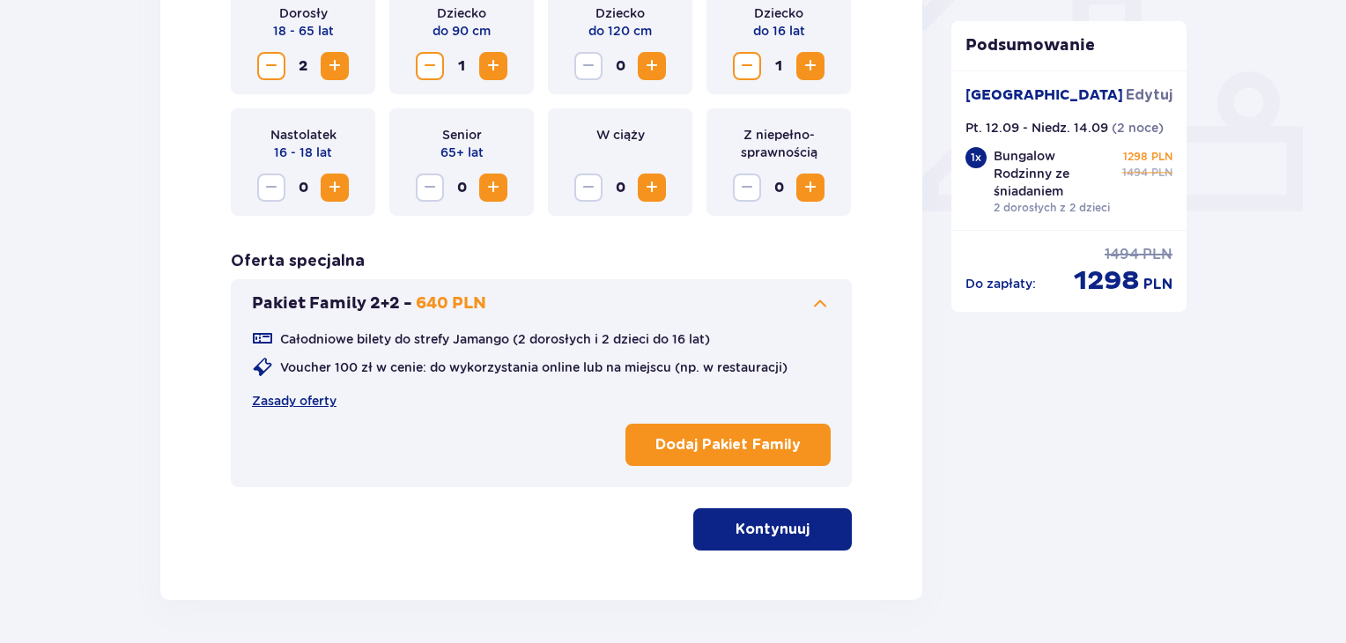
scroll to position [730, 0]
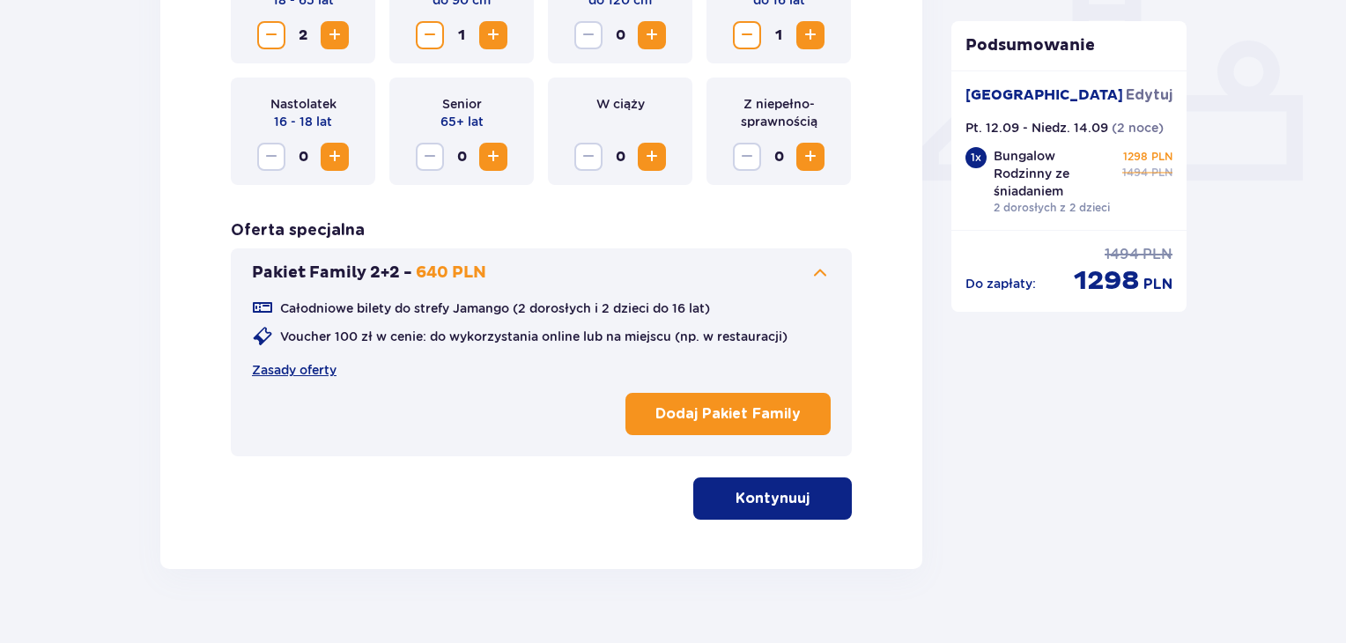
click at [807, 486] on button "Kontynuuj" at bounding box center [772, 499] width 159 height 42
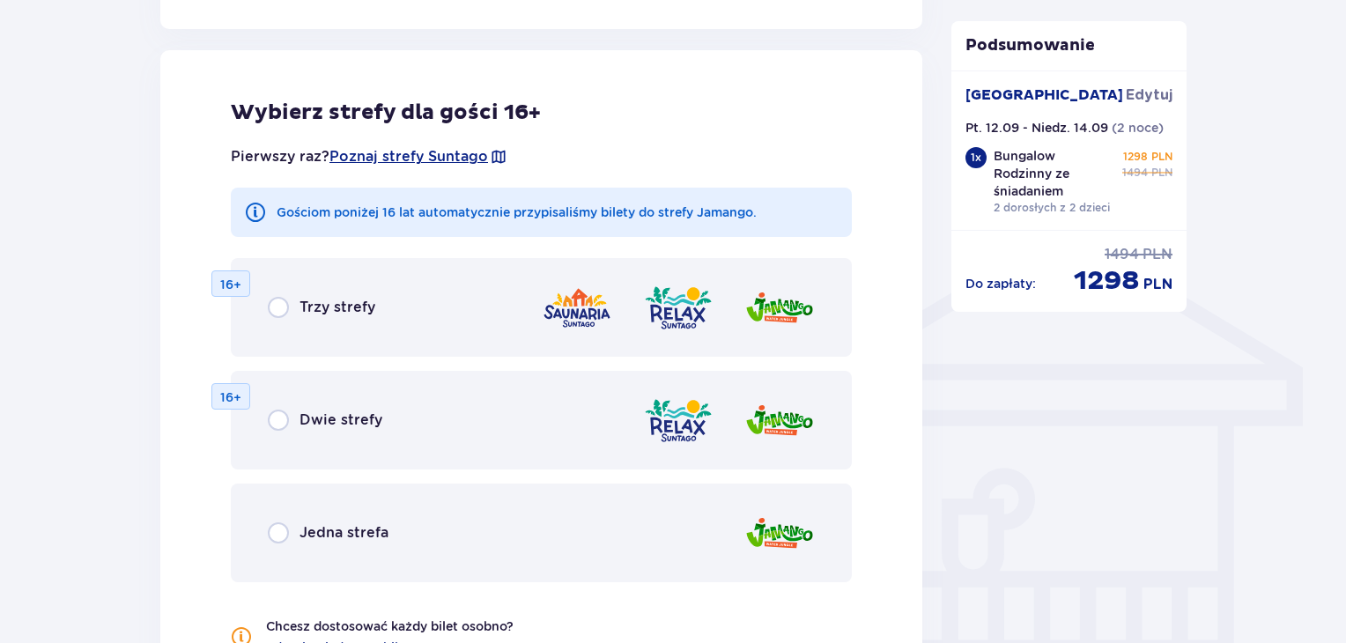
scroll to position [1214, 0]
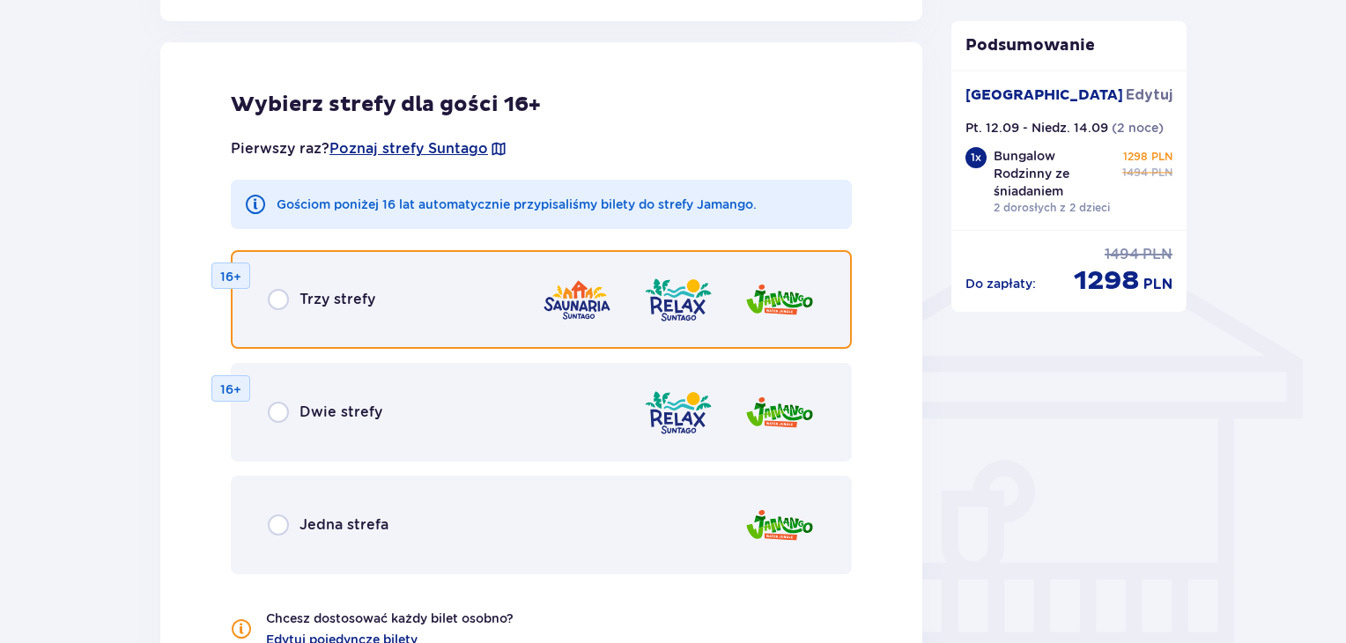
click at [279, 300] on input "radio" at bounding box center [278, 299] width 21 height 21
radio input "true"
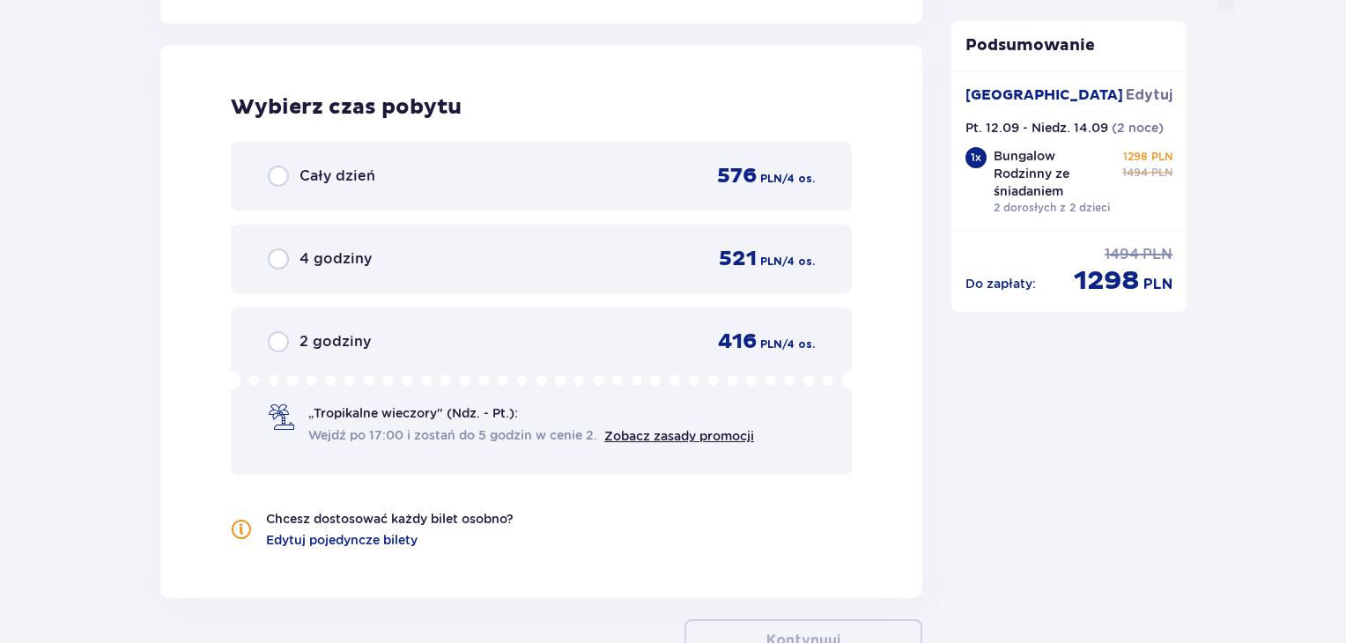
scroll to position [1891, 0]
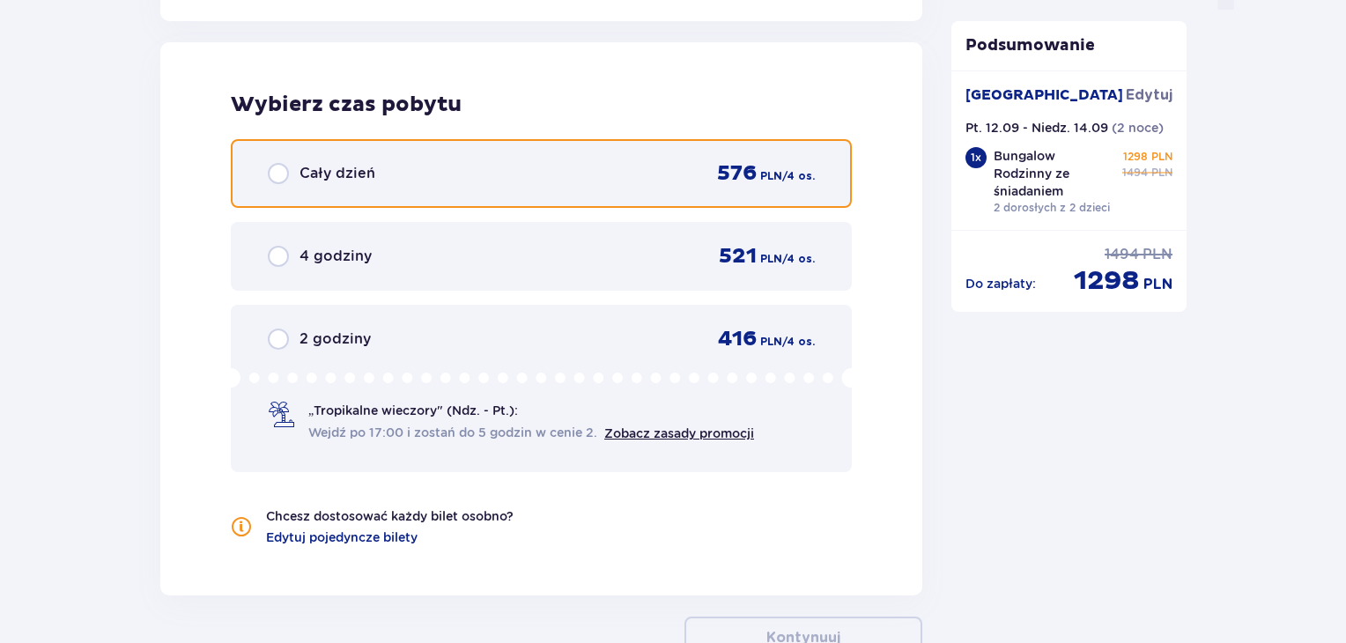
click at [278, 176] on input "radio" at bounding box center [278, 173] width 21 height 21
radio input "true"
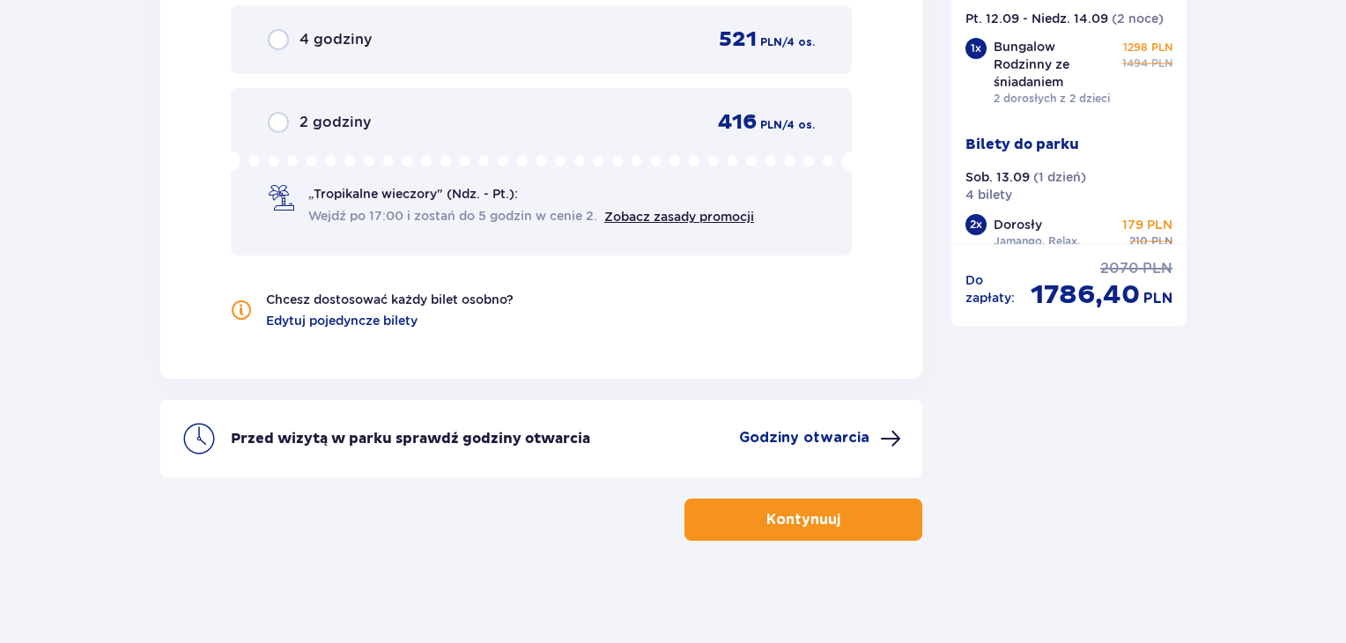
scroll to position [2109, 0]
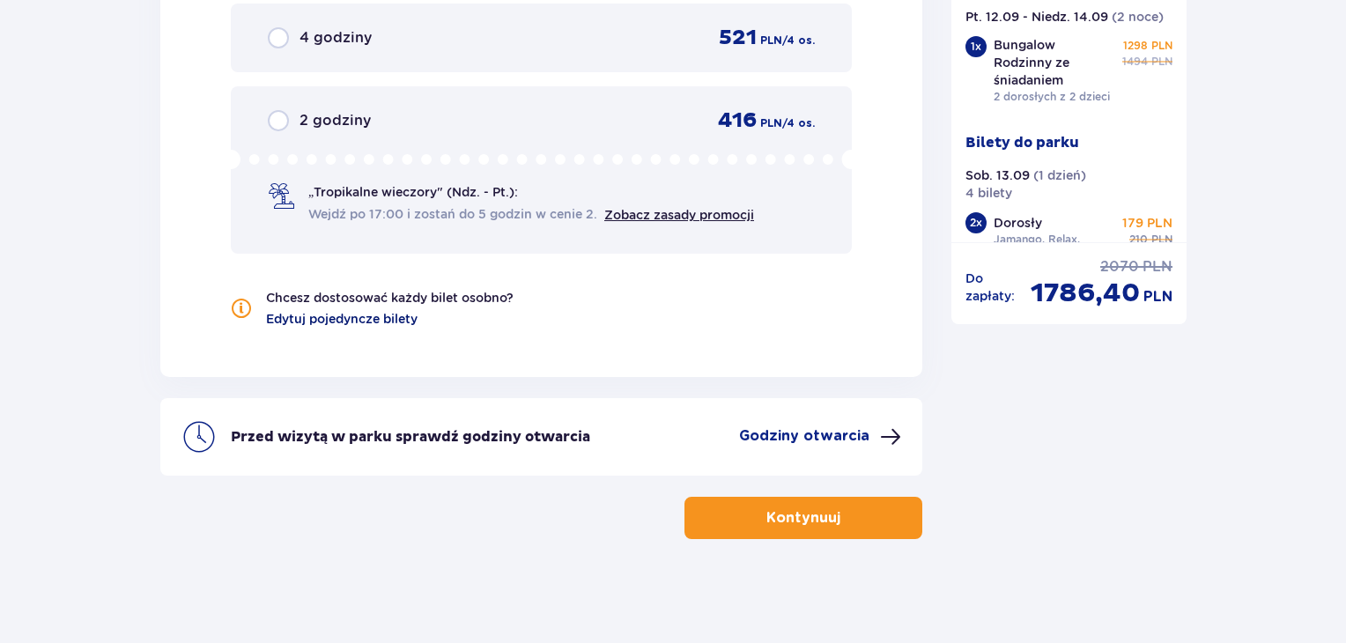
click at [352, 317] on span "Edytuj pojedyncze bilety" at bounding box center [342, 319] width 152 height 18
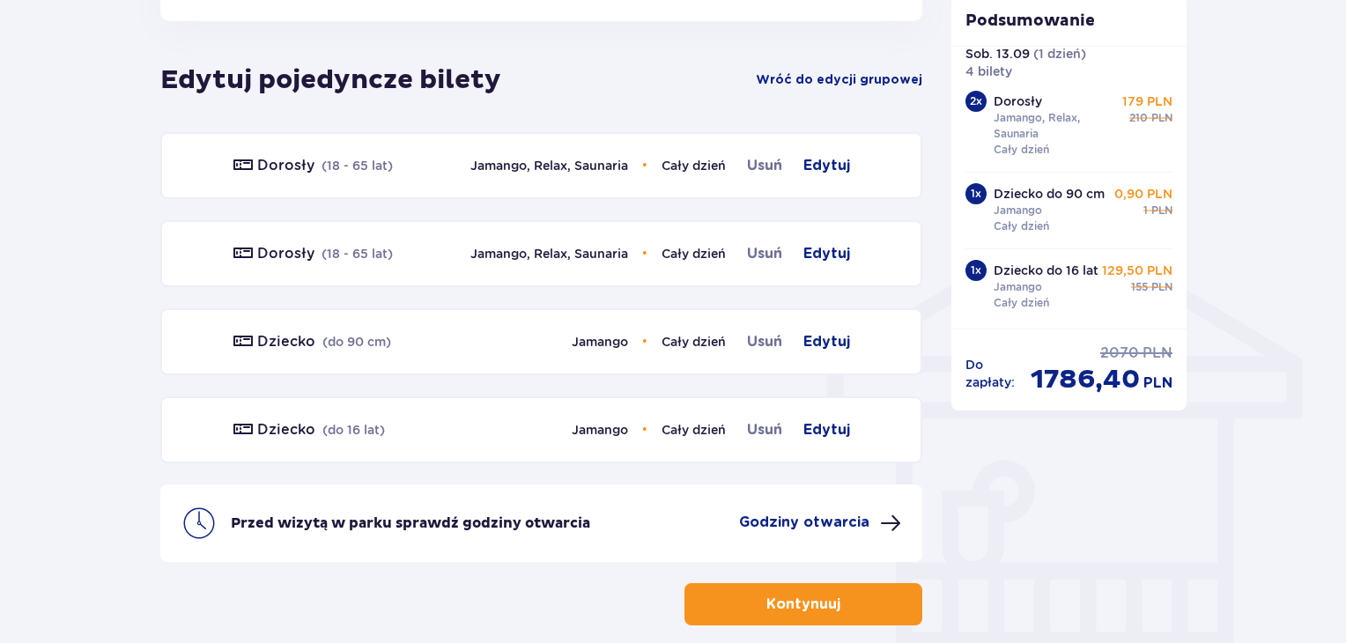
scroll to position [242, 0]
click at [821, 341] on span "Edytuj" at bounding box center [827, 341] width 47 height 21
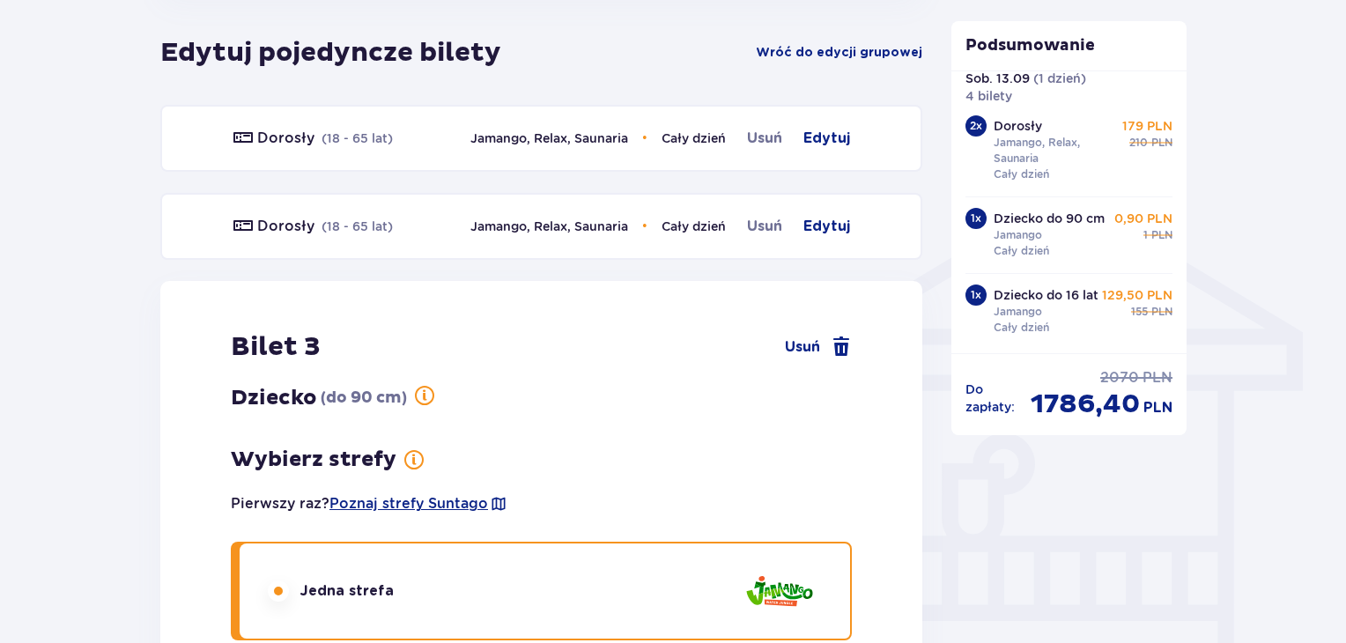
scroll to position [1245, 0]
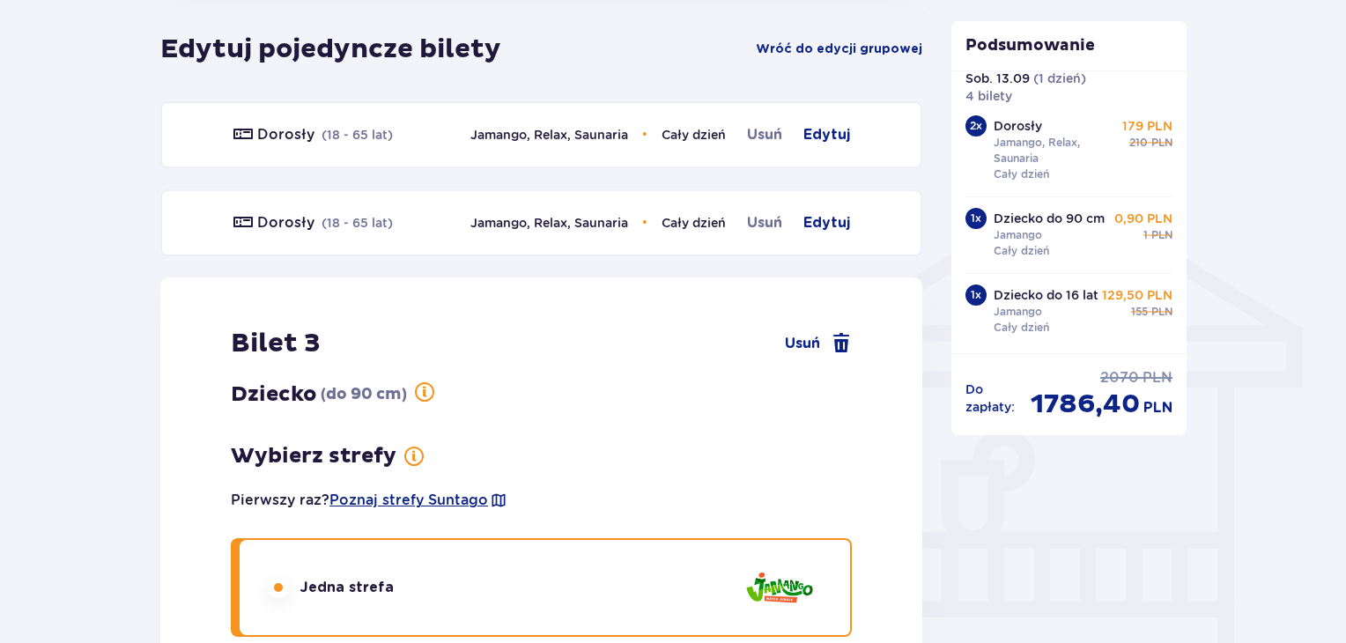
click at [367, 394] on p "( do 90 cm )" at bounding box center [364, 394] width 86 height 21
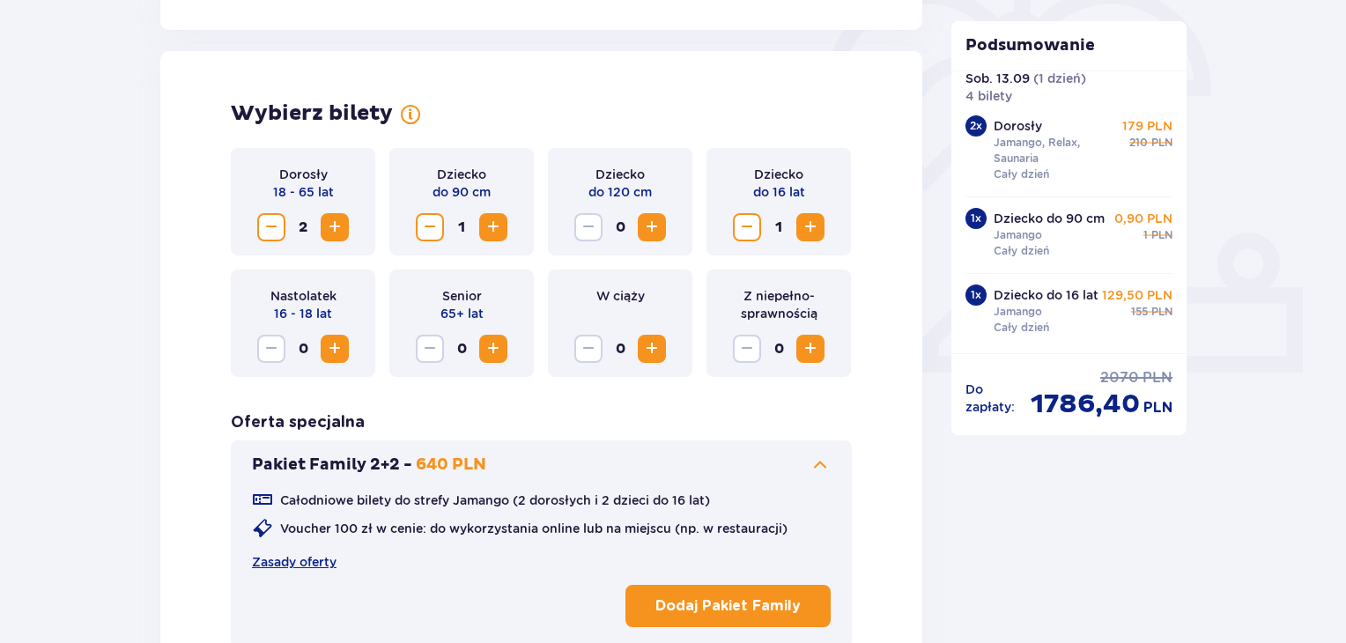
scroll to position [525, 0]
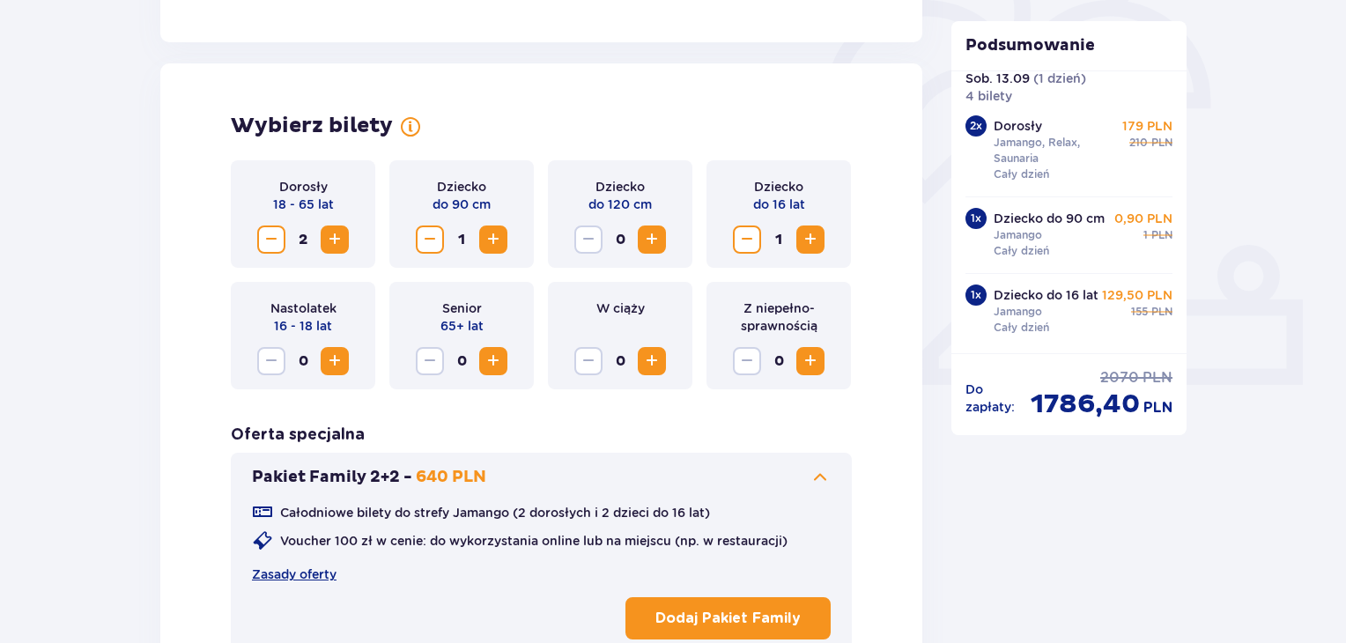
click at [422, 241] on span "Decrease" at bounding box center [429, 239] width 21 height 21
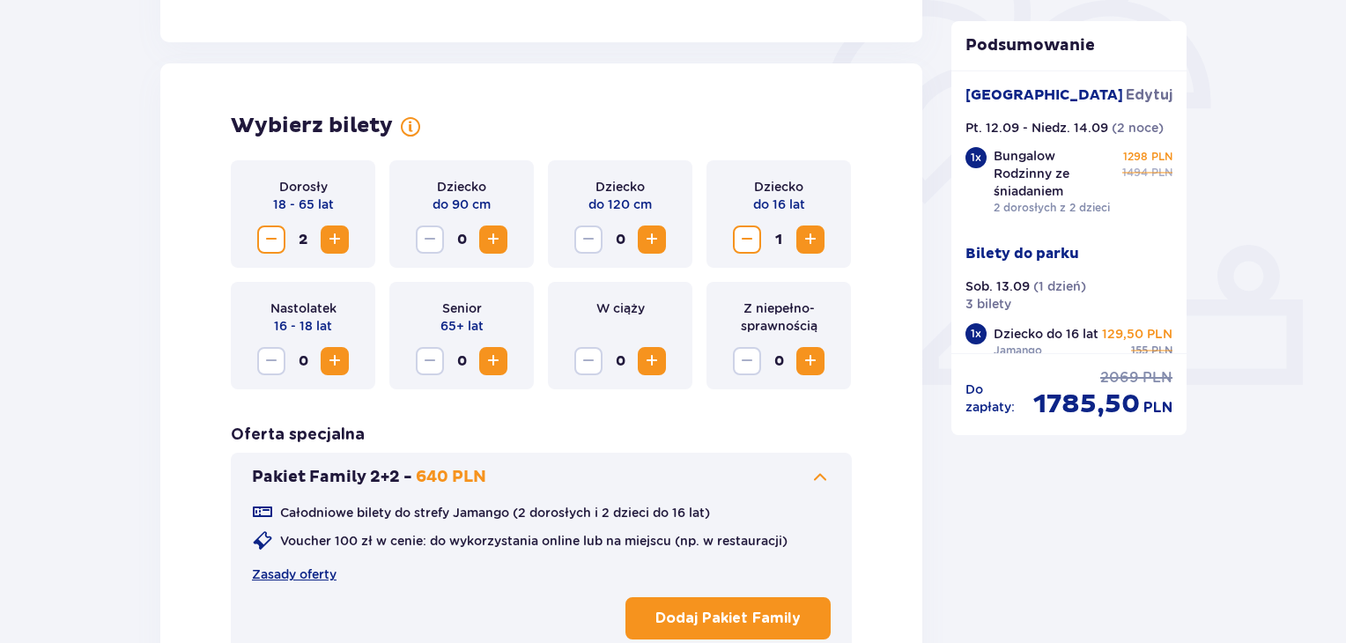
click at [659, 238] on span "Increase" at bounding box center [651, 239] width 21 height 21
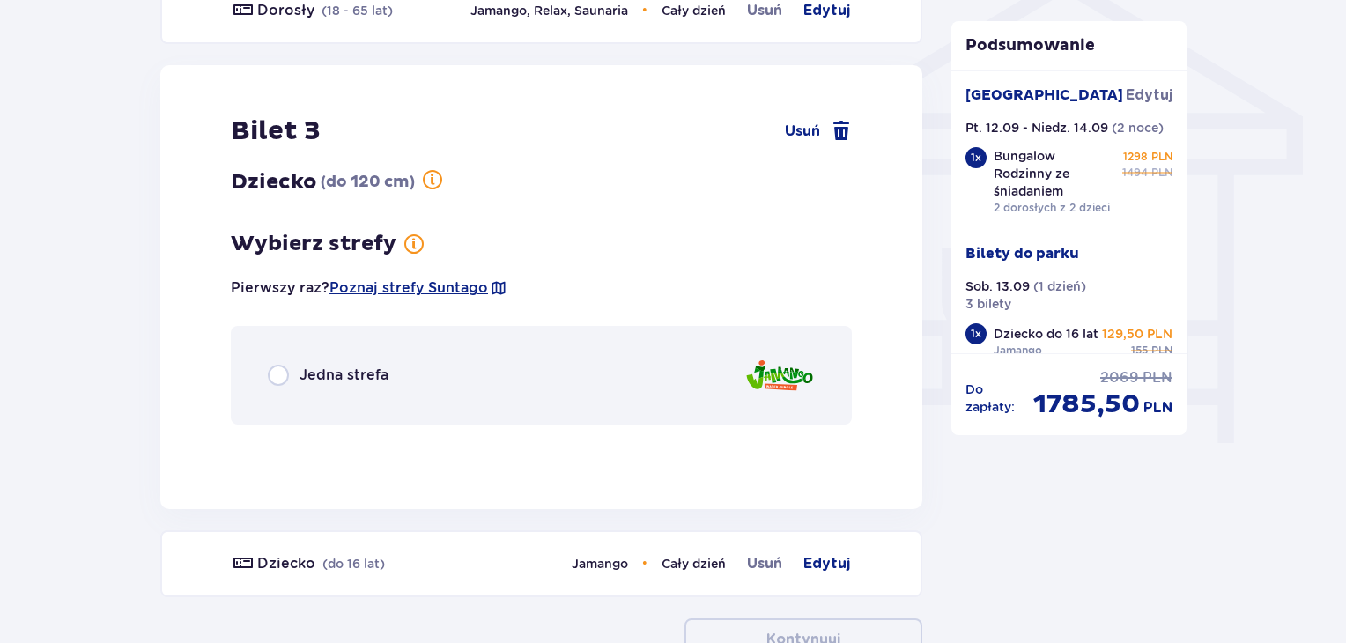
scroll to position [1454, 0]
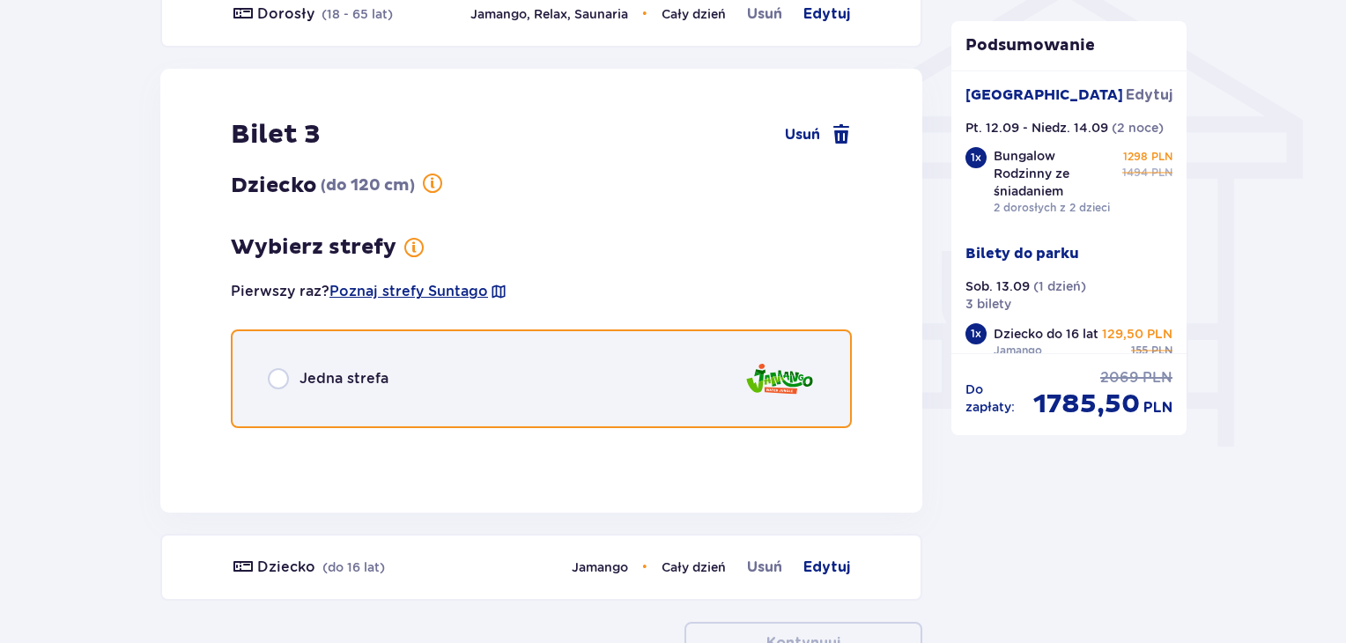
click at [284, 382] on input "radio" at bounding box center [278, 378] width 21 height 21
radio input "true"
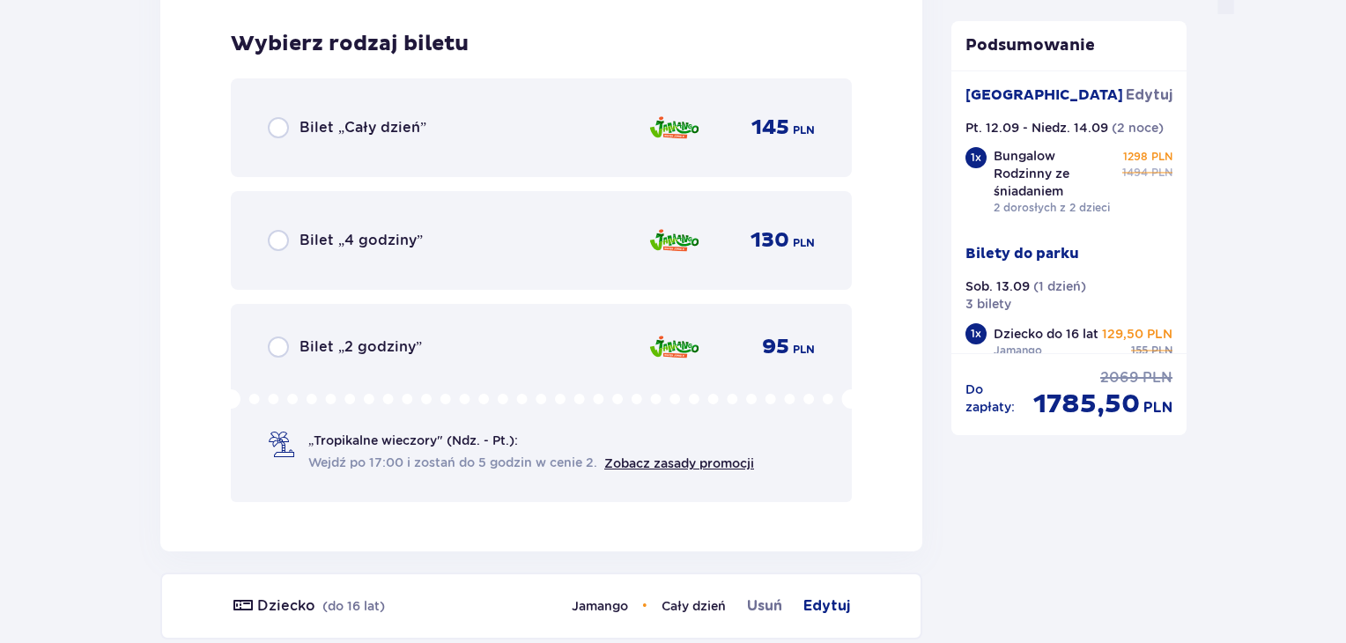
scroll to position [1894, 0]
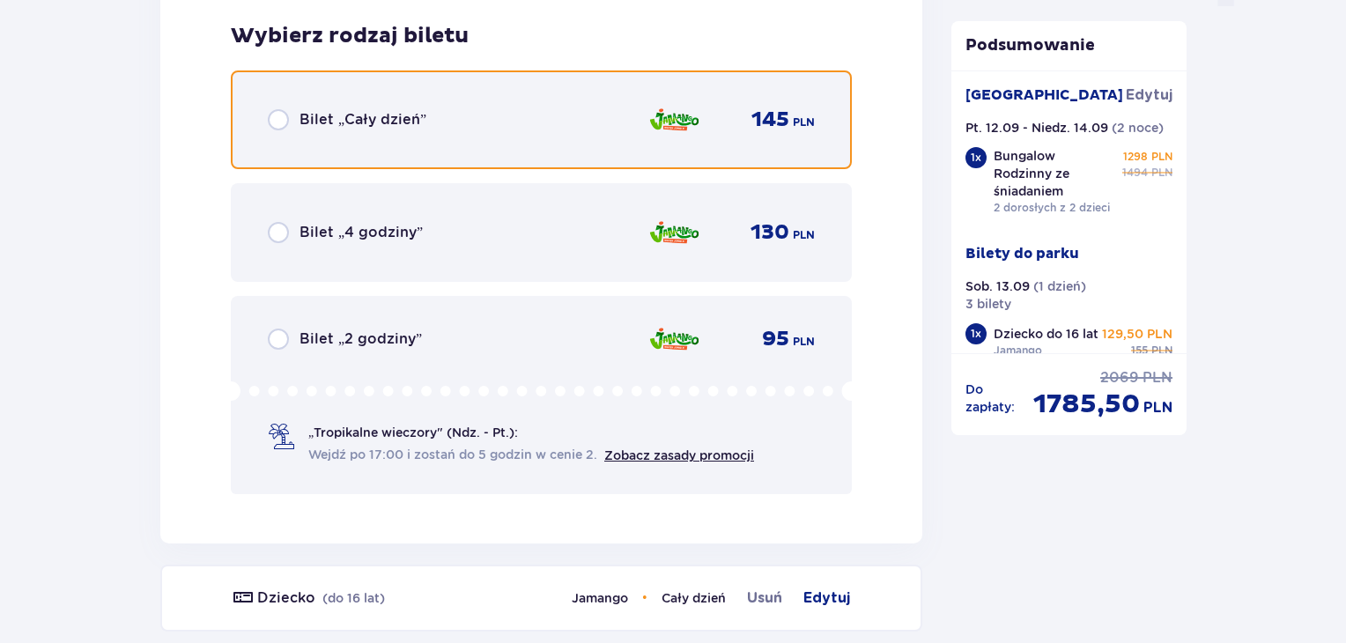
click at [278, 120] on input "radio" at bounding box center [278, 119] width 21 height 21
radio input "true"
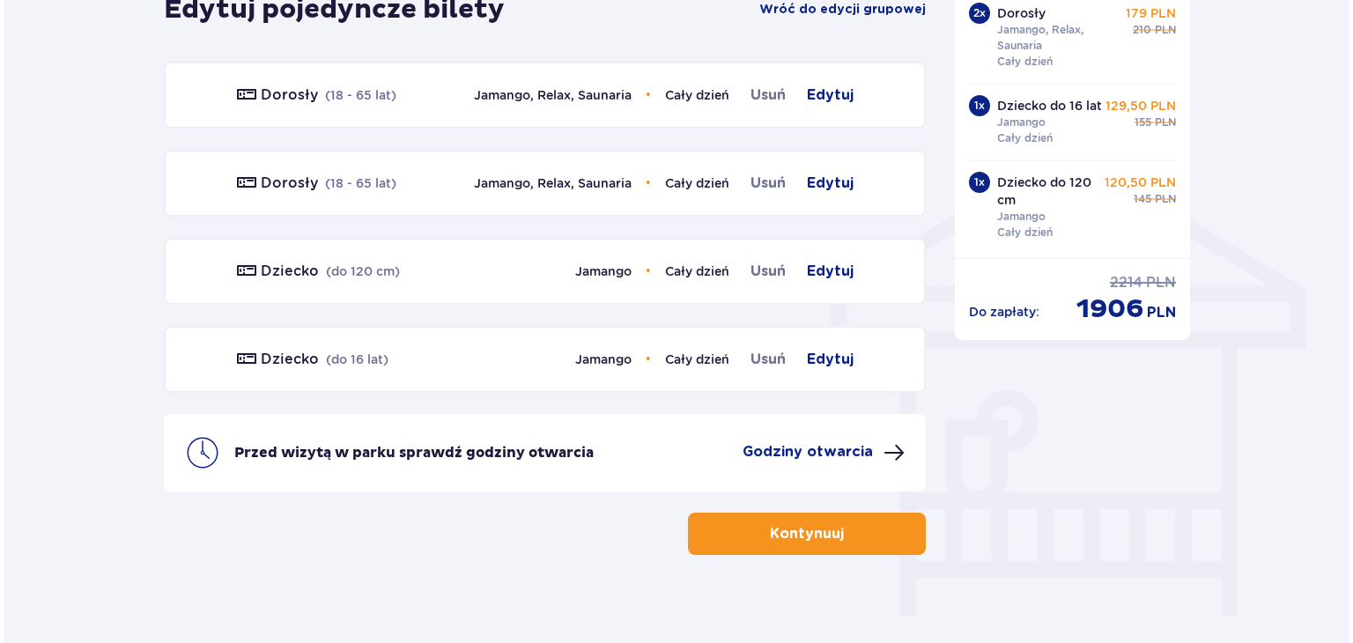
scroll to position [1300, 0]
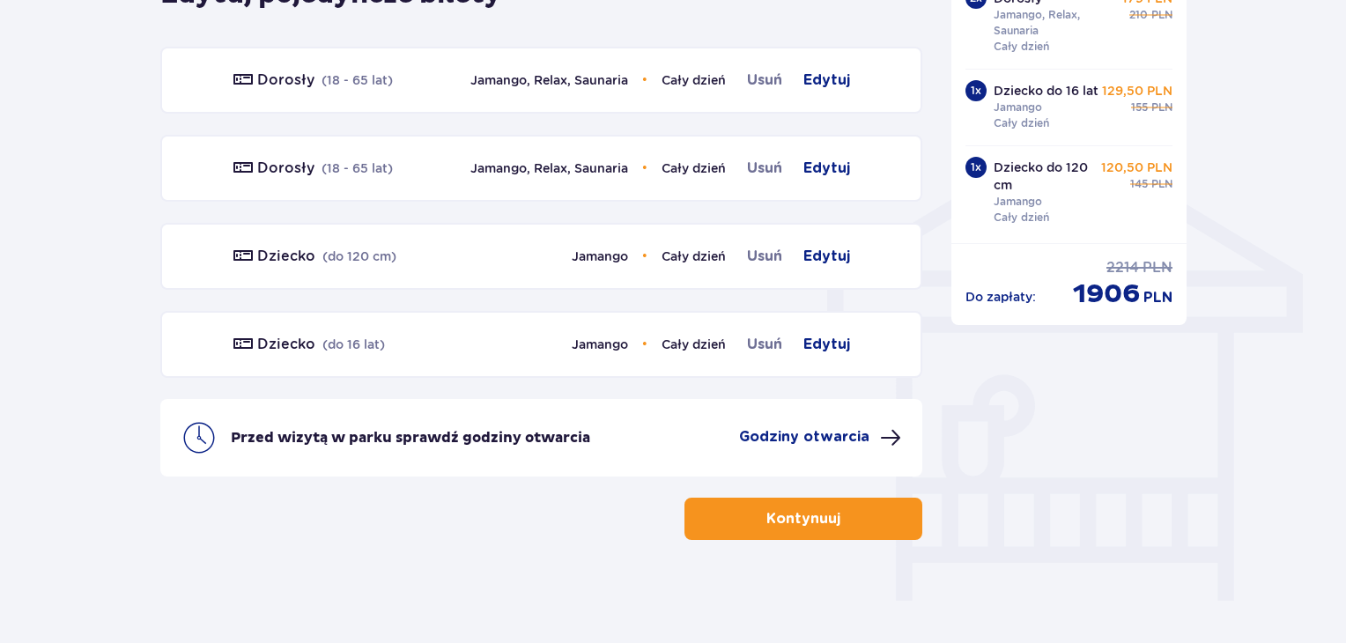
click at [852, 430] on p "Godziny otwarcia" at bounding box center [804, 436] width 130 height 19
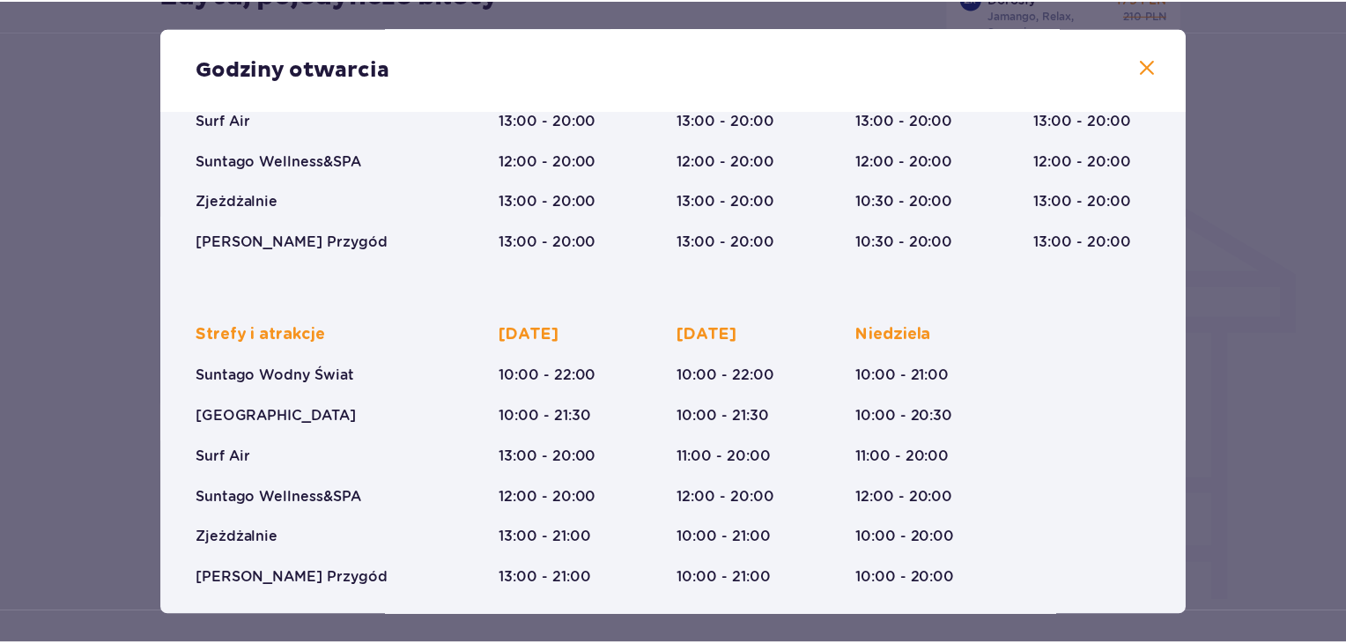
scroll to position [271, 0]
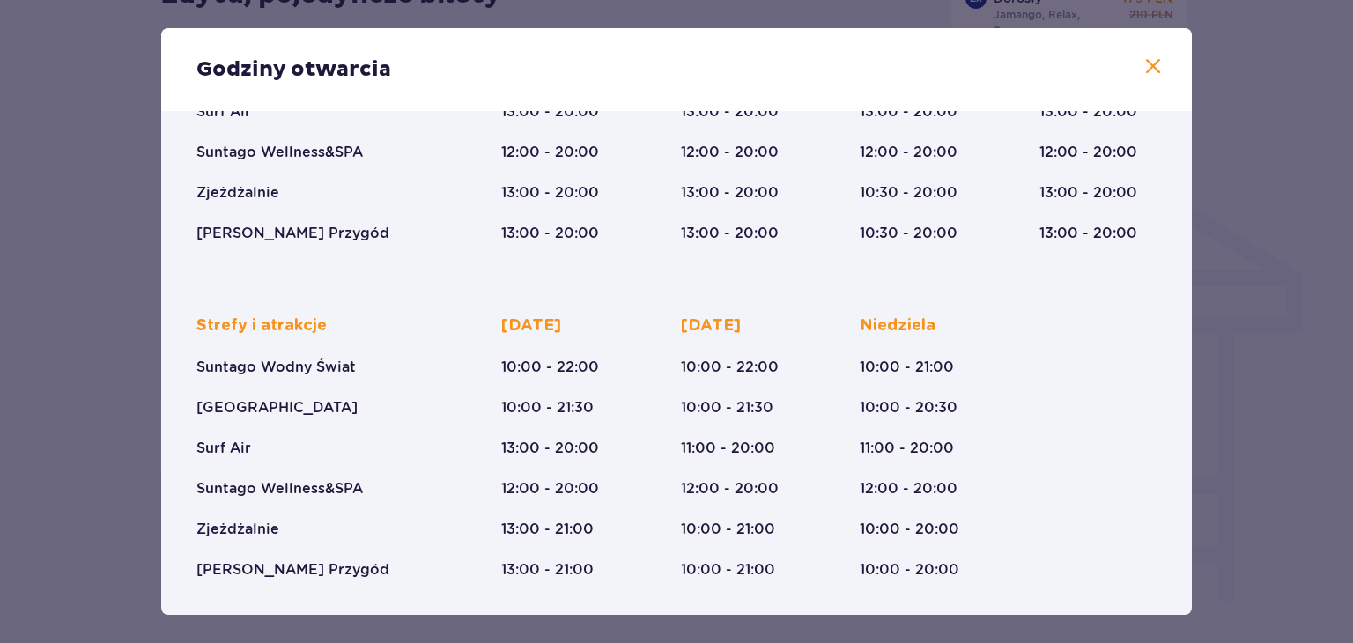
click at [1153, 73] on span at bounding box center [1153, 66] width 21 height 21
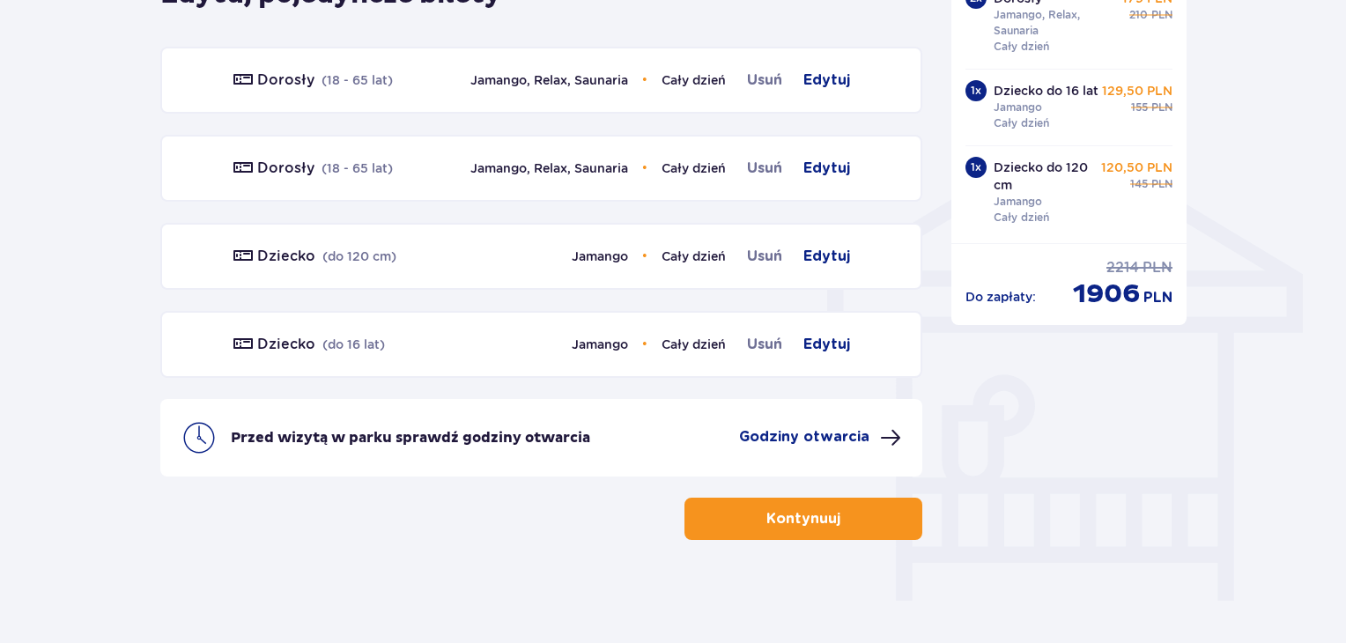
click at [836, 522] on span "button" at bounding box center [843, 518] width 21 height 21
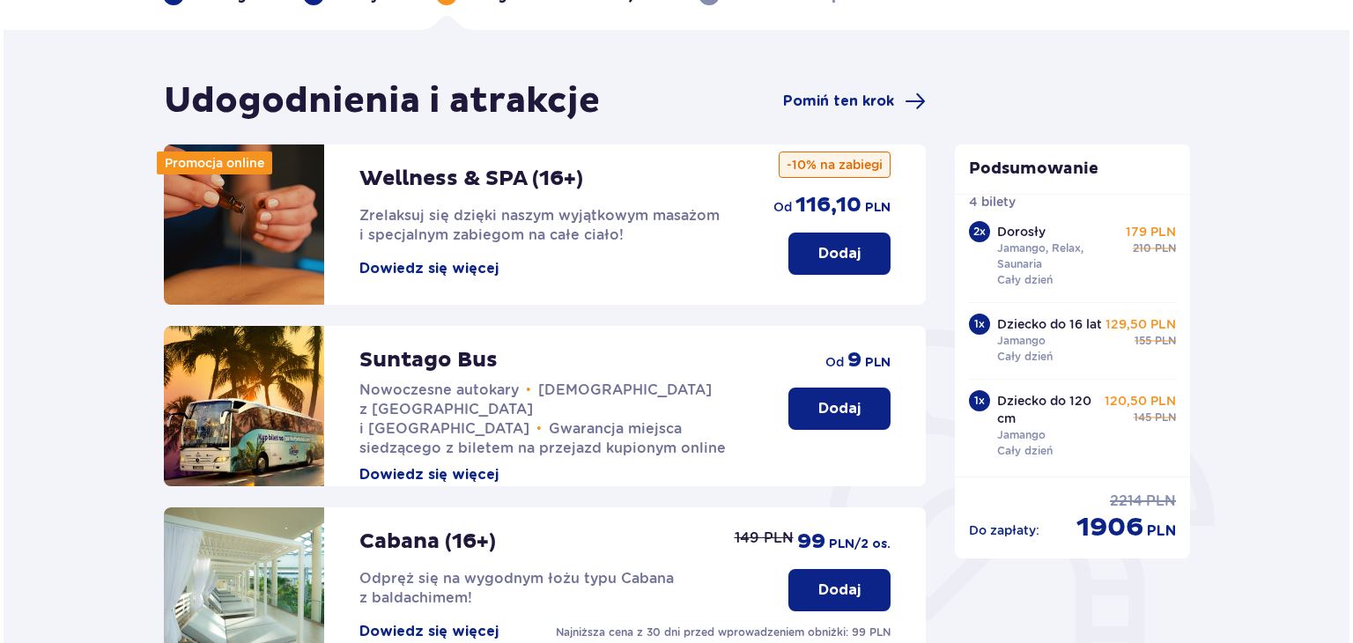
scroll to position [99, 0]
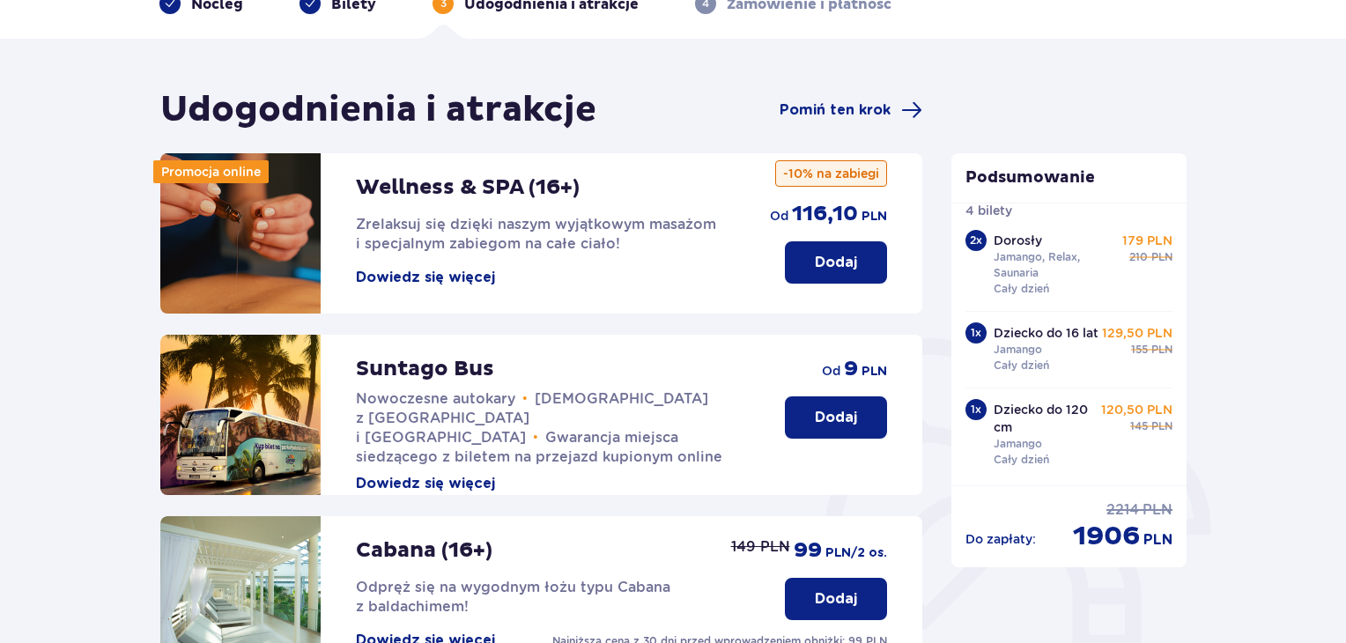
click at [454, 276] on button "Dowiedz się więcej" at bounding box center [425, 277] width 139 height 19
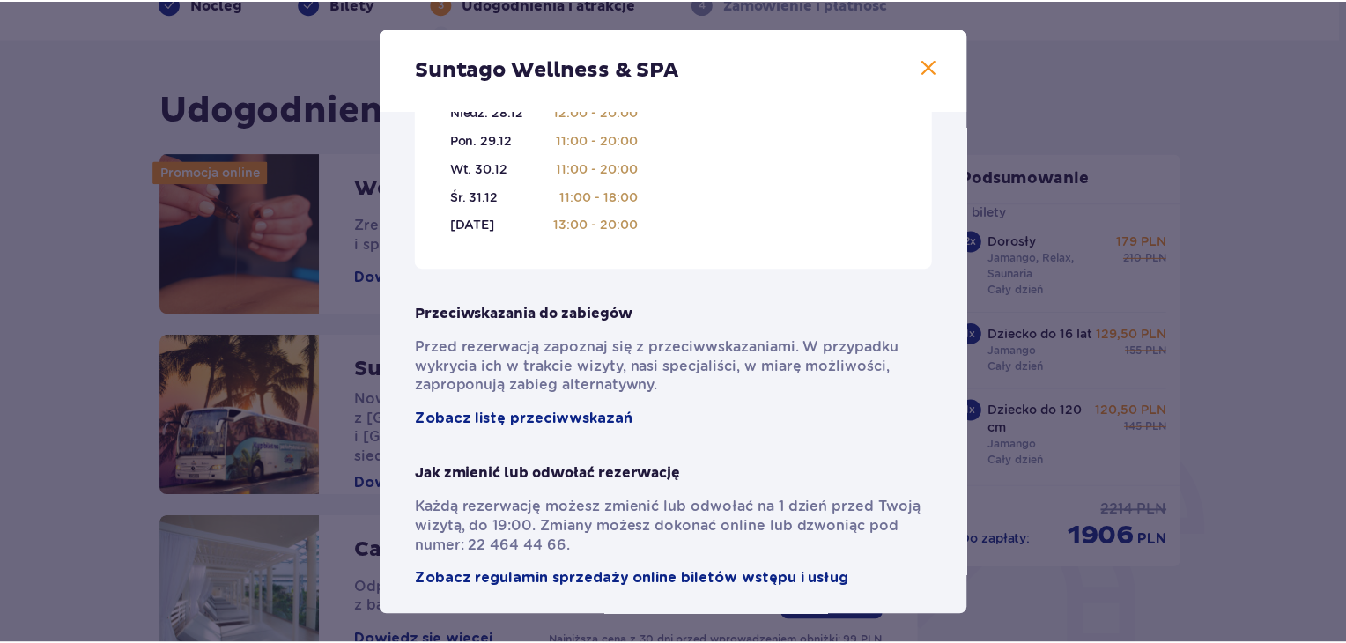
scroll to position [1262, 0]
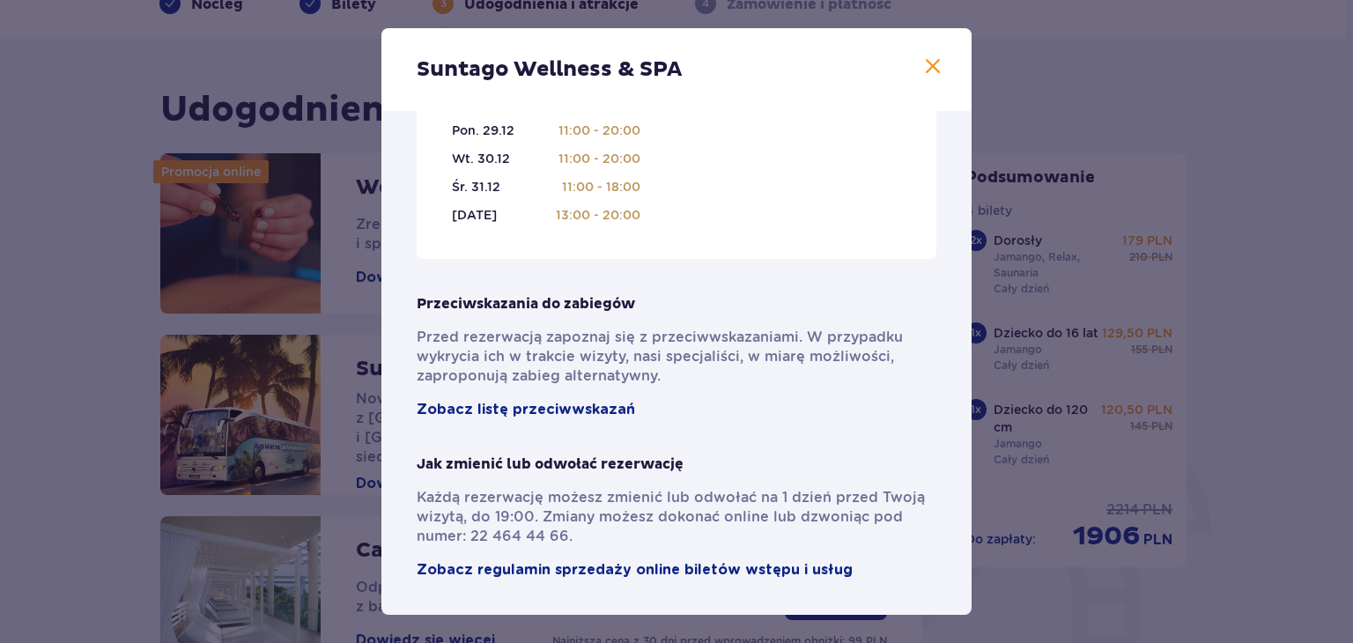
click at [930, 68] on span at bounding box center [932, 66] width 21 height 21
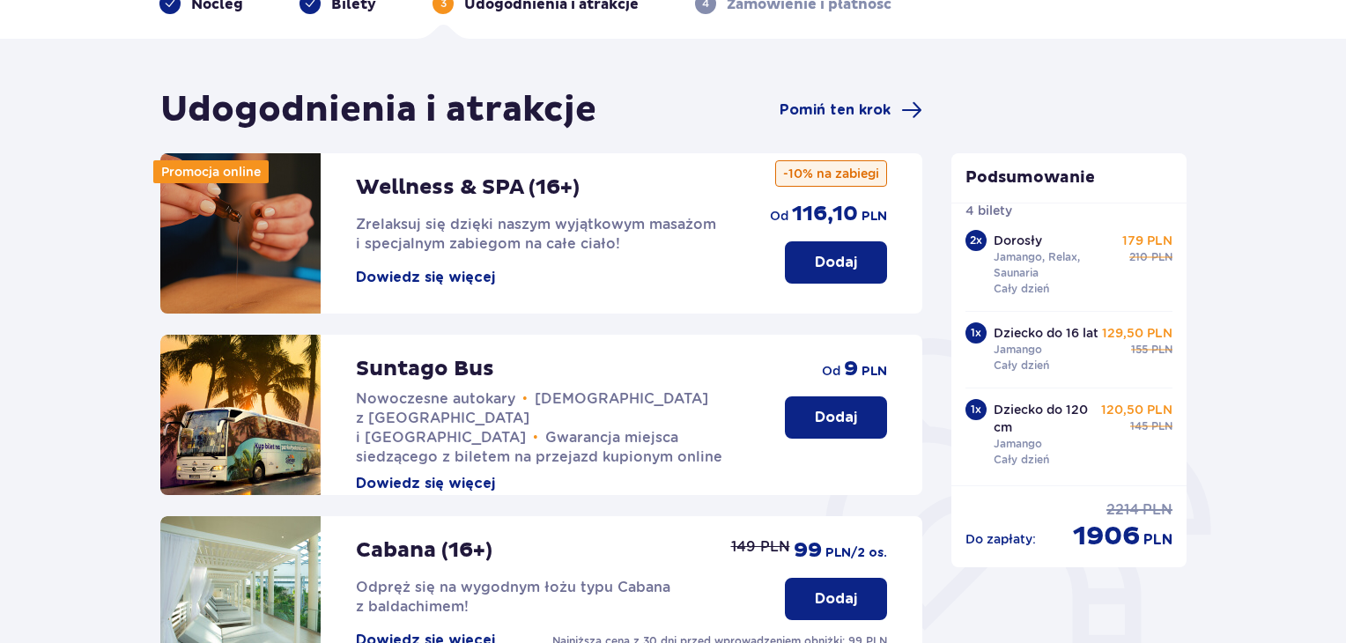
click at [838, 269] on p "Dodaj" at bounding box center [836, 262] width 42 height 19
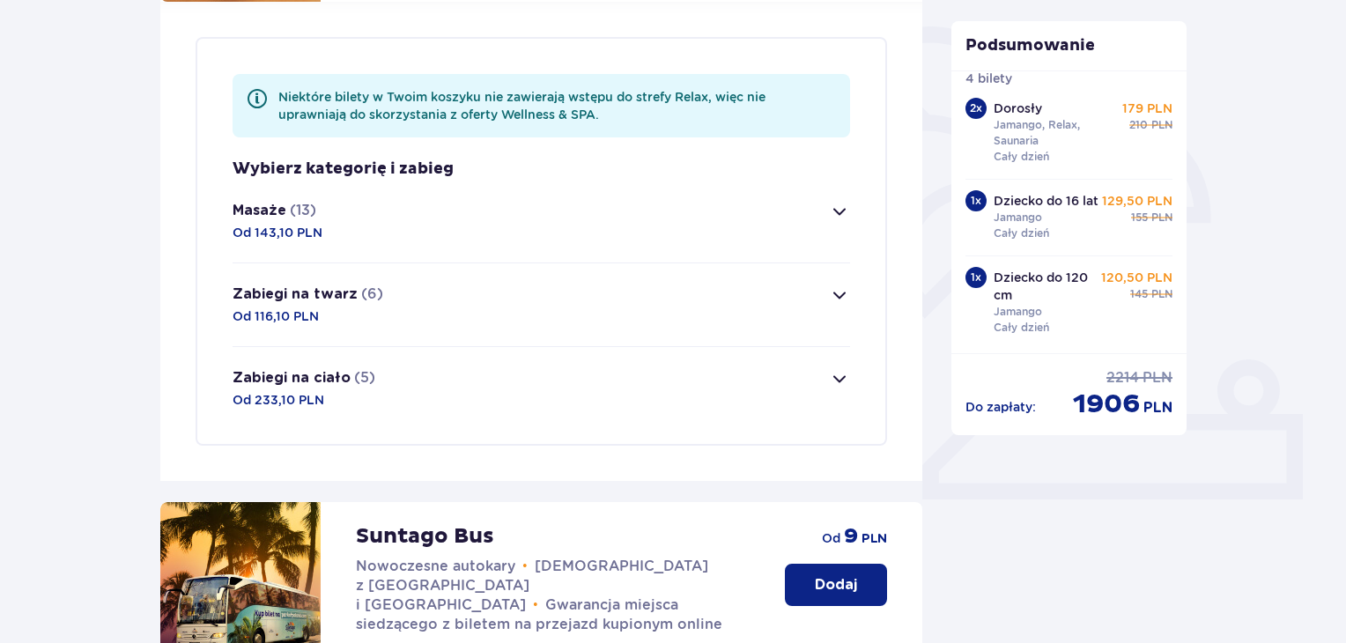
scroll to position [426, 0]
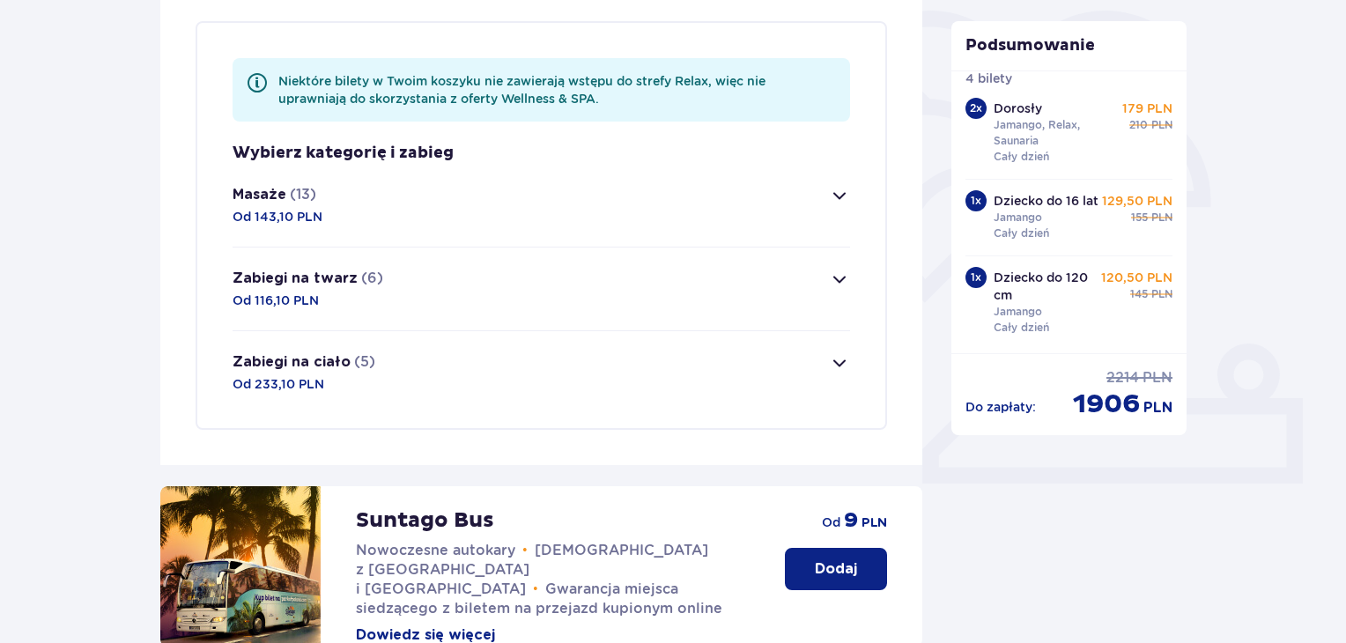
click at [839, 197] on span "button" at bounding box center [839, 195] width 21 height 21
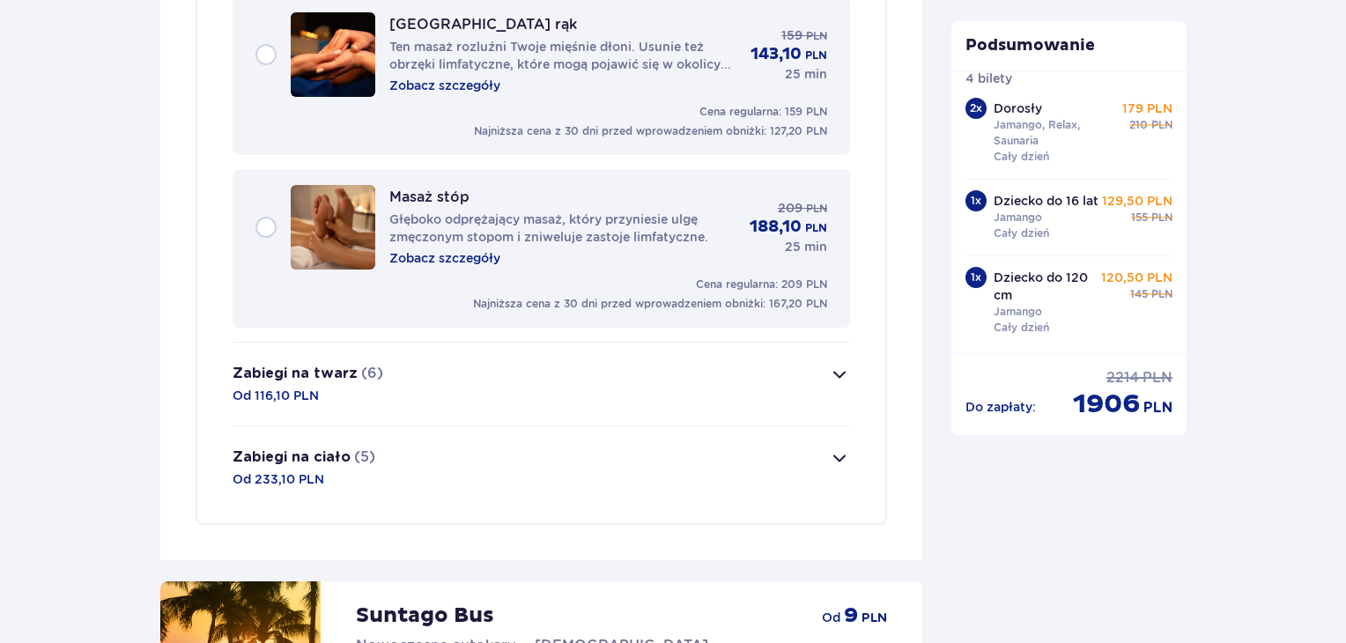
scroll to position [2569, 0]
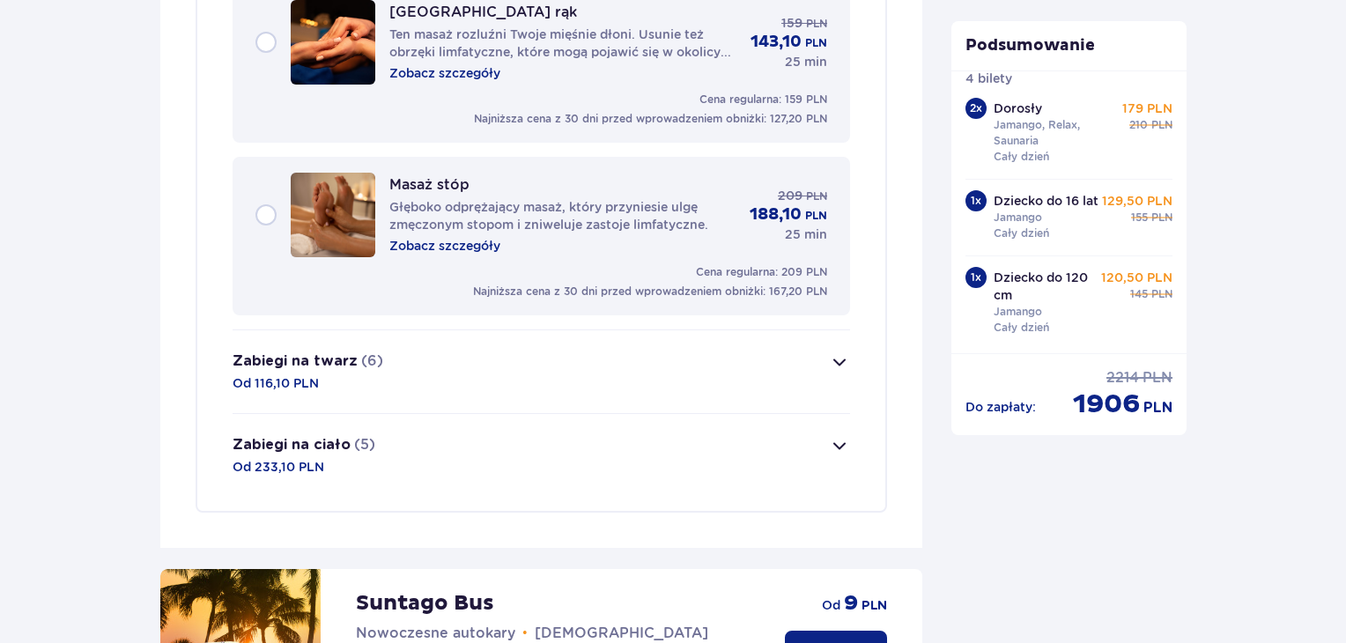
click at [841, 352] on span "button" at bounding box center [839, 362] width 21 height 21
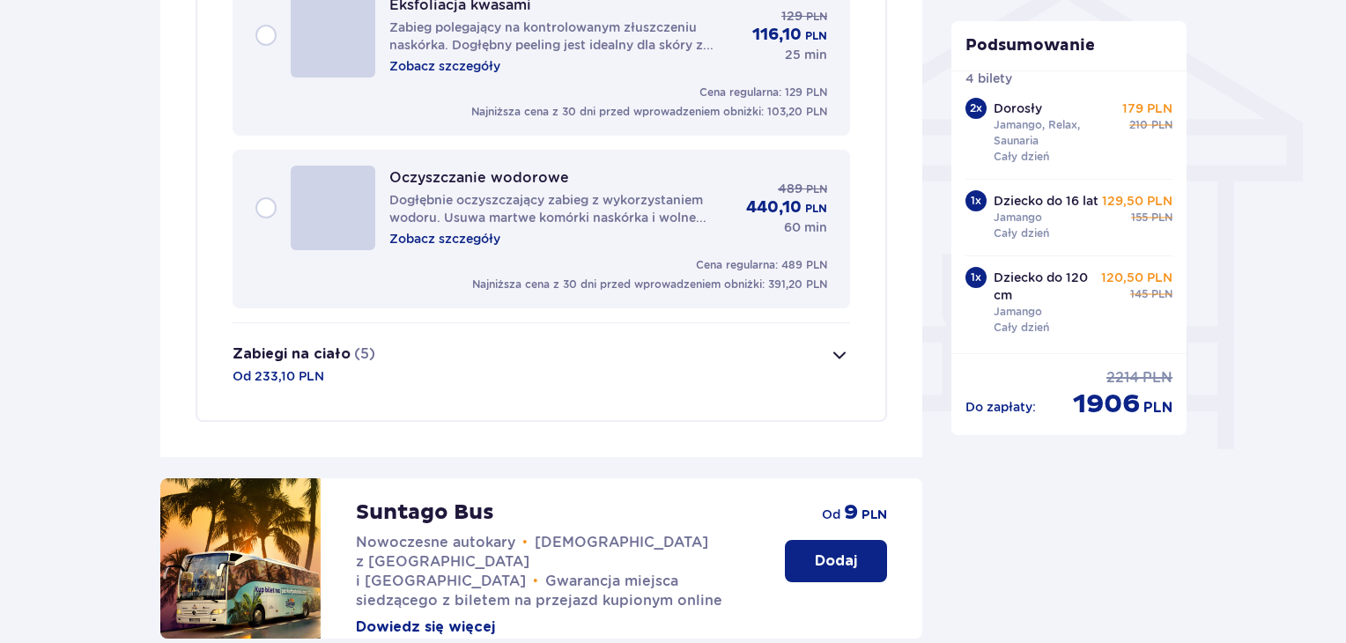
scroll to position [1448, 0]
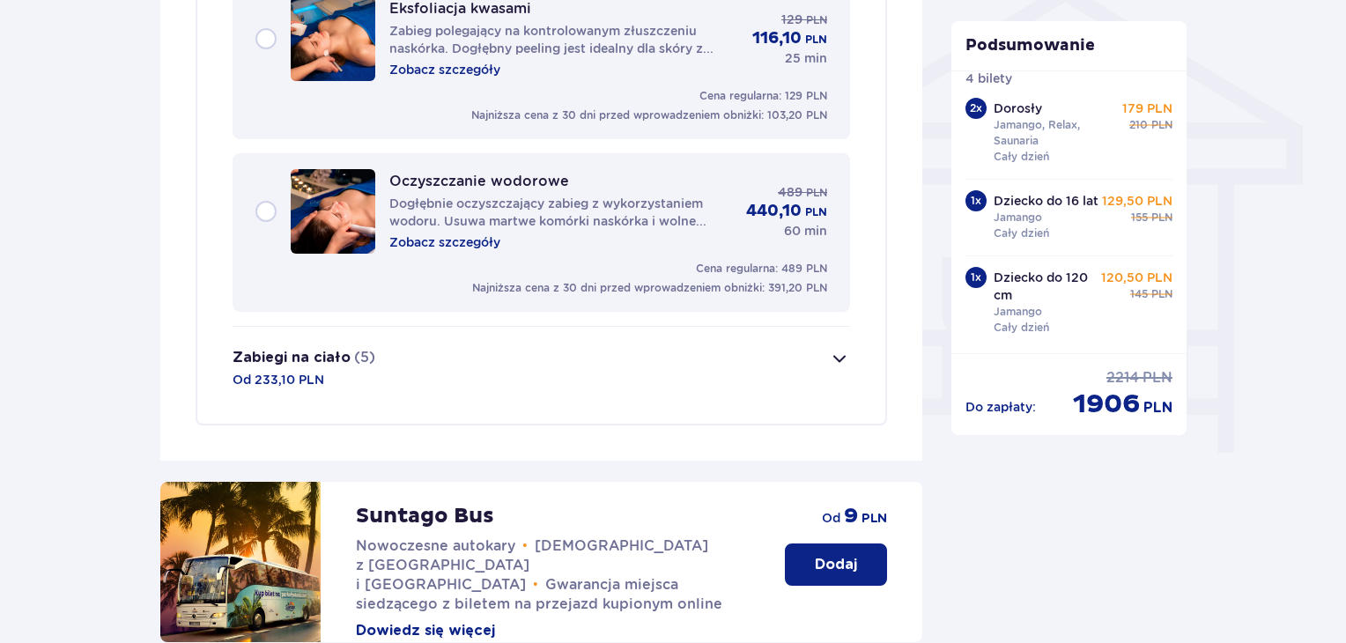
click at [841, 358] on span "button" at bounding box center [839, 358] width 21 height 21
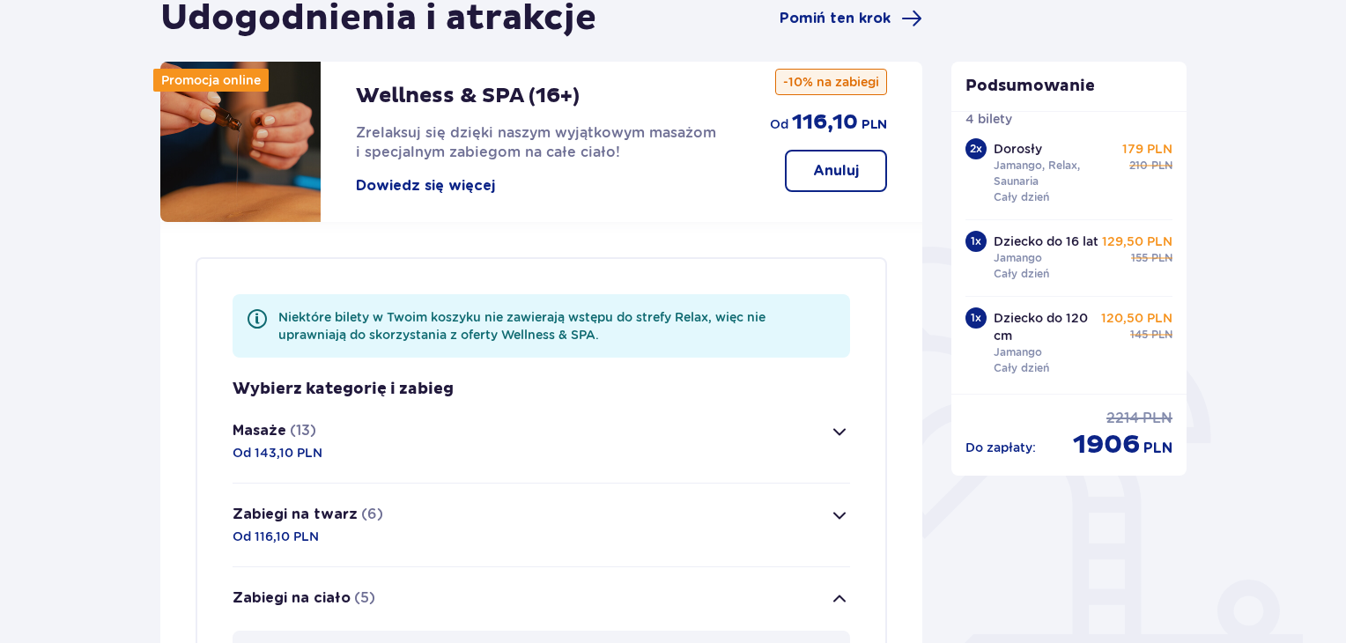
scroll to position [192, 0]
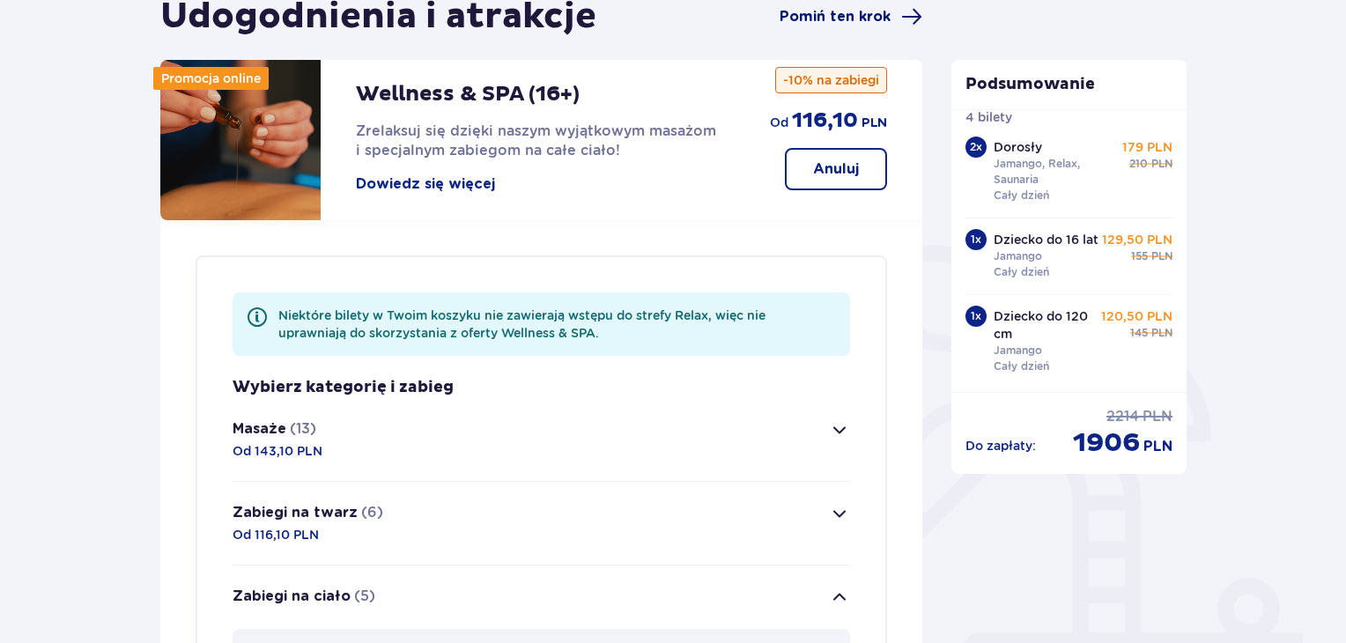
click at [899, 15] on span "Pomiń ten krok" at bounding box center [851, 16] width 143 height 21
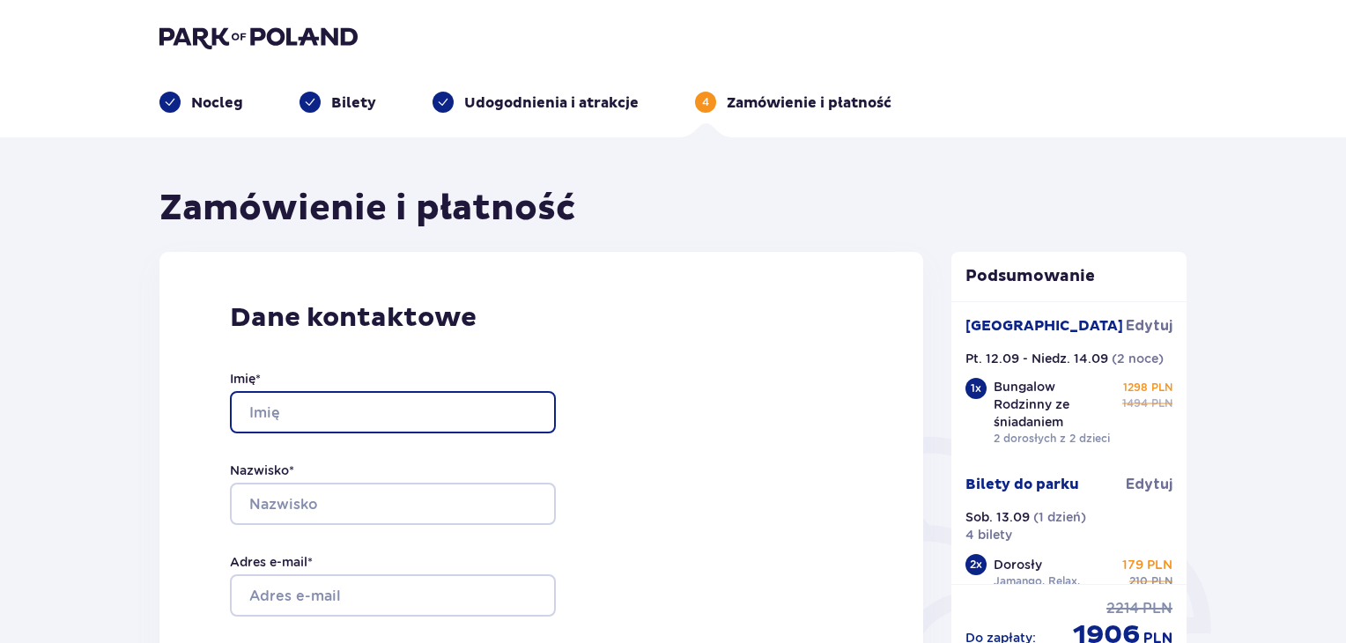
click at [478, 424] on input "Imię *" at bounding box center [393, 412] width 326 height 42
type input "Sebastian"
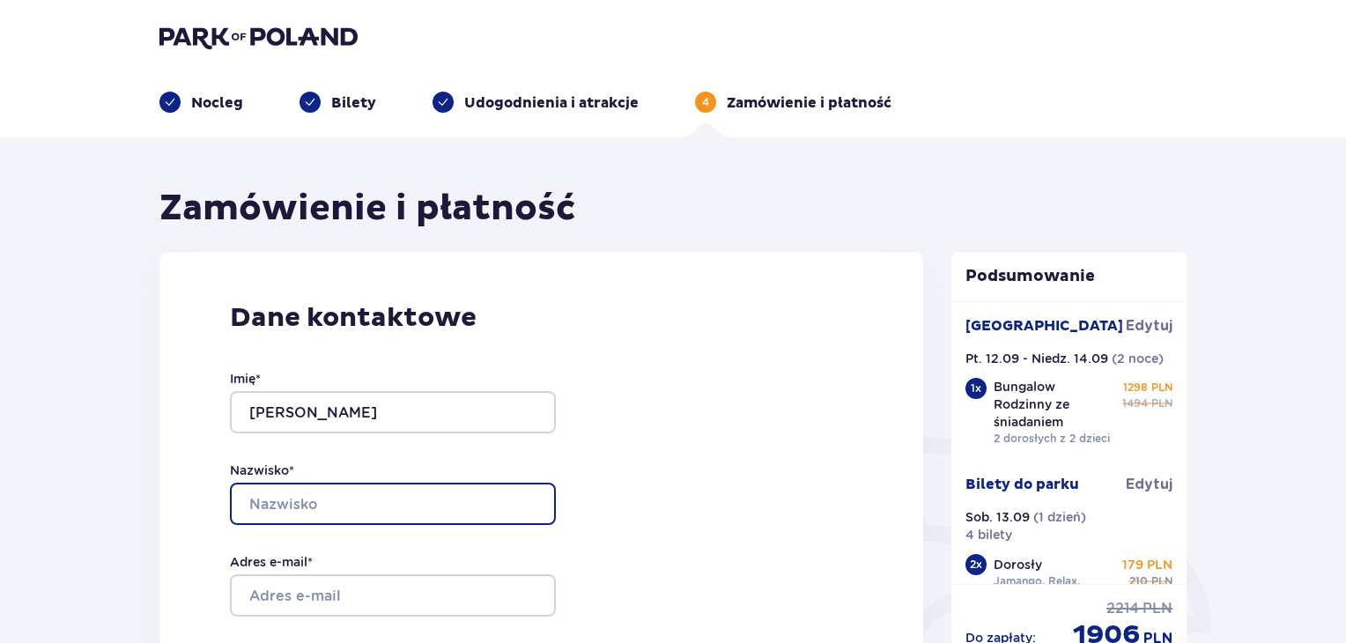
click at [501, 504] on input "Nazwisko *" at bounding box center [393, 504] width 326 height 42
type input "d"
type input "S"
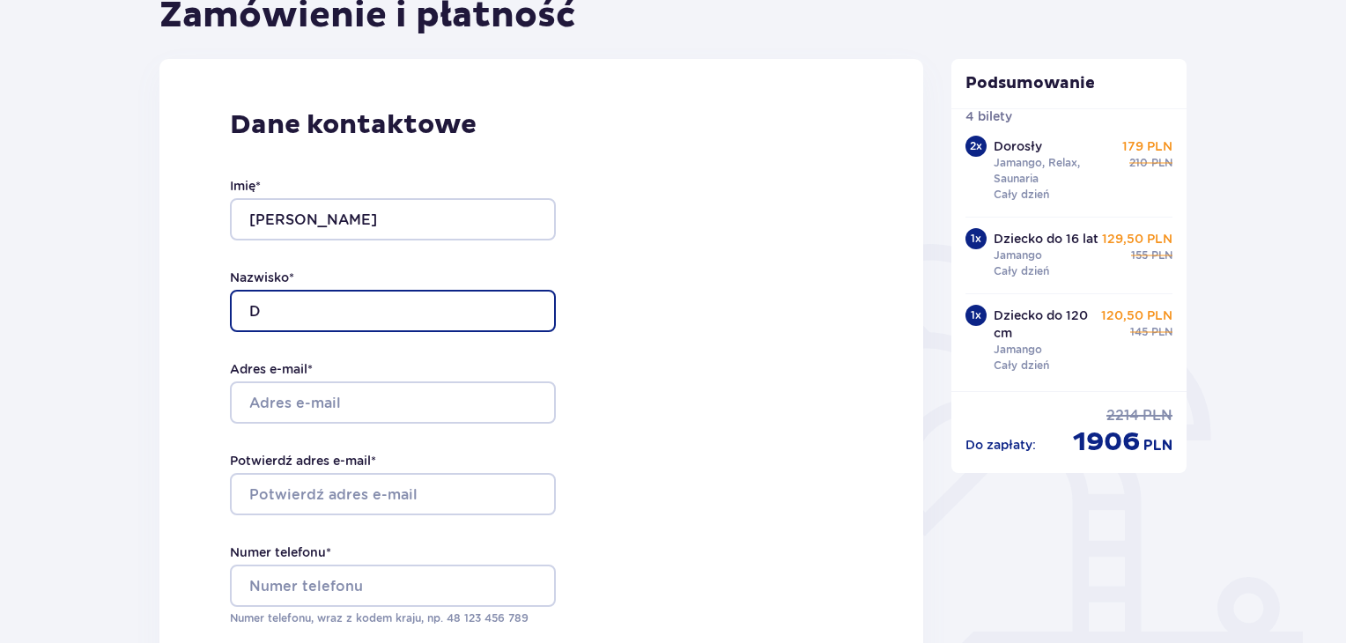
scroll to position [227, 0]
click at [384, 310] on input "D" at bounding box center [393, 311] width 326 height 42
type input "Dzierżyński"
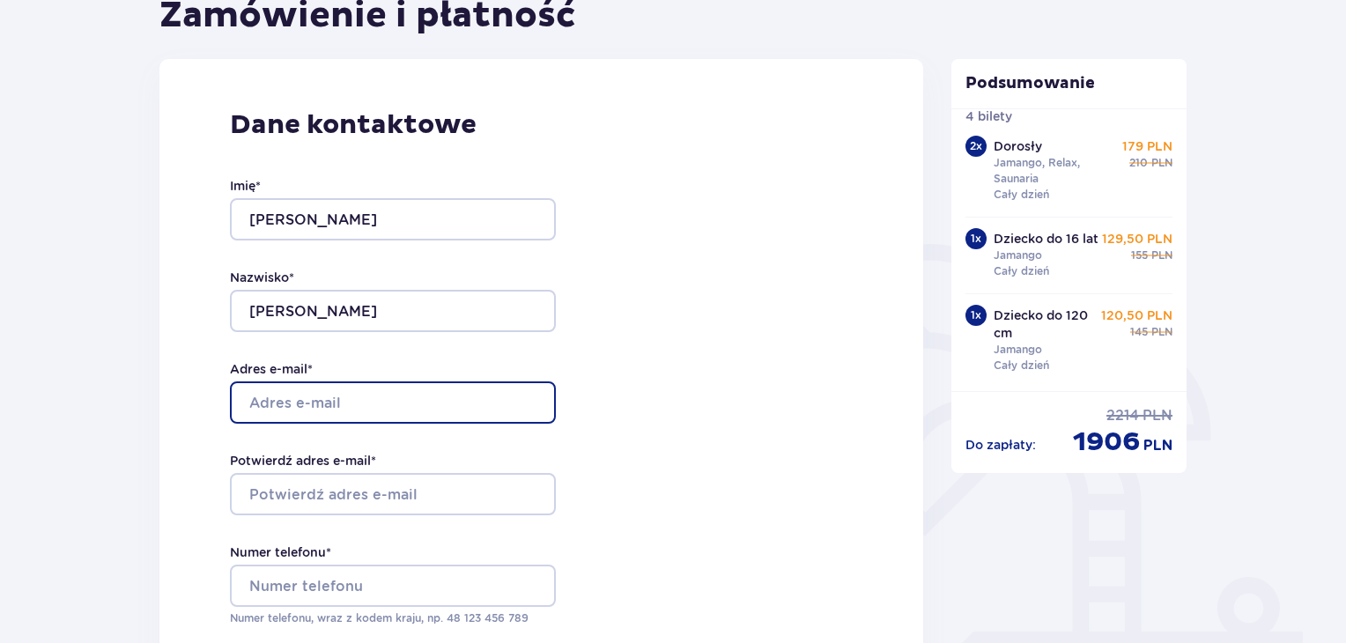
click at [539, 407] on input "Adres e-mail *" at bounding box center [393, 403] width 326 height 42
type input "sebastiandzierzynski@gmail.com"
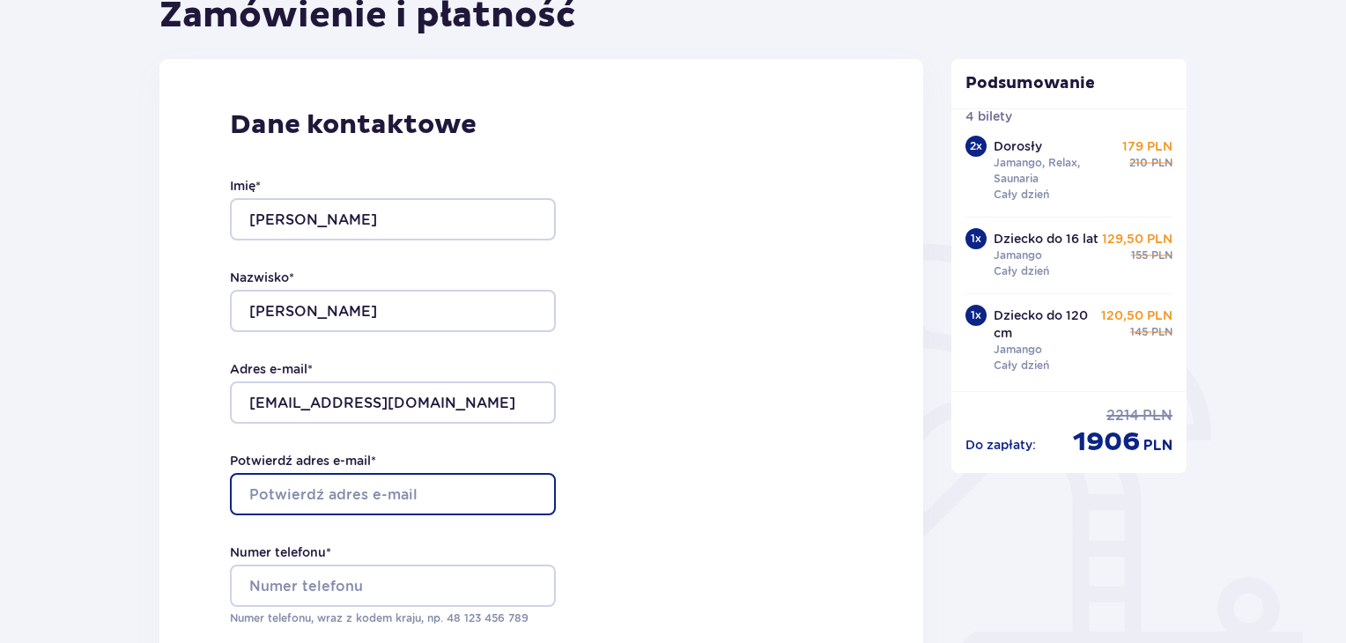
type input "sebastiandzierzynski@gmail.com"
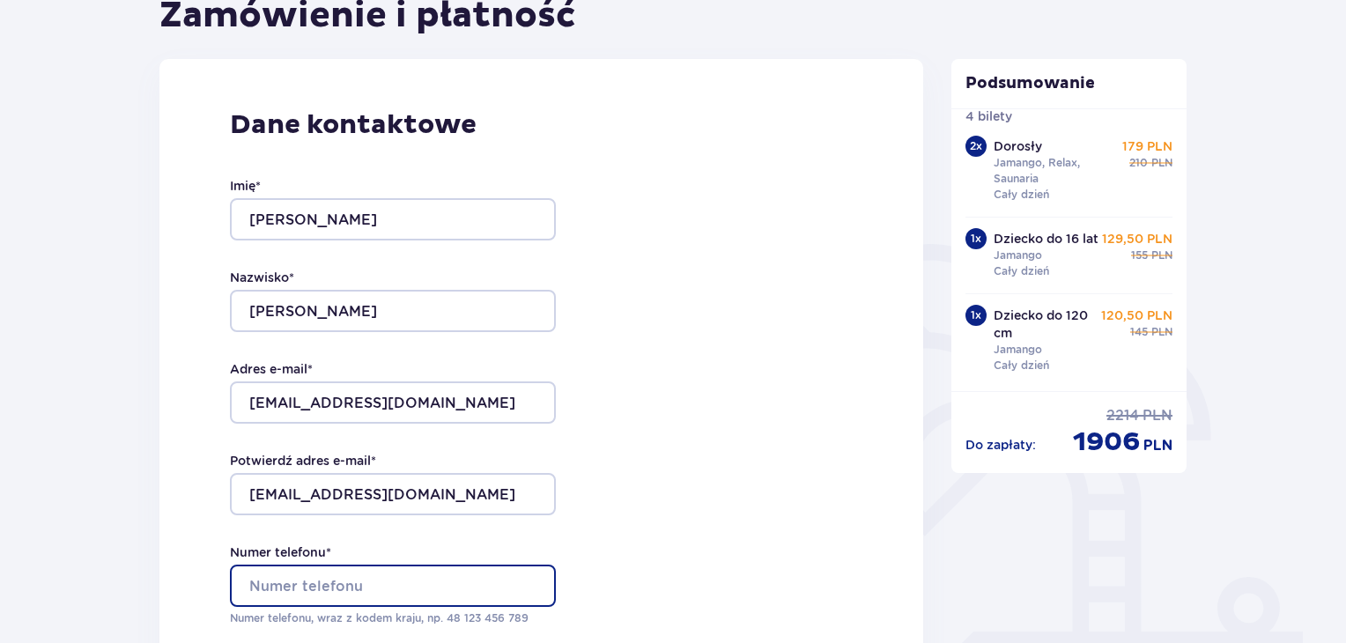
type input "887374010"
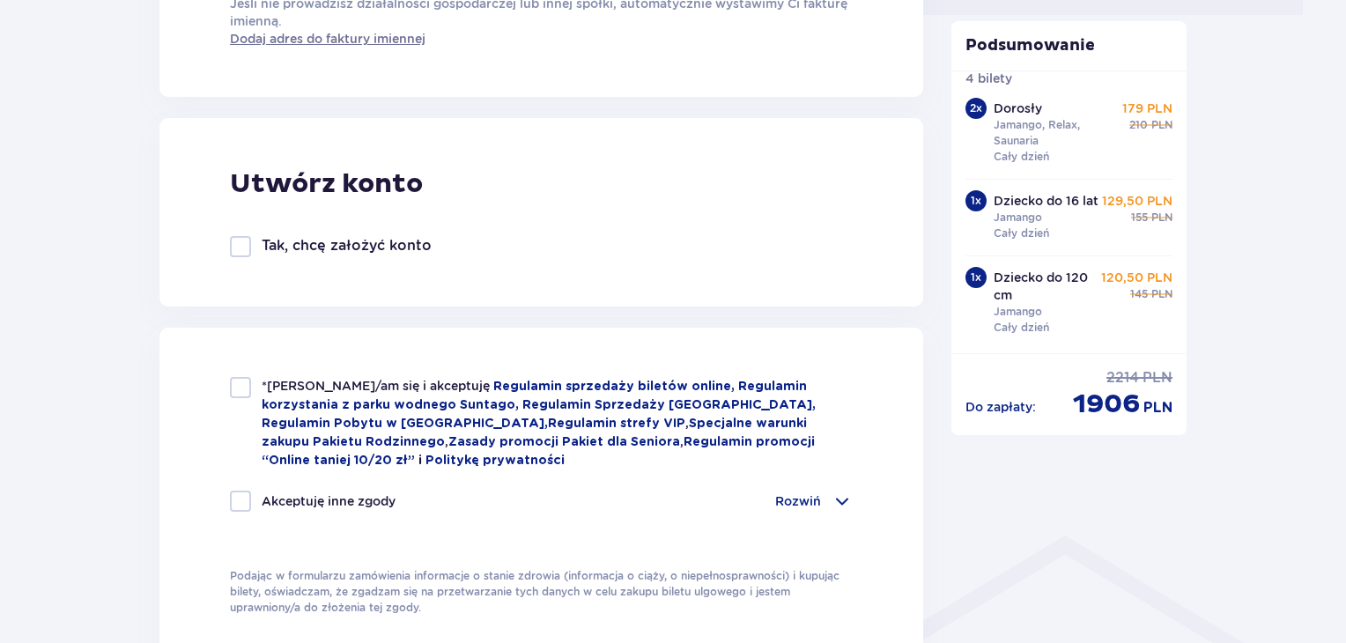
scroll to position [899, 0]
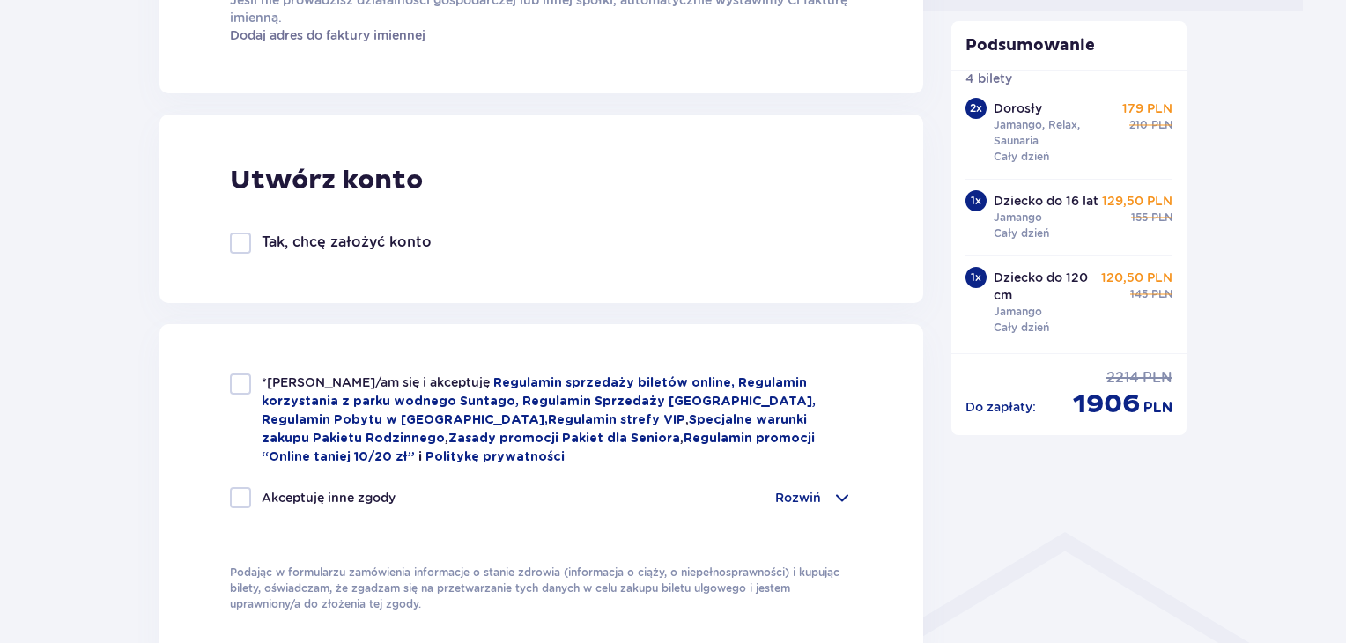
click at [241, 393] on div at bounding box center [240, 384] width 21 height 21
checkbox input "false"
click at [240, 492] on div at bounding box center [240, 497] width 21 height 21
checkbox input "true"
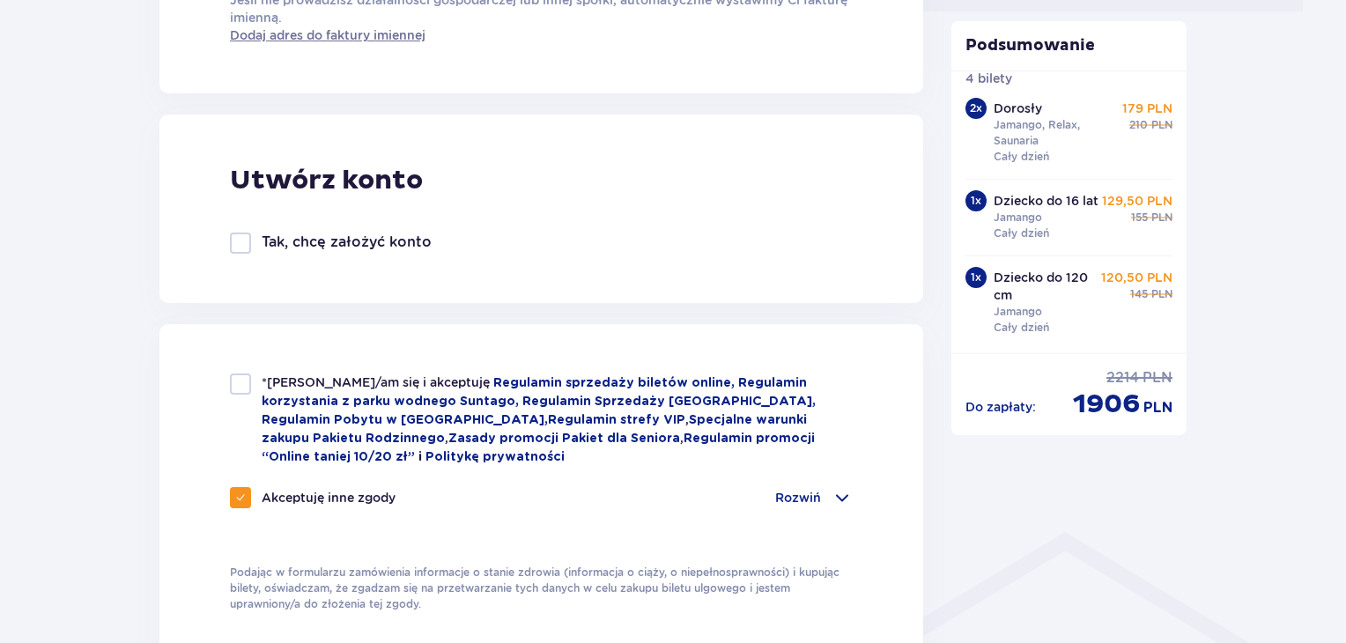
checkbox input "true"
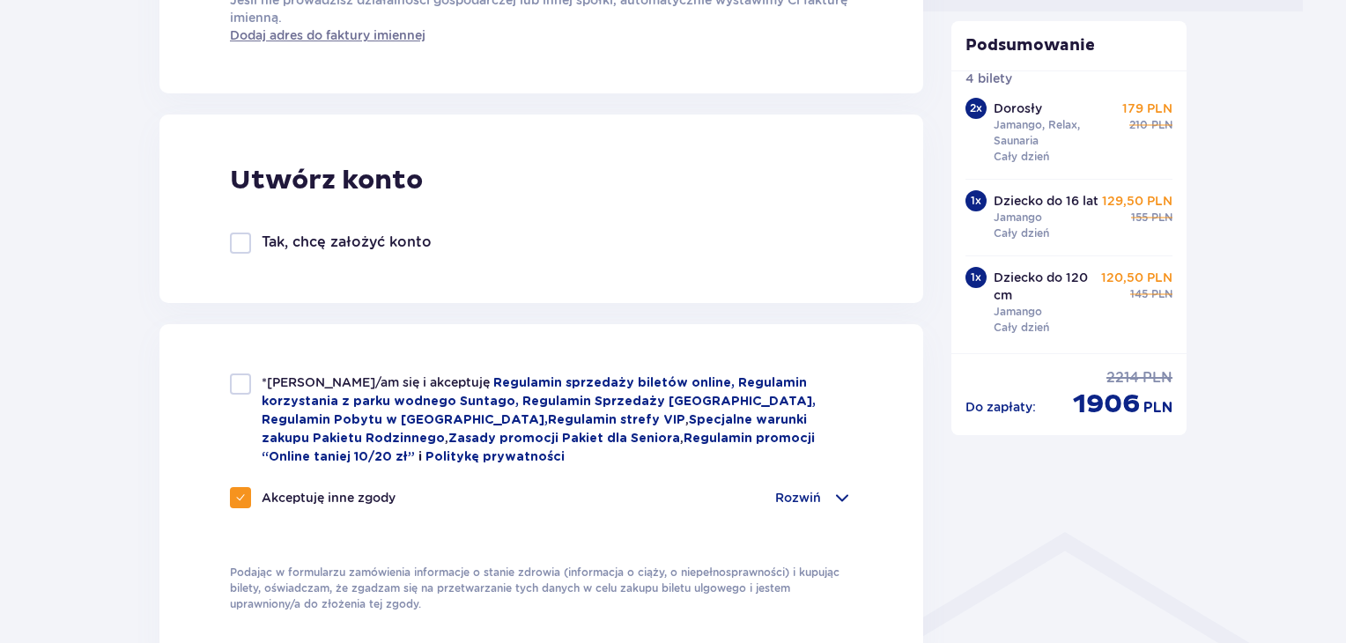
checkbox input "true"
click at [243, 386] on div at bounding box center [240, 384] width 21 height 21
checkbox input "true"
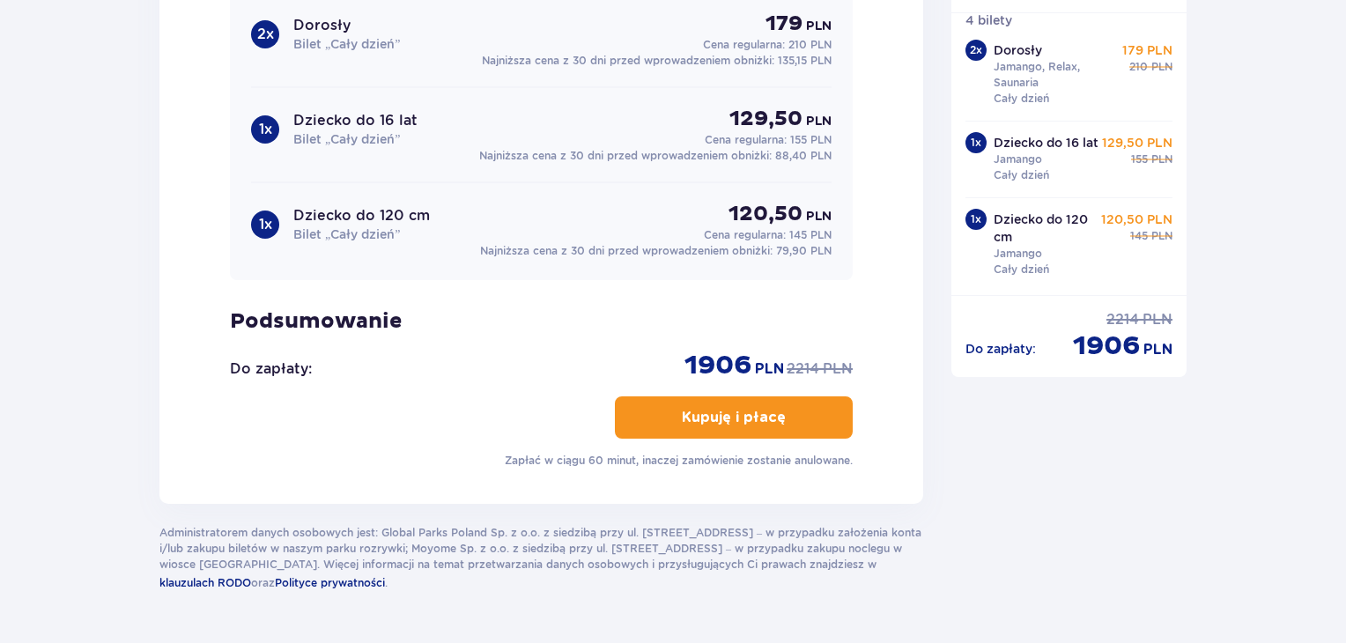
scroll to position [2026, 0]
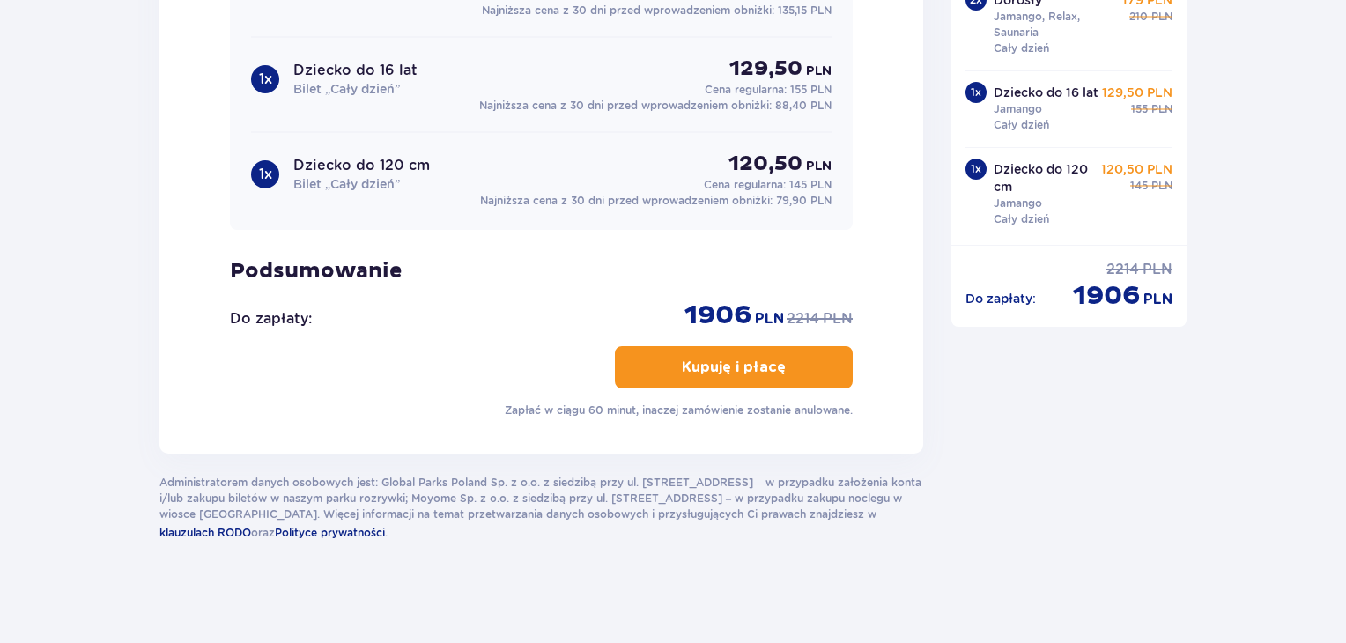
click at [764, 374] on button "Kupuję i płacę" at bounding box center [734, 367] width 238 height 42
